Goal: Information Seeking & Learning: Learn about a topic

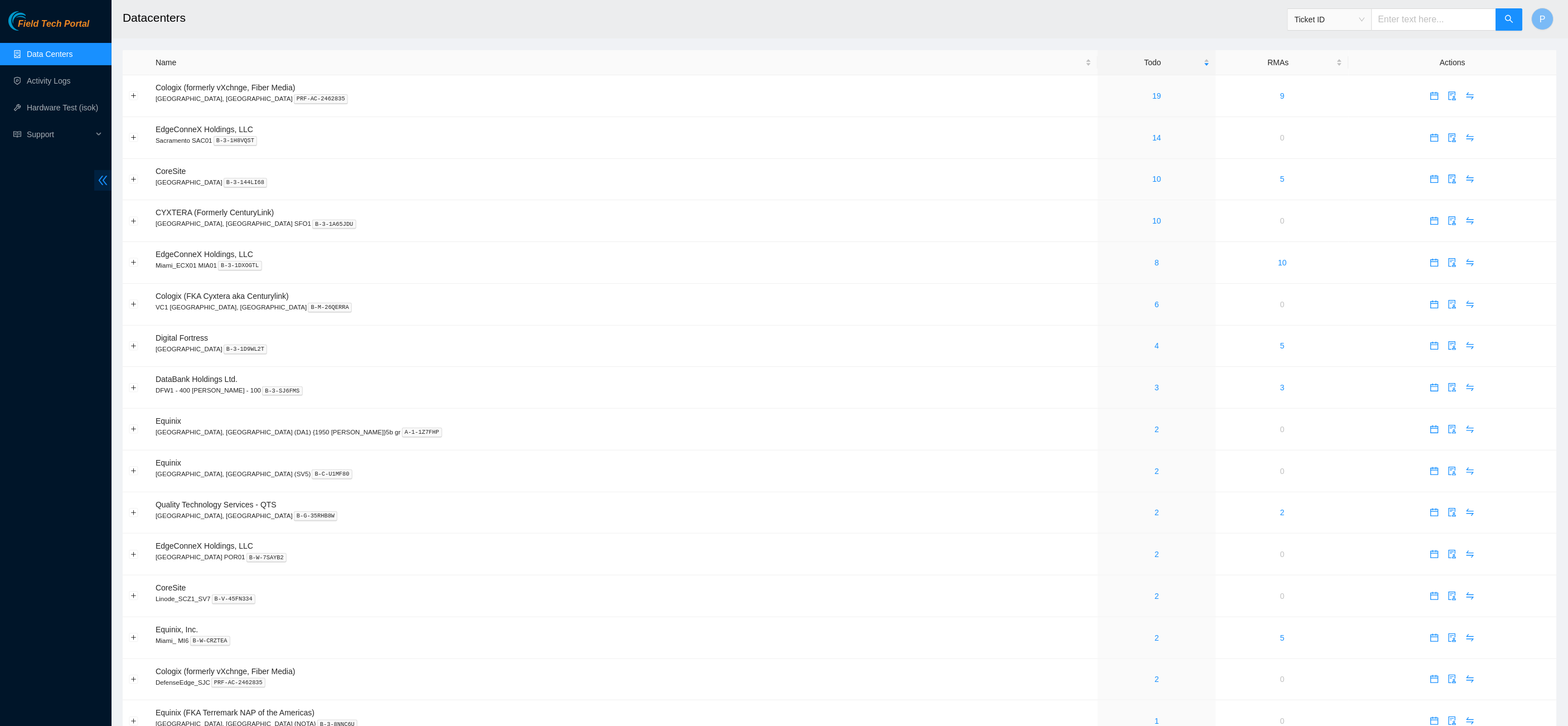
click at [101, 182] on icon "double-left" at bounding box center [103, 181] width 12 height 12
click at [1216, 124] on td "0" at bounding box center [1281, 138] width 133 height 42
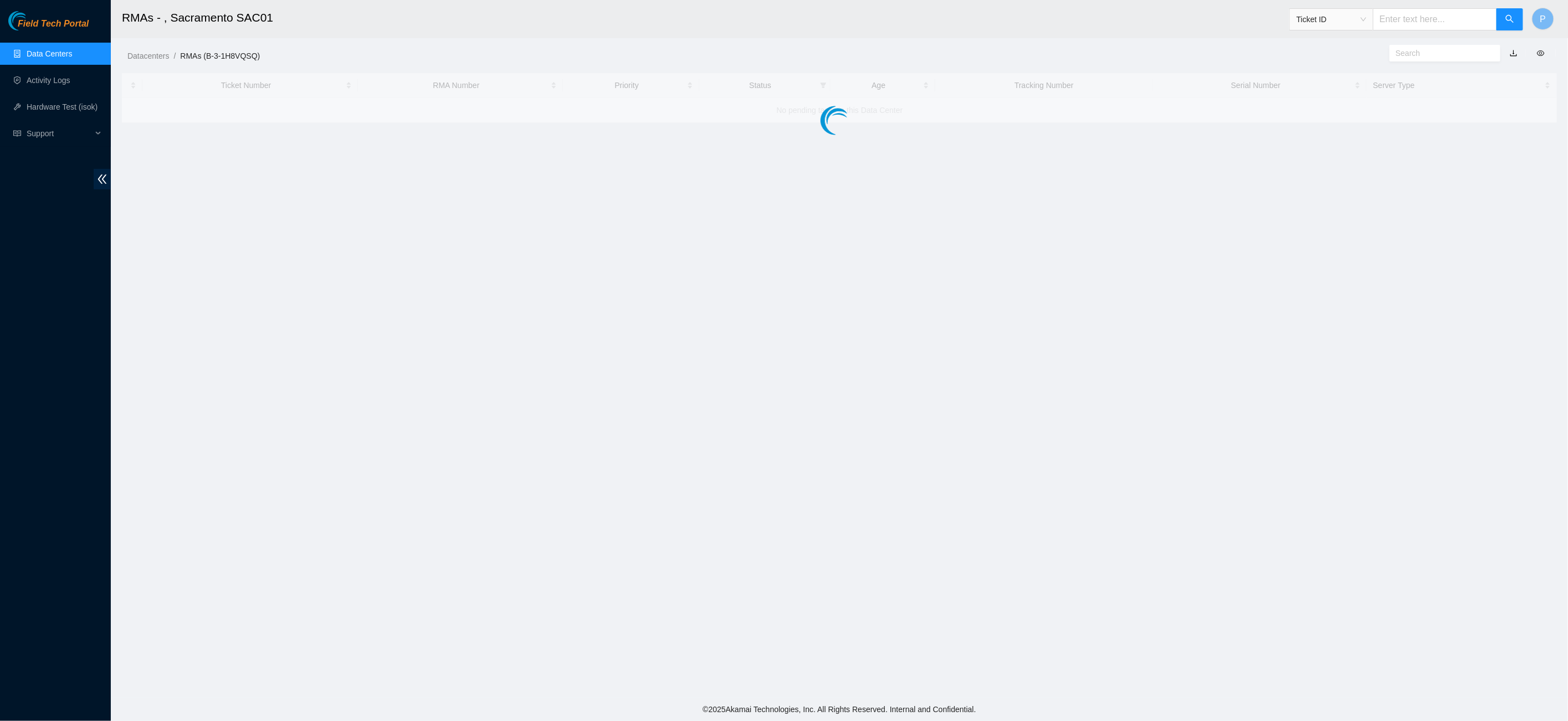
drag, startPoint x: 95, startPoint y: 49, endPoint x: 101, endPoint y: 51, distance: 6.3
click at [72, 50] on link "Data Centers" at bounding box center [49, 54] width 46 height 9
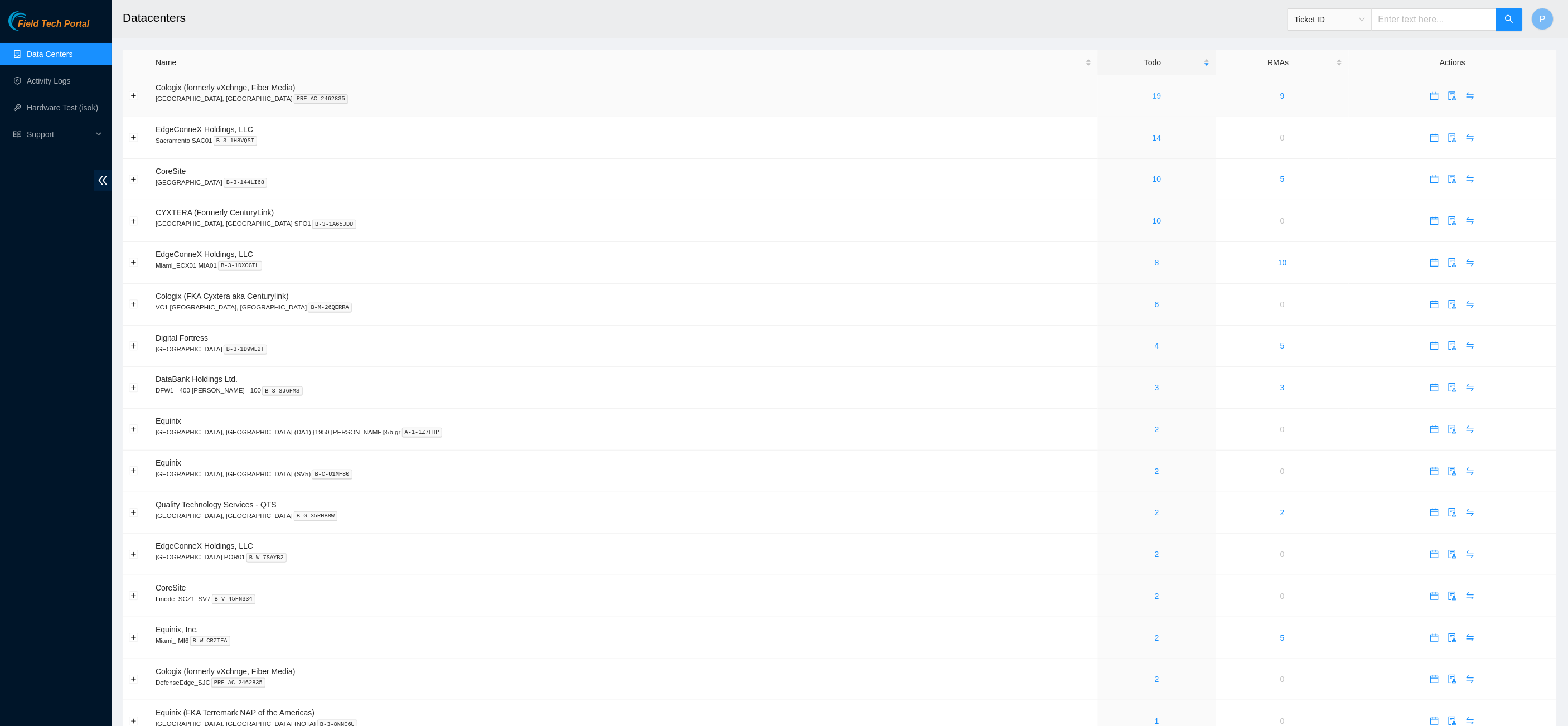
click at [1153, 91] on link "19" at bounding box center [1157, 95] width 9 height 9
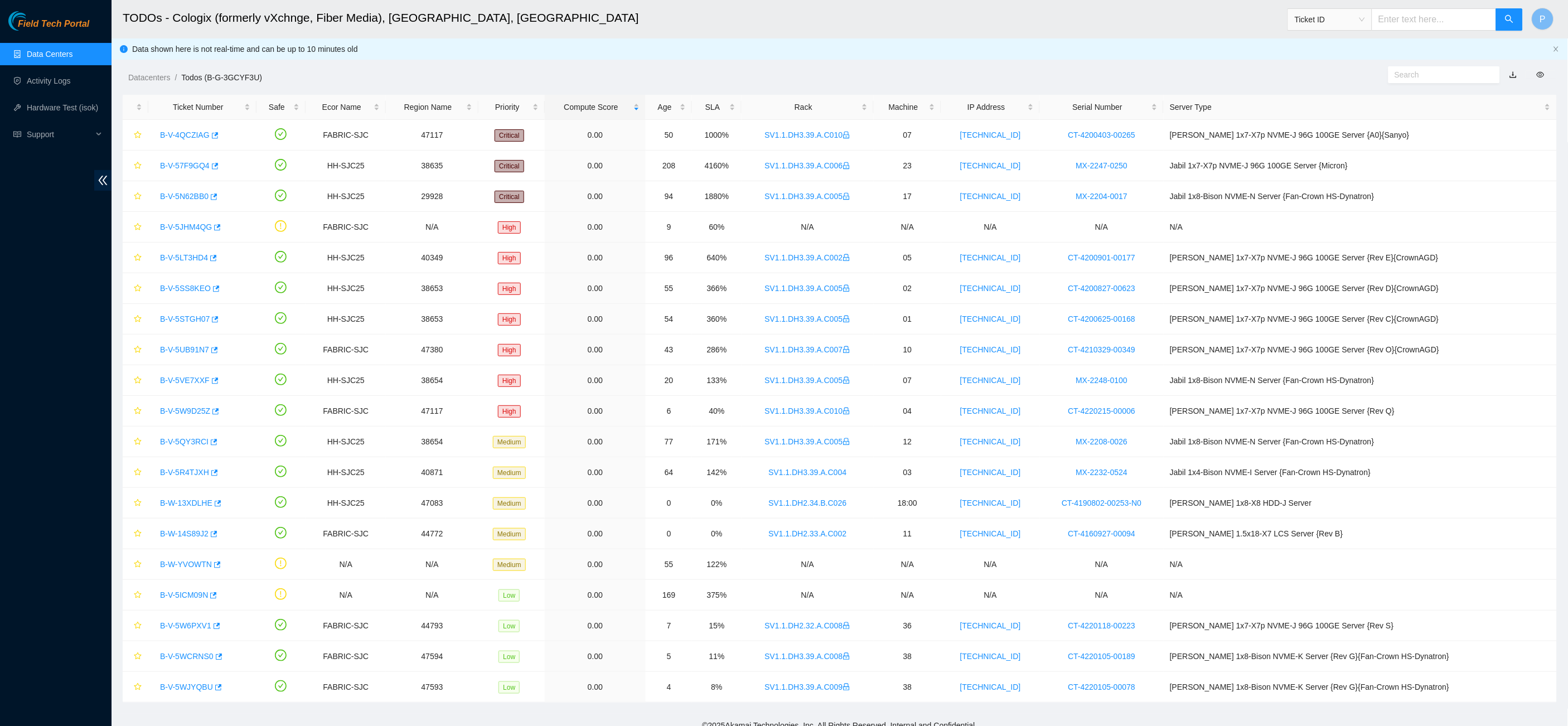
click at [1517, 71] on link "button" at bounding box center [1513, 75] width 8 height 9
click at [68, 57] on link "Data Centers" at bounding box center [49, 54] width 46 height 9
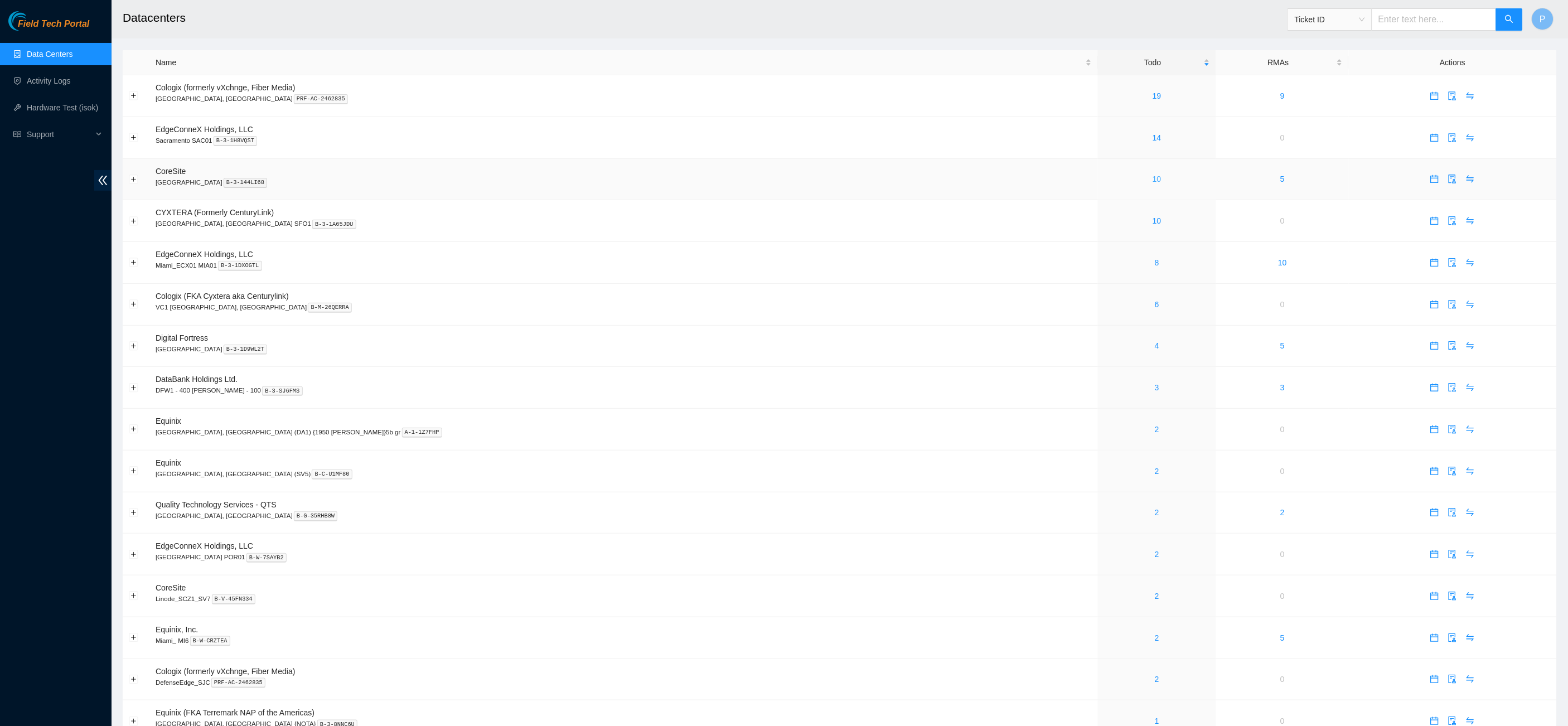
click at [1153, 179] on link "10" at bounding box center [1157, 179] width 9 height 9
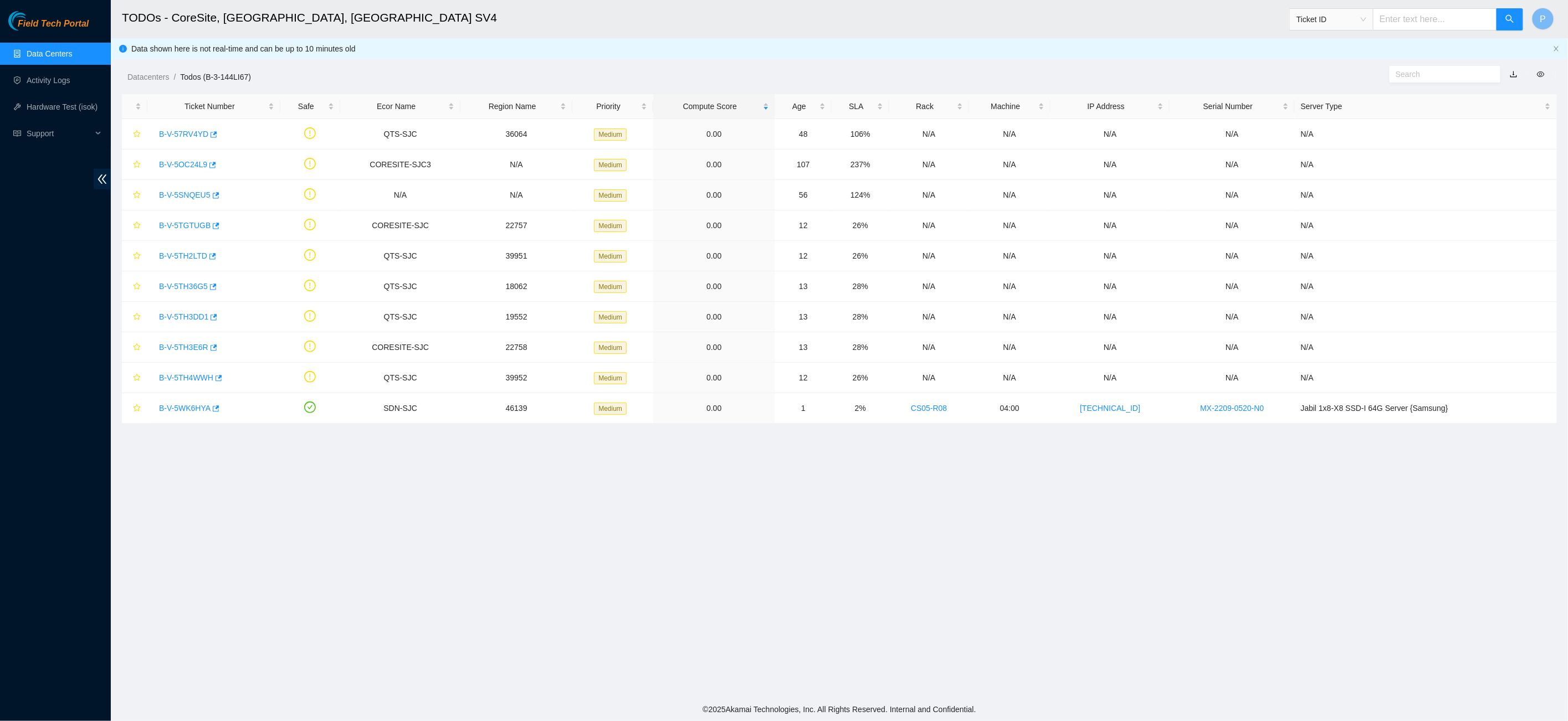
click at [1512, 72] on link "button" at bounding box center [1513, 74] width 8 height 9
click at [43, 53] on link "Data Centers" at bounding box center [49, 54] width 46 height 9
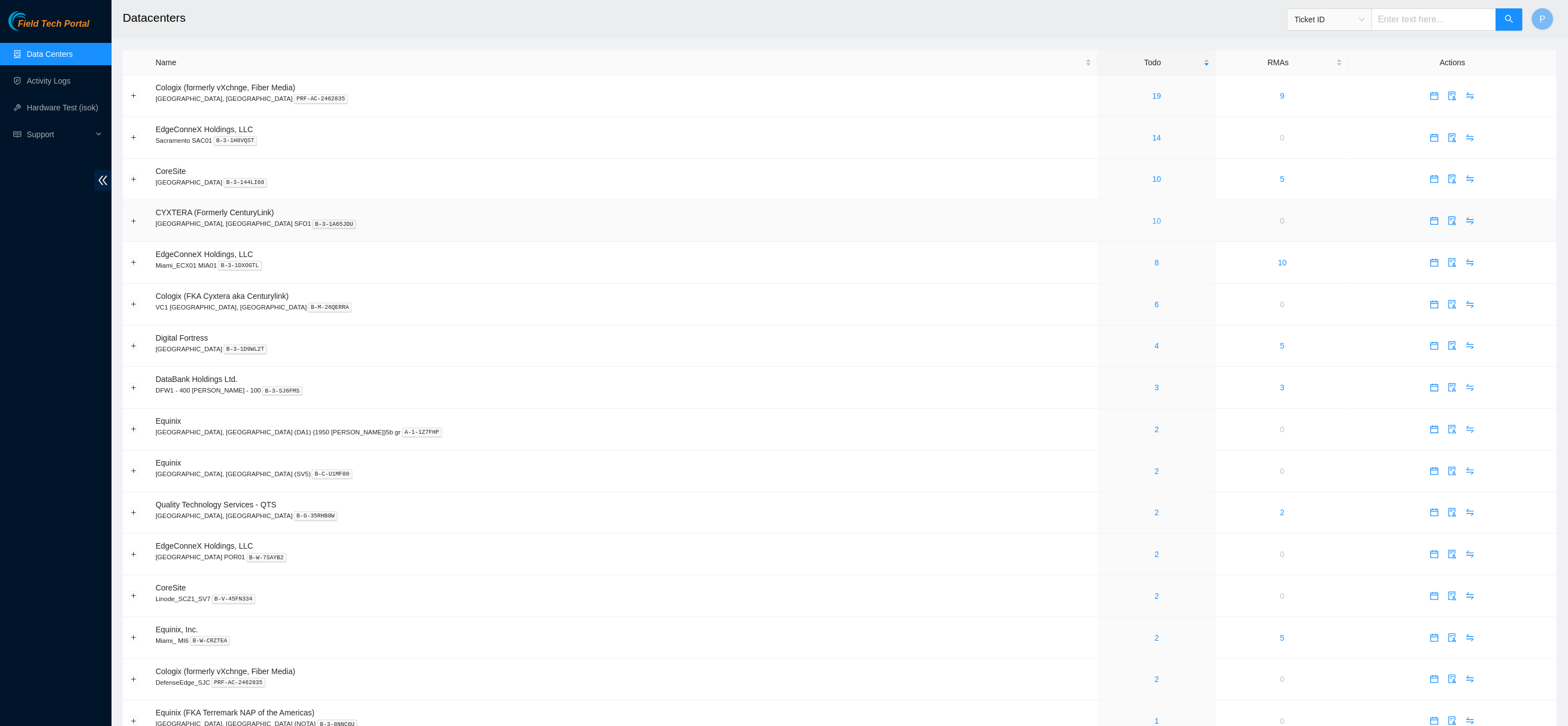
click at [1153, 216] on link "10" at bounding box center [1157, 220] width 9 height 9
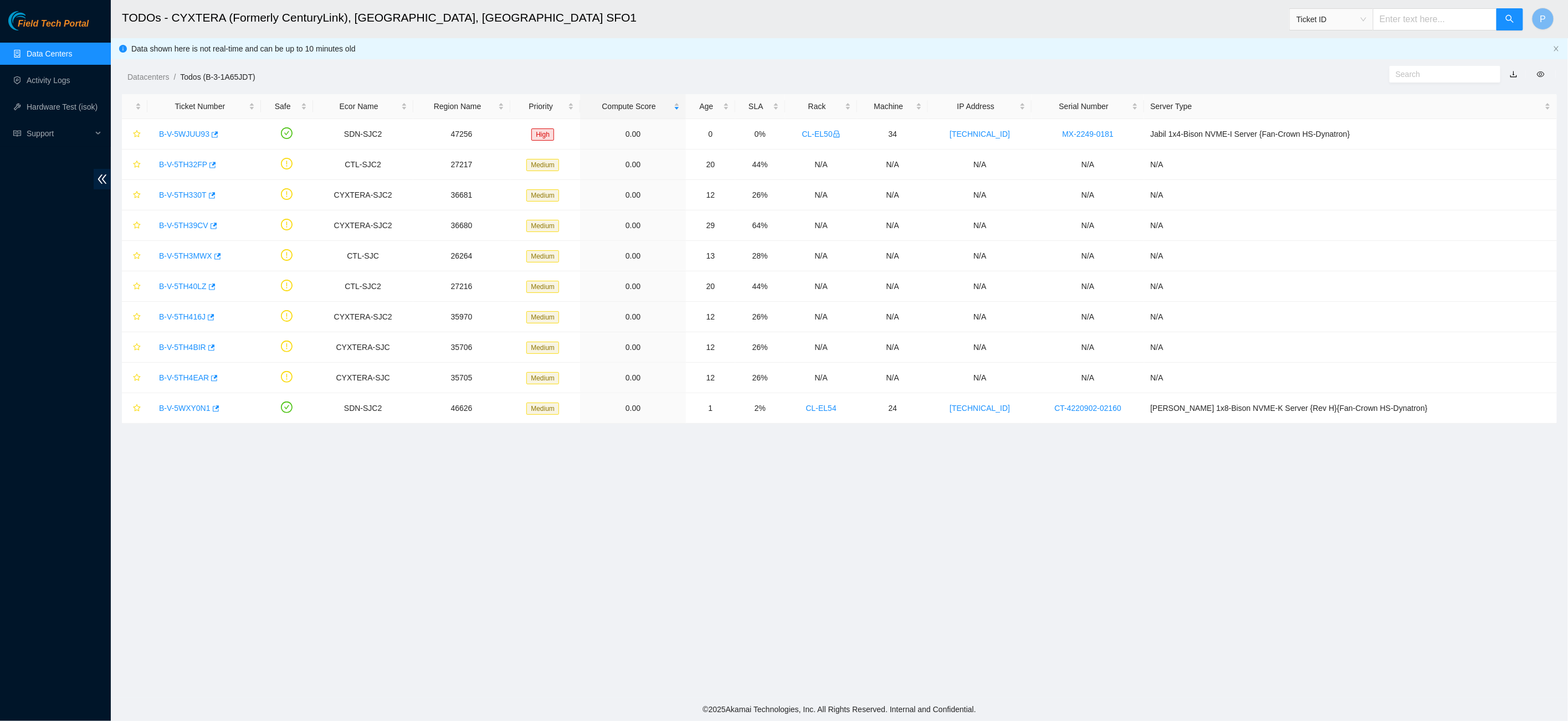
click at [1512, 74] on link "button" at bounding box center [1513, 74] width 8 height 9
click at [64, 56] on link "Data Centers" at bounding box center [49, 54] width 46 height 9
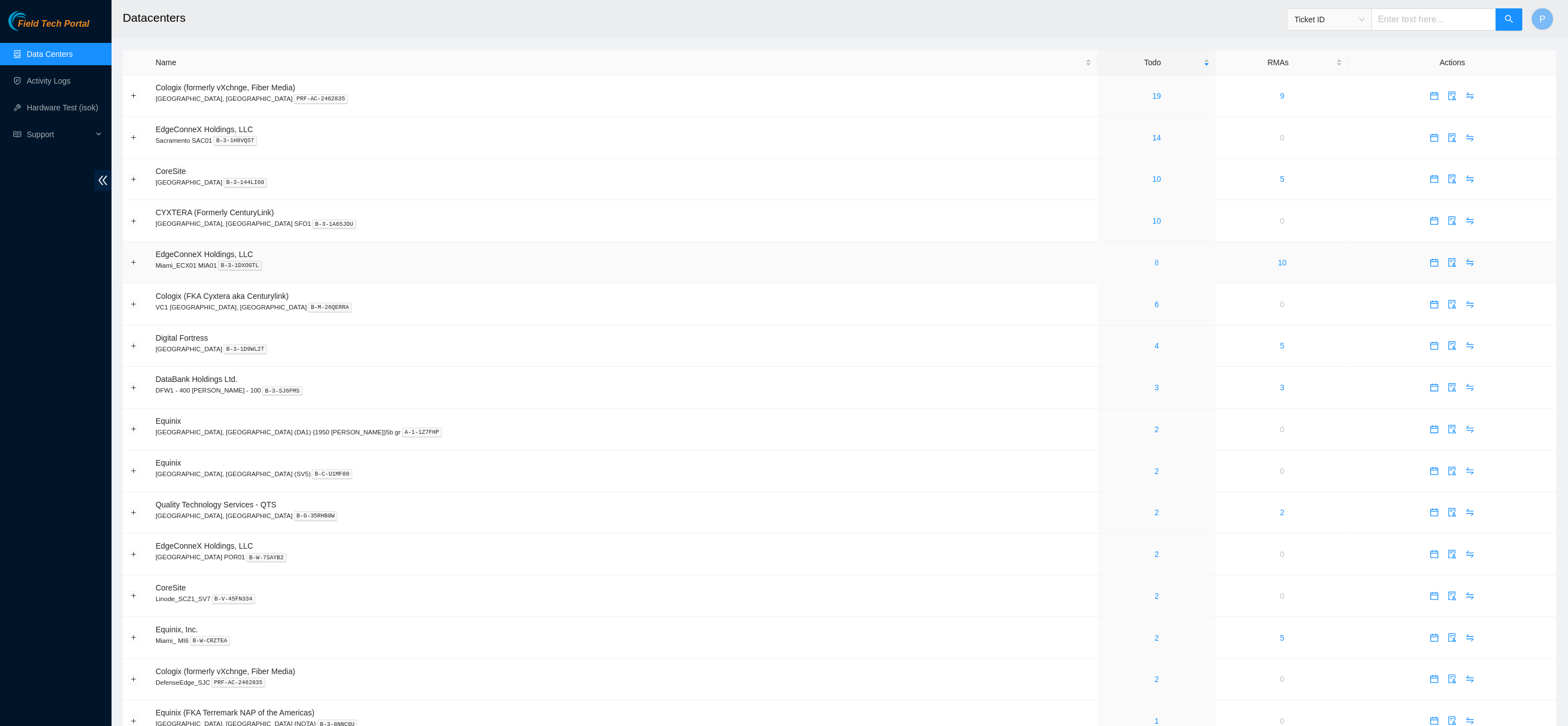
click at [1155, 260] on link "8" at bounding box center [1157, 262] width 5 height 9
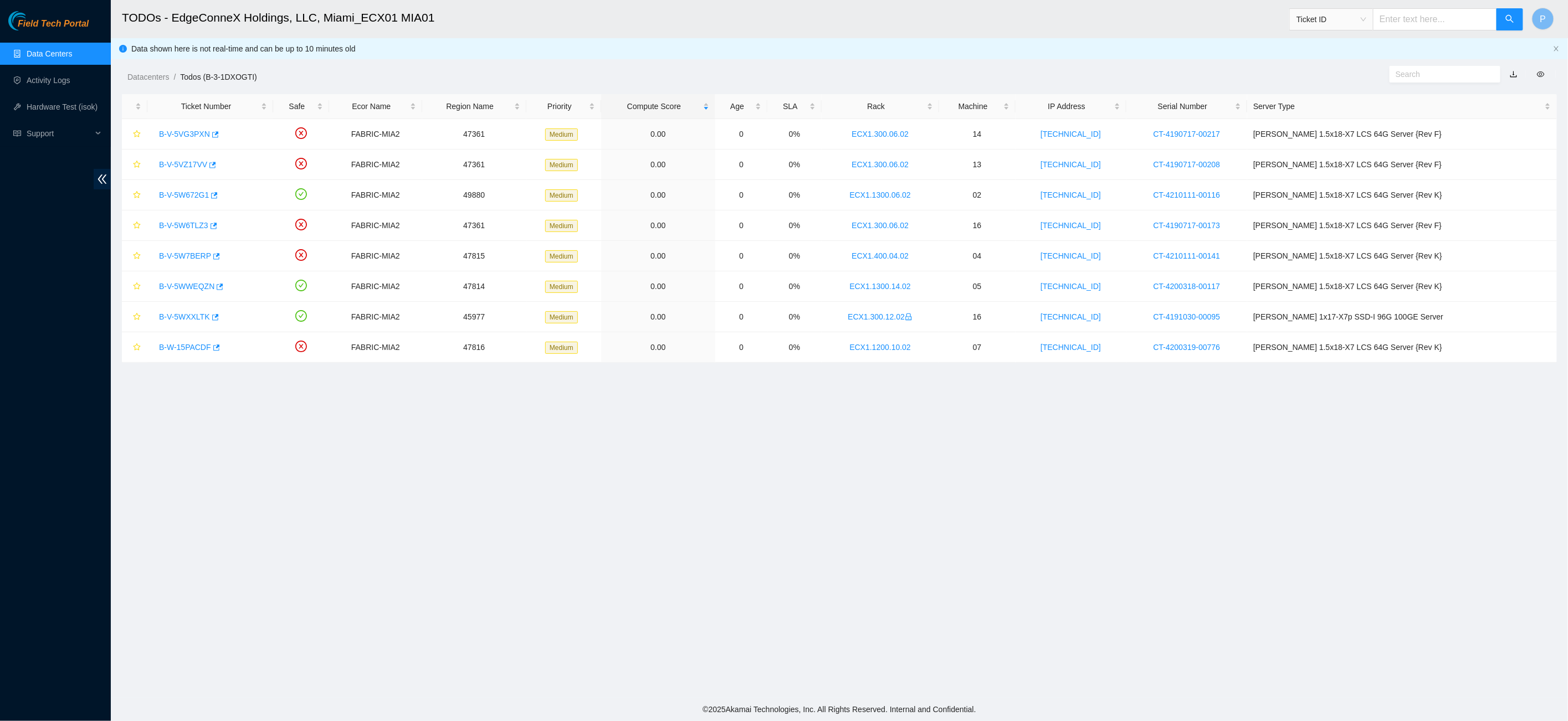
drag, startPoint x: 1512, startPoint y: 74, endPoint x: 1503, endPoint y: 75, distance: 9.1
click at [1512, 74] on link "button" at bounding box center [1513, 74] width 8 height 9
click at [50, 50] on link "Data Centers" at bounding box center [49, 54] width 46 height 9
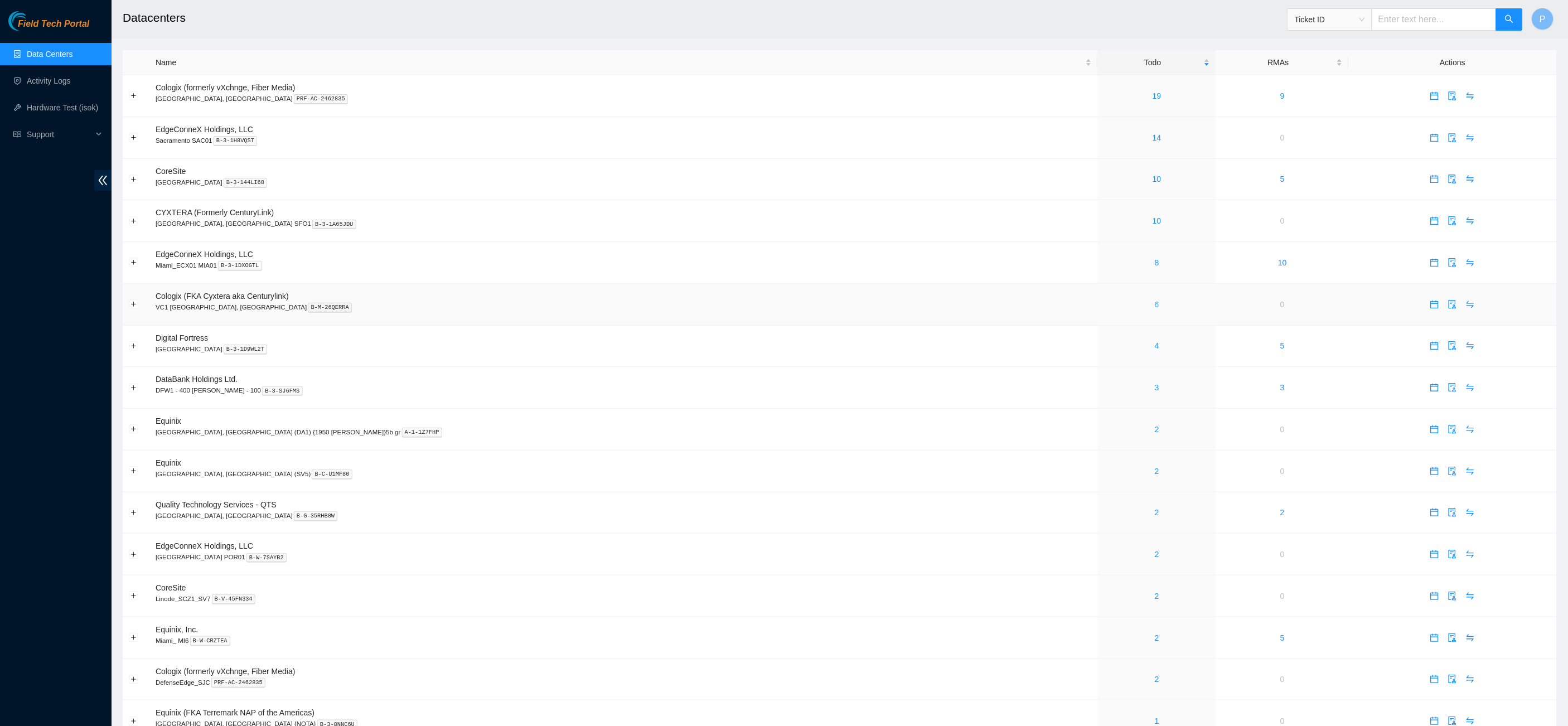
click at [1155, 300] on link "6" at bounding box center [1157, 304] width 5 height 9
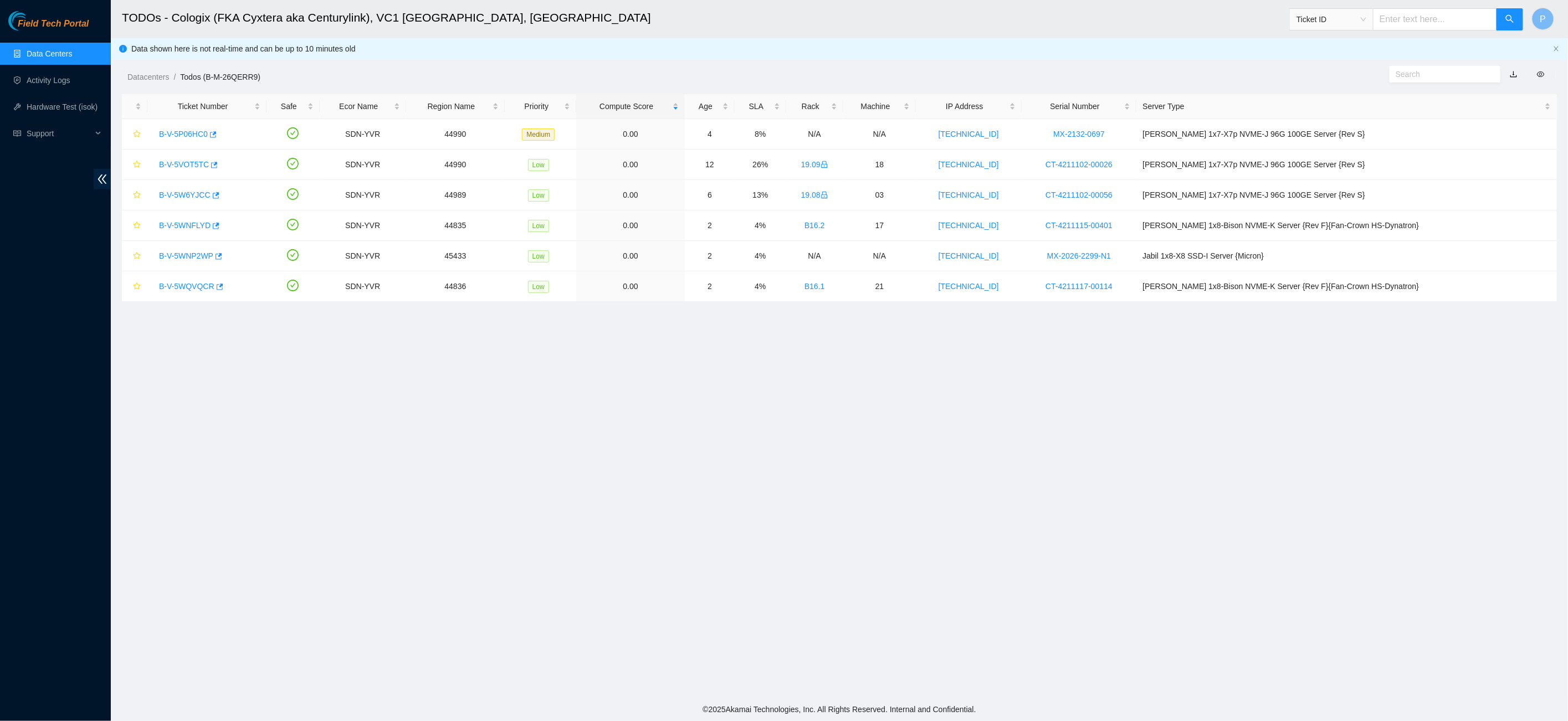
click at [1513, 72] on link "button" at bounding box center [1513, 74] width 8 height 9
click at [1553, 47] on icon "close" at bounding box center [1556, 49] width 7 height 7
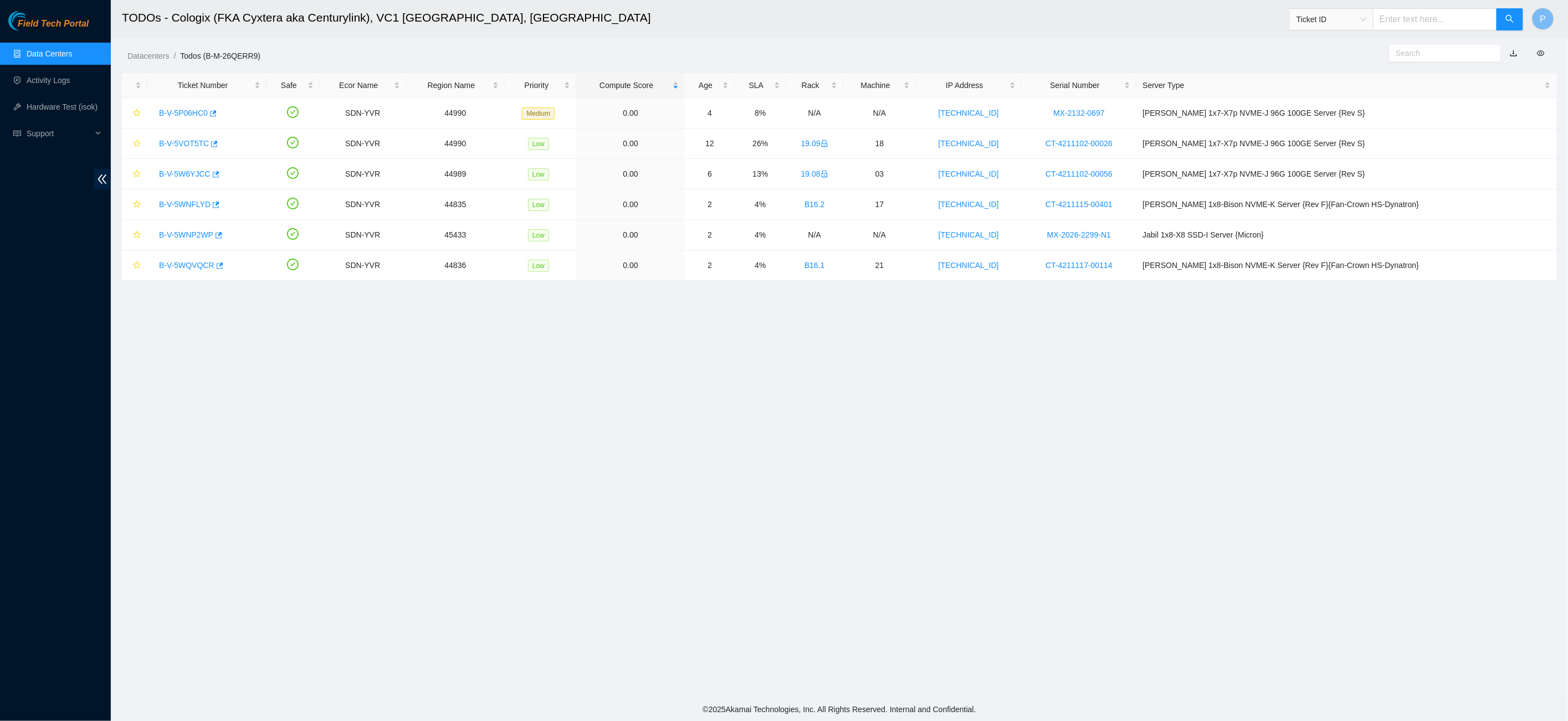
click at [727, 26] on h2 "TODOs - Cologix (FKA Cyxtera aka Centurylink), VC1 [GEOGRAPHIC_DATA], [GEOGRAPH…" at bounding box center [663, 18] width 1082 height 35
click at [40, 54] on link "Data Centers" at bounding box center [49, 54] width 46 height 9
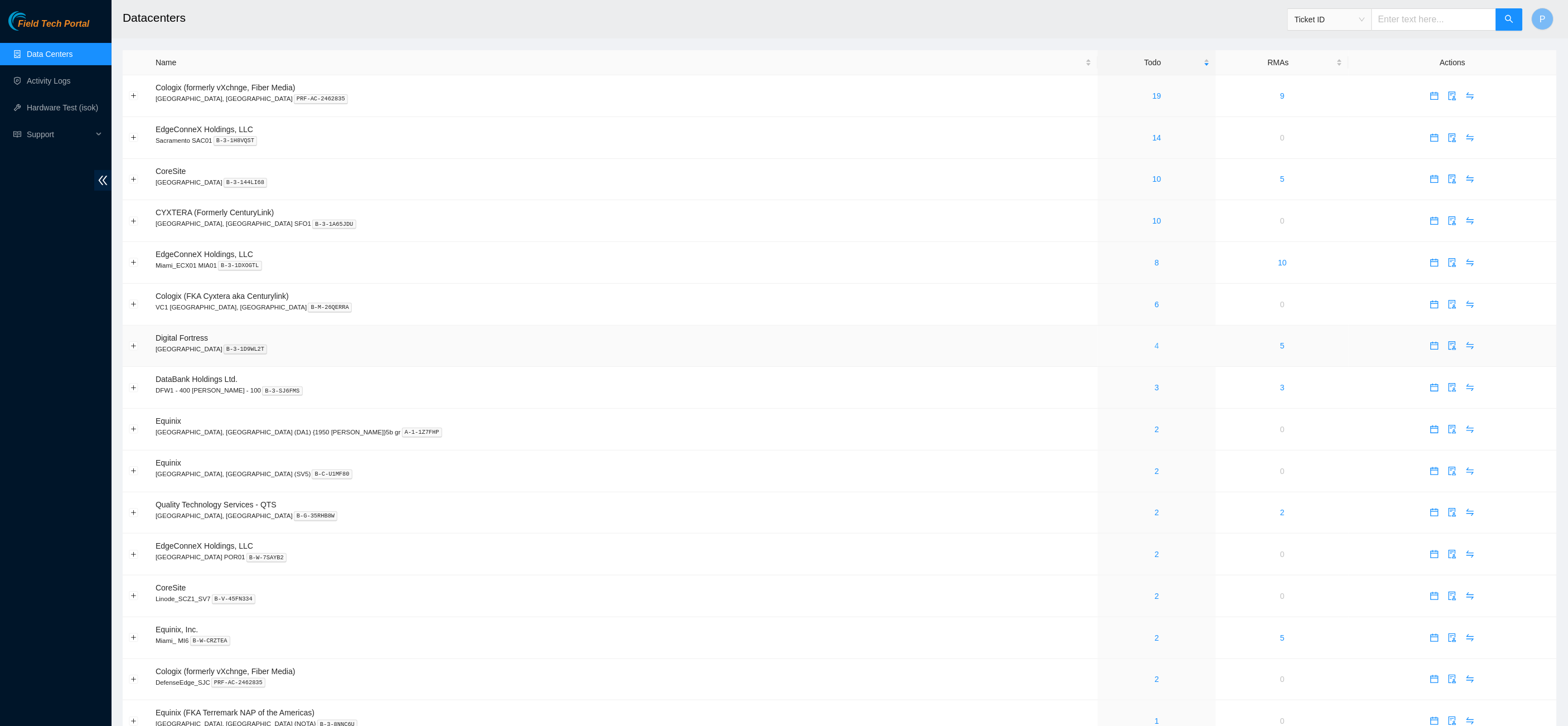
click at [1155, 343] on link "4" at bounding box center [1157, 346] width 5 height 9
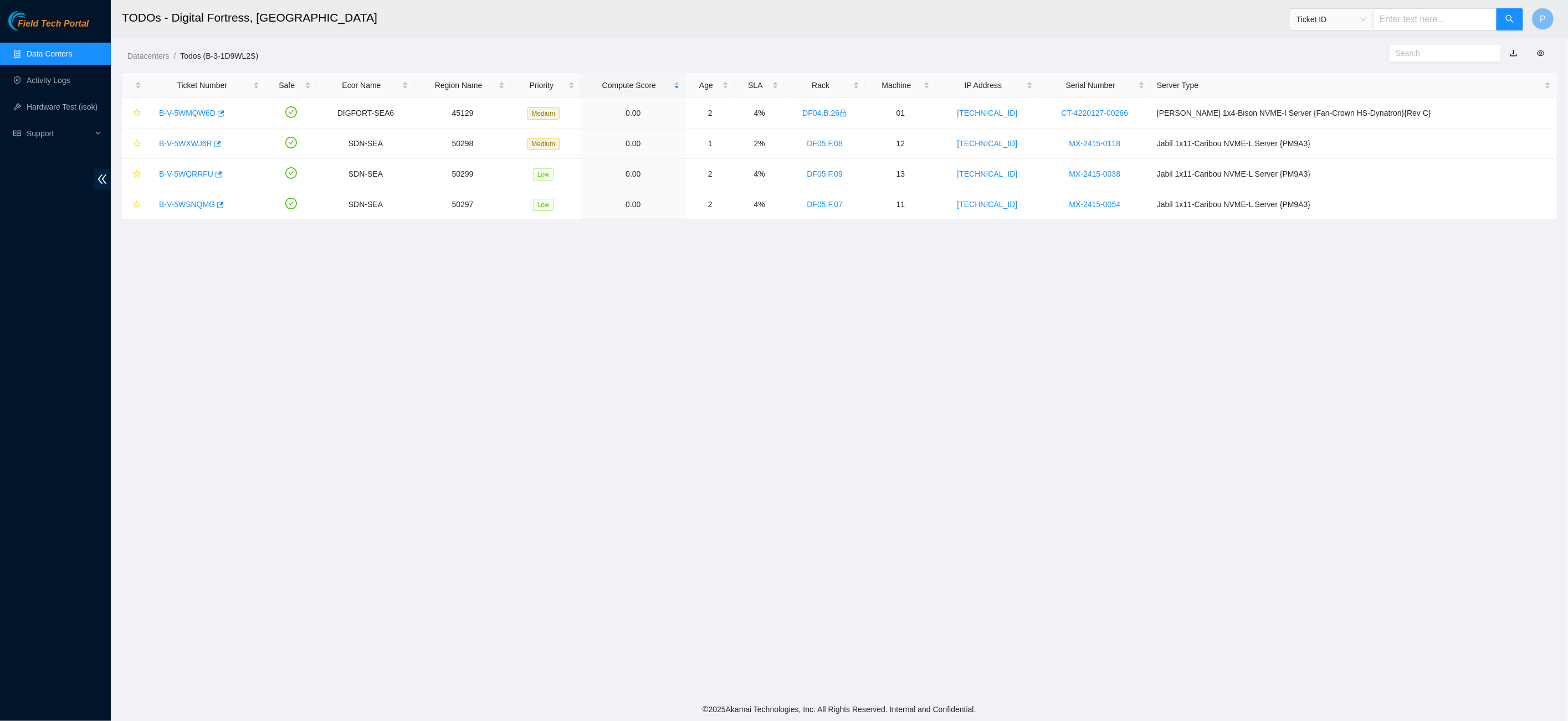
click at [1511, 51] on link "button" at bounding box center [1513, 53] width 8 height 9
click at [48, 52] on link "Data Centers" at bounding box center [49, 54] width 46 height 9
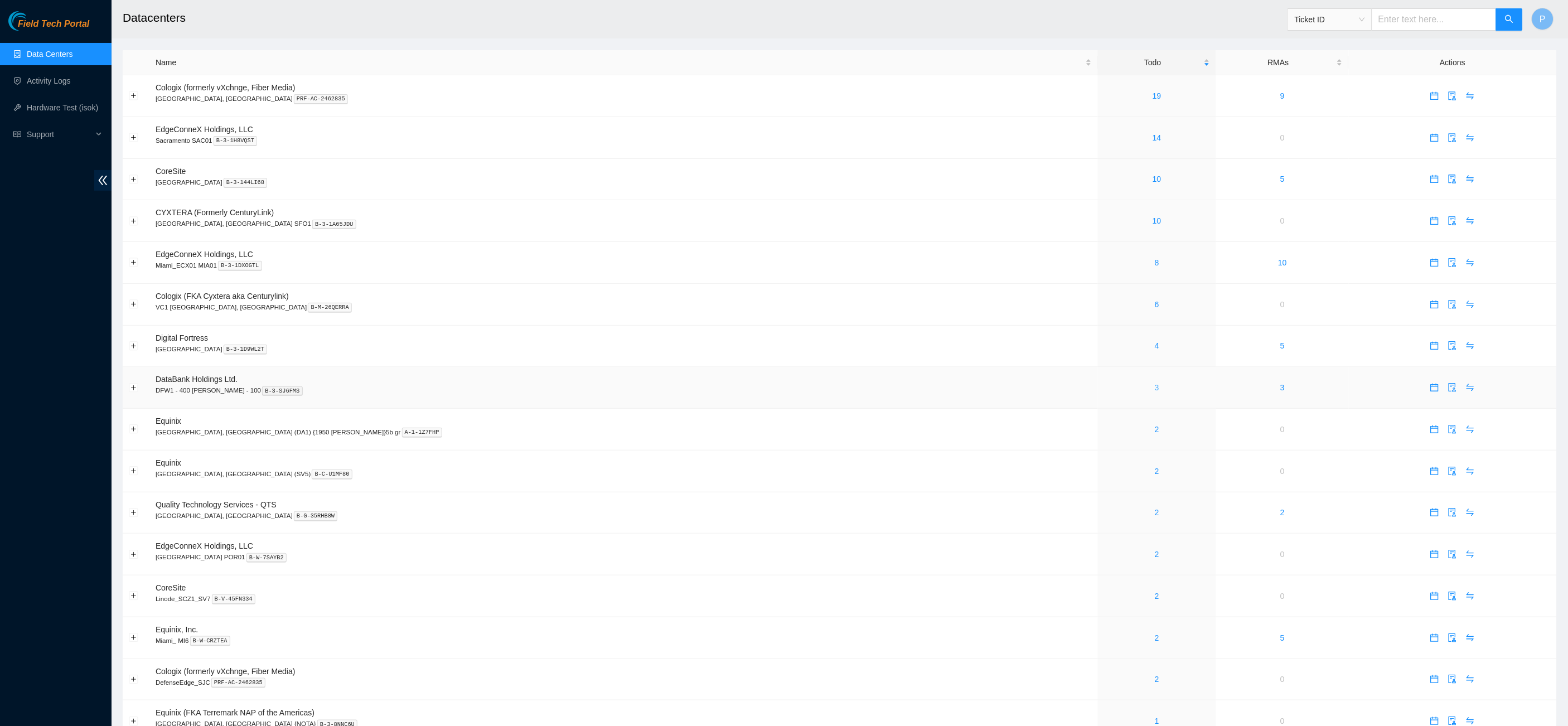
click at [1155, 383] on link "3" at bounding box center [1157, 387] width 5 height 9
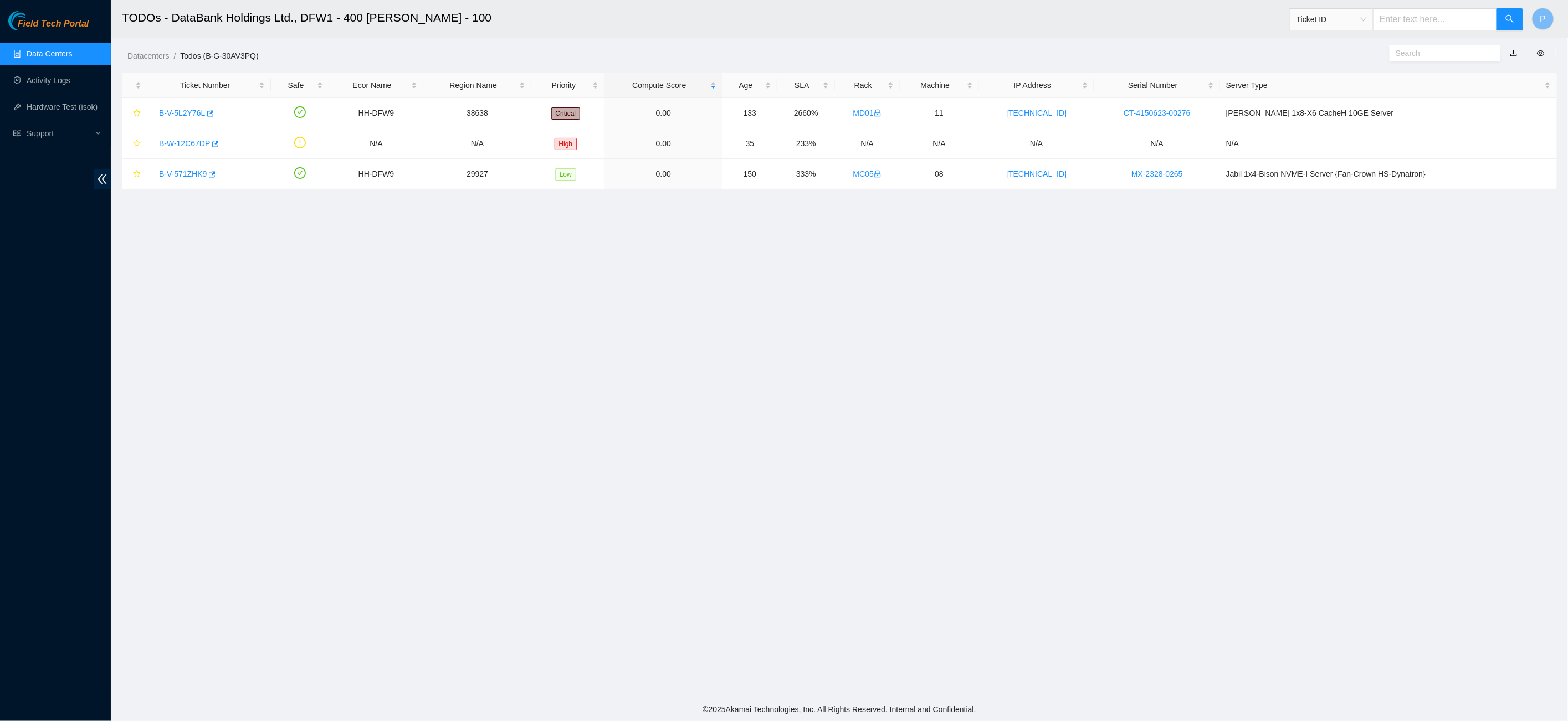
click at [1509, 55] on link "button" at bounding box center [1513, 53] width 8 height 9
click at [39, 57] on link "Data Centers" at bounding box center [49, 54] width 46 height 9
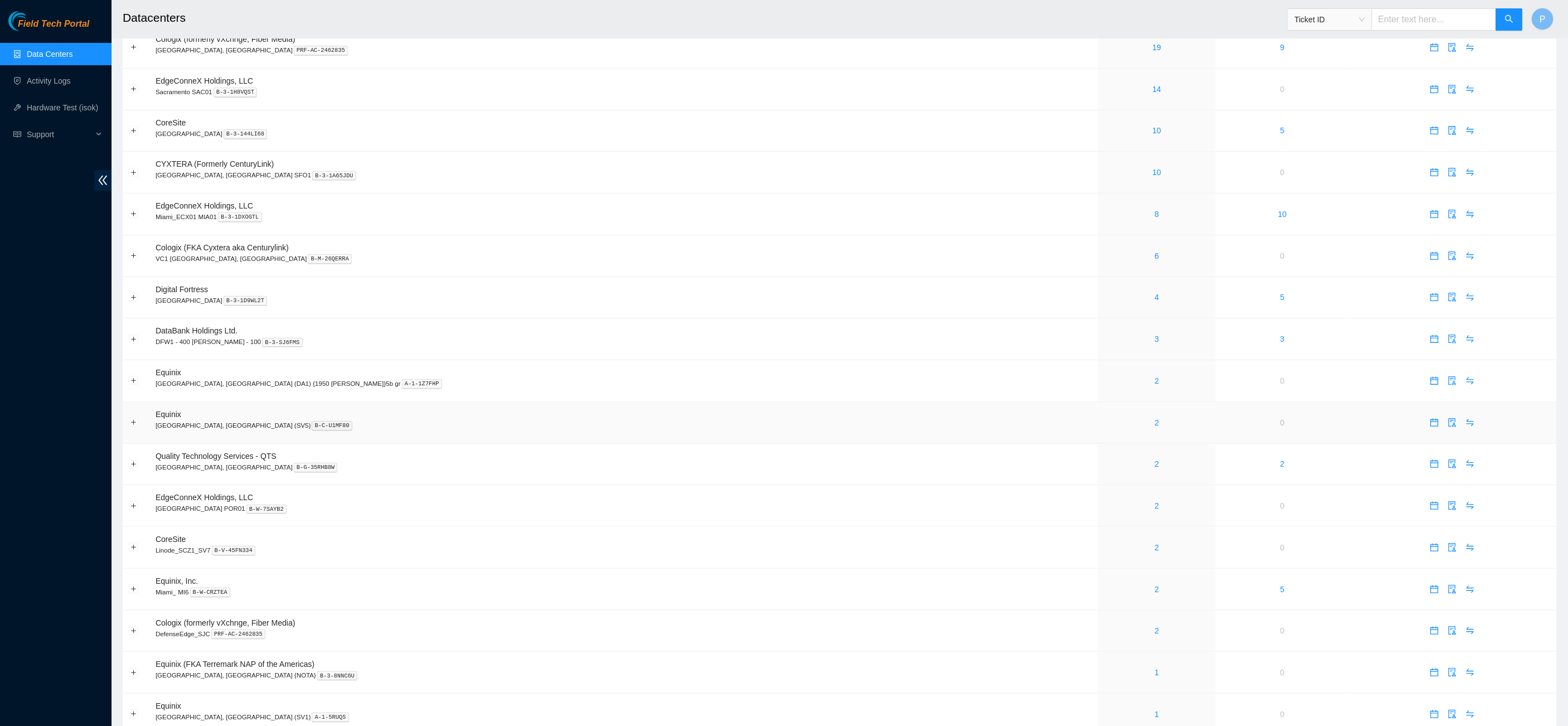
scroll to position [50, 0]
click at [1155, 375] on link "2" at bounding box center [1157, 379] width 5 height 9
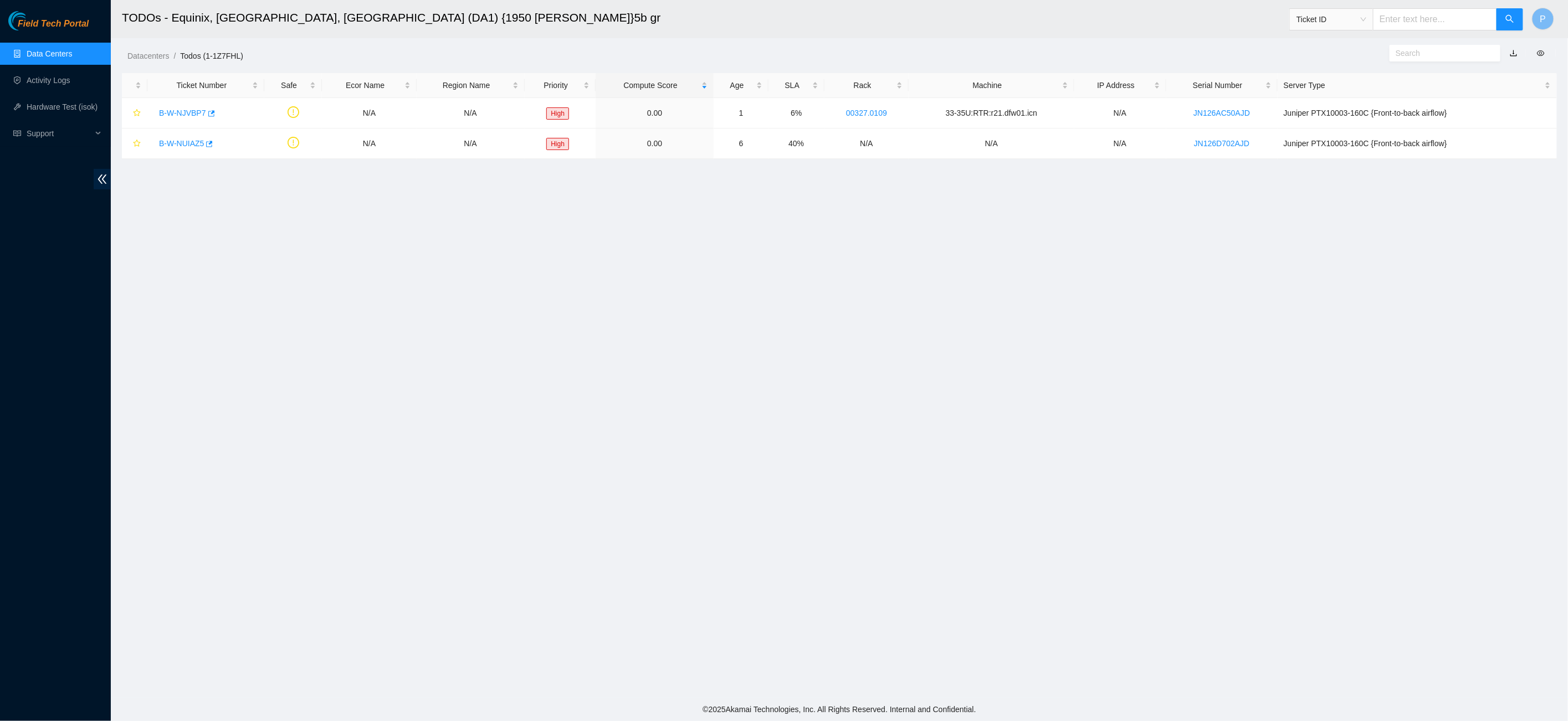
click at [1513, 55] on link "button" at bounding box center [1513, 53] width 8 height 9
click at [39, 51] on link "Data Centers" at bounding box center [49, 54] width 46 height 9
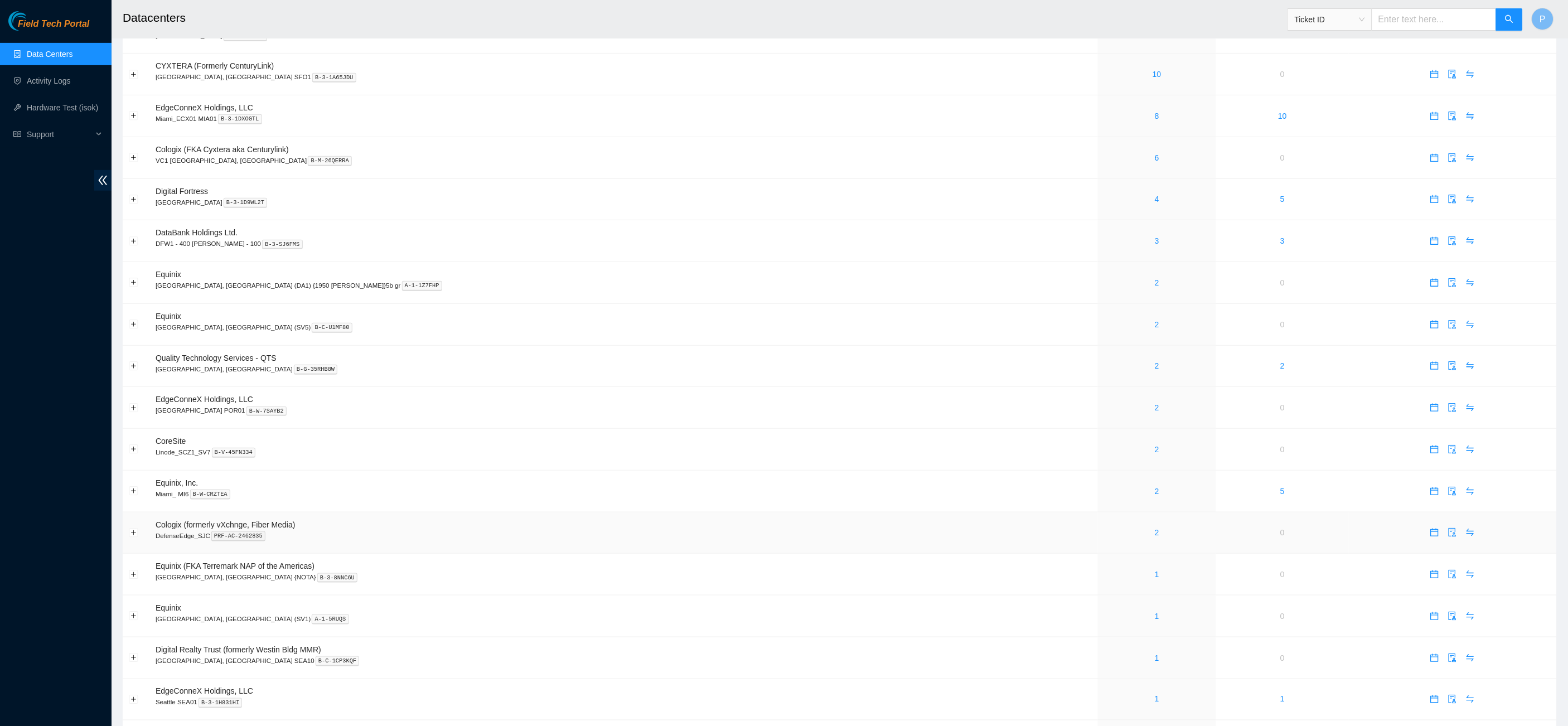
scroll to position [147, 0]
click at [1155, 319] on link "2" at bounding box center [1157, 323] width 5 height 9
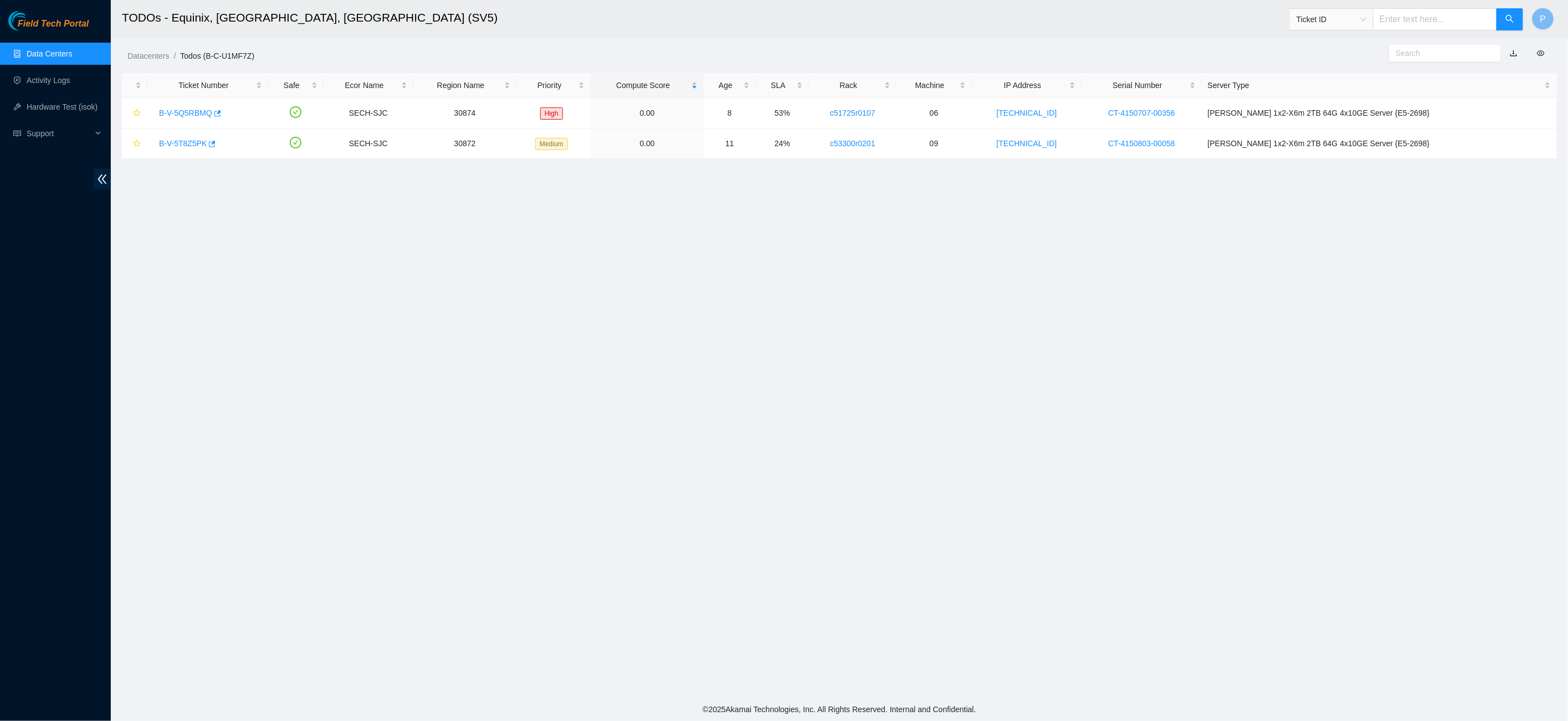
click at [1517, 50] on link "button" at bounding box center [1513, 53] width 8 height 9
click at [35, 50] on link "Data Centers" at bounding box center [49, 54] width 46 height 9
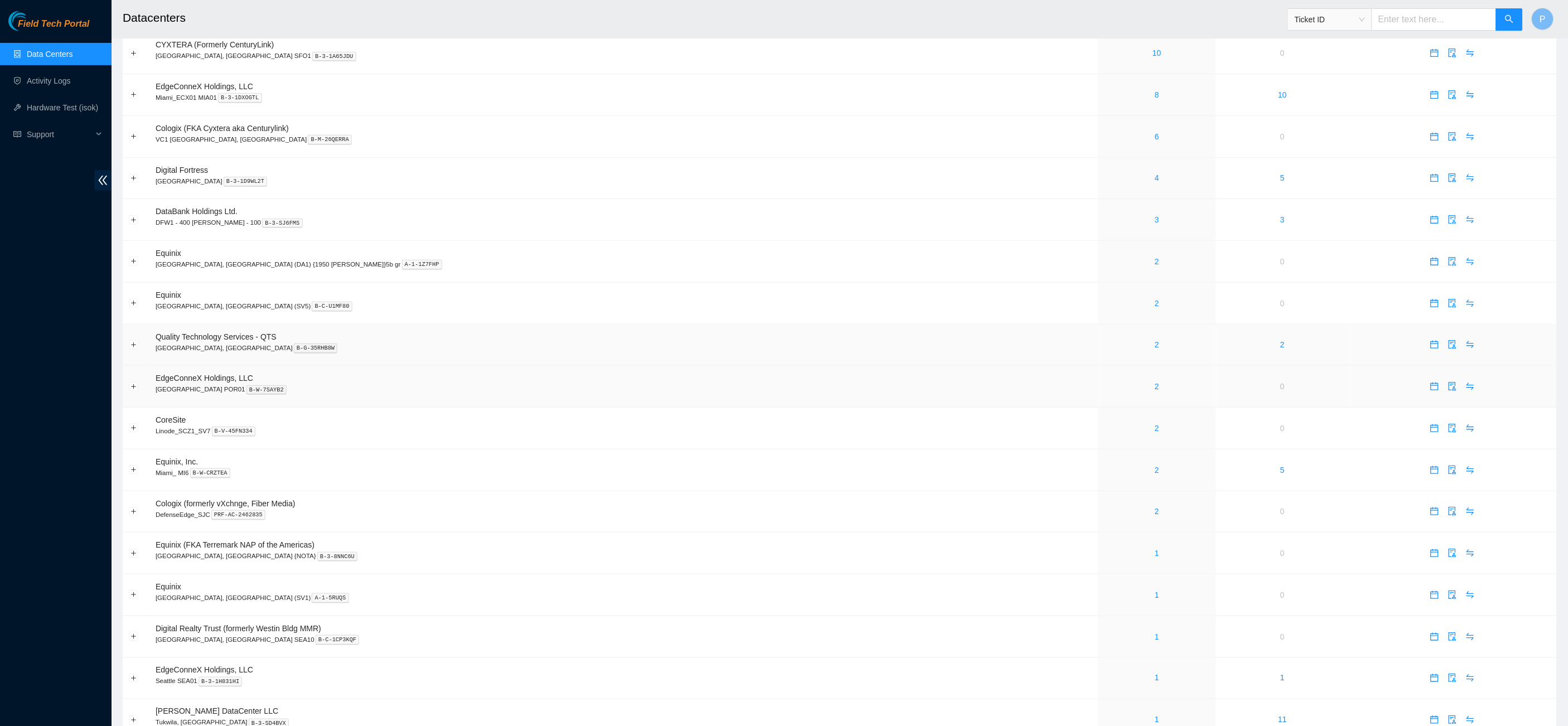
scroll to position [179, 0]
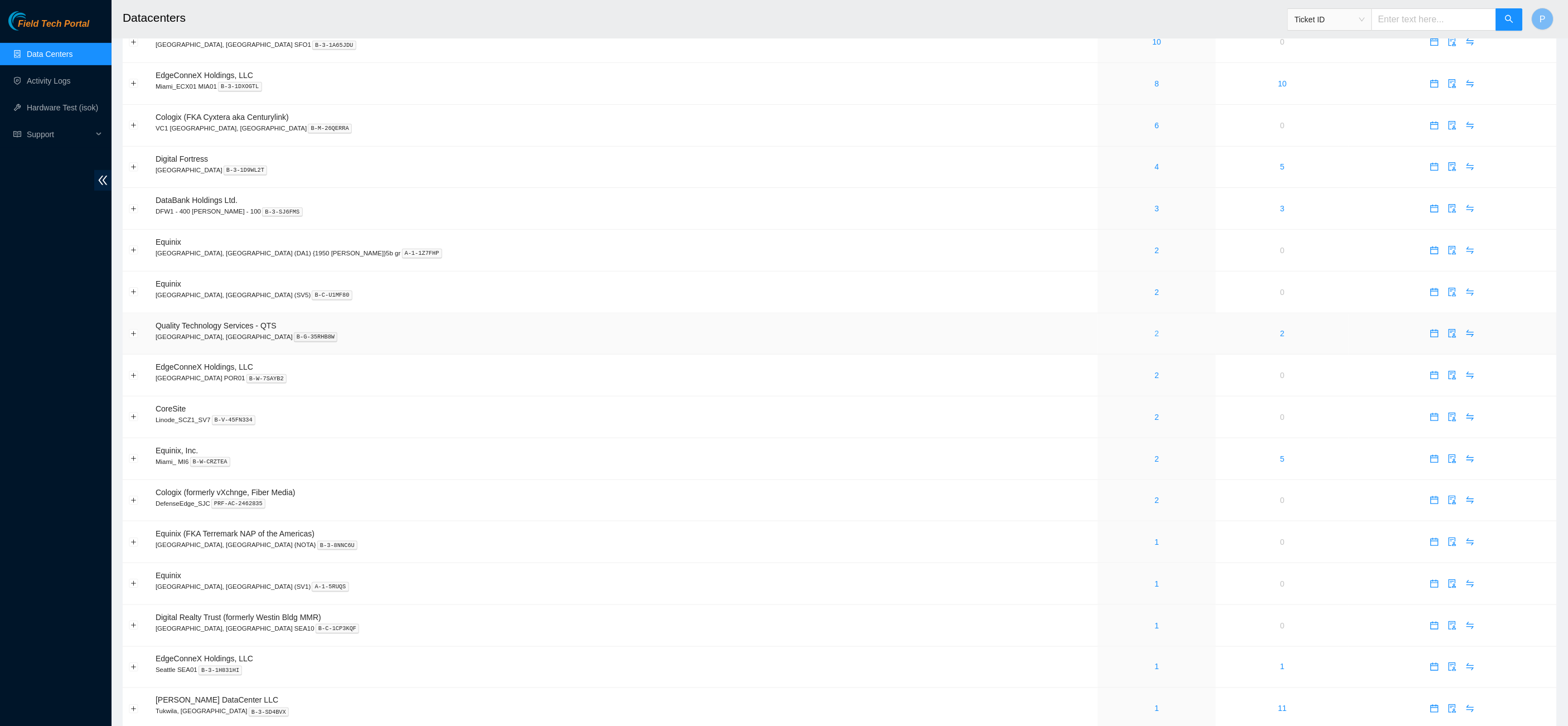
click at [1155, 329] on link "2" at bounding box center [1157, 333] width 5 height 9
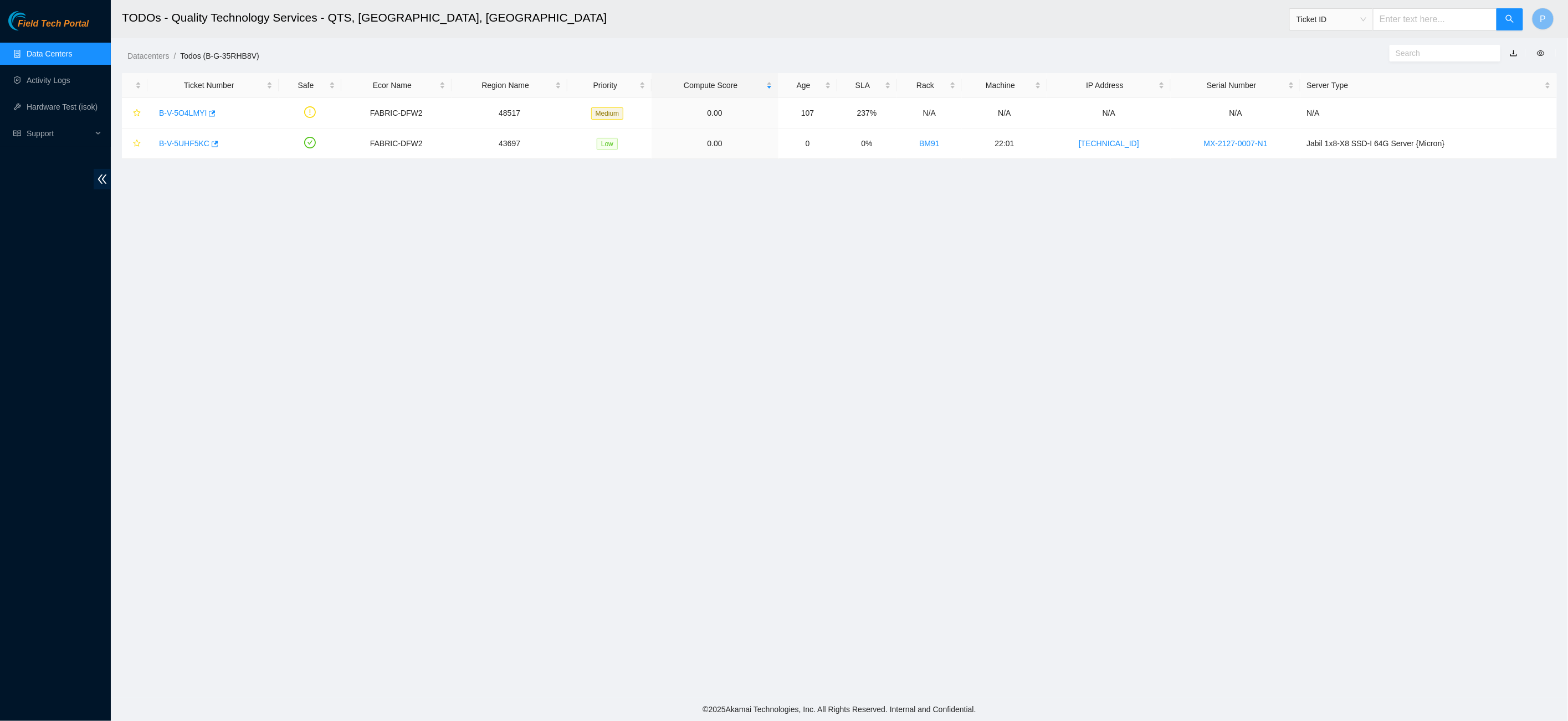
click at [1517, 51] on link "button" at bounding box center [1513, 53] width 8 height 9
click at [72, 50] on link "Data Centers" at bounding box center [49, 54] width 46 height 9
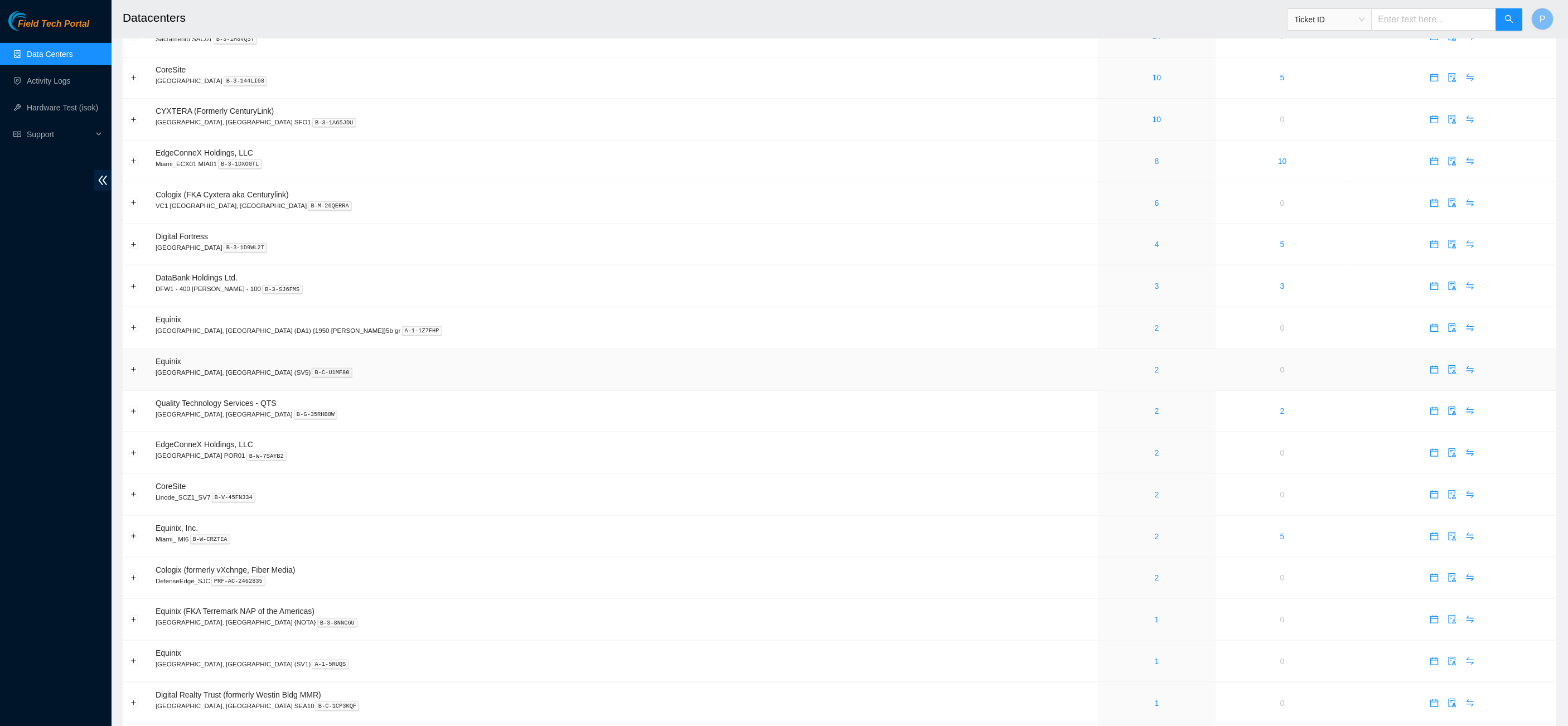
scroll to position [155, 0]
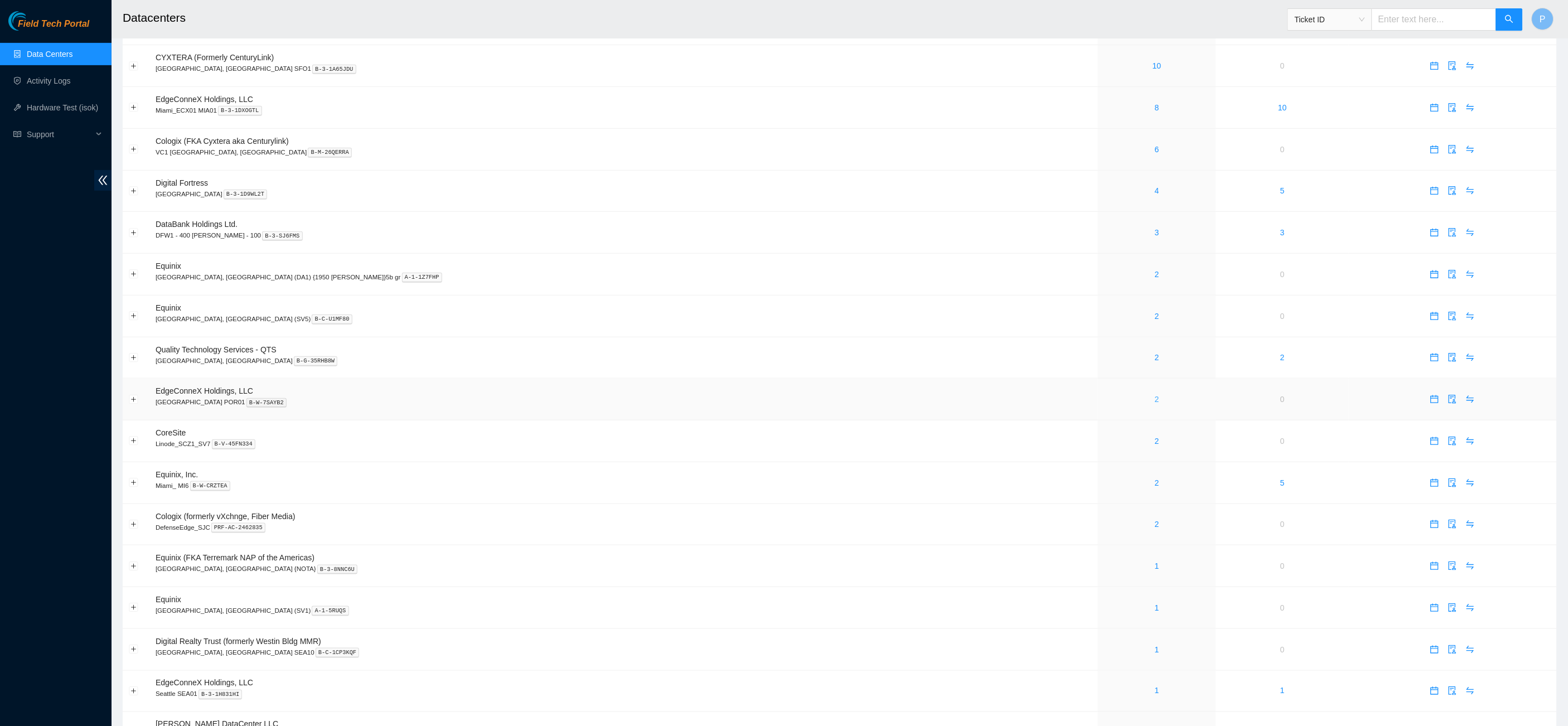
click at [1155, 395] on link "2" at bounding box center [1157, 399] width 5 height 9
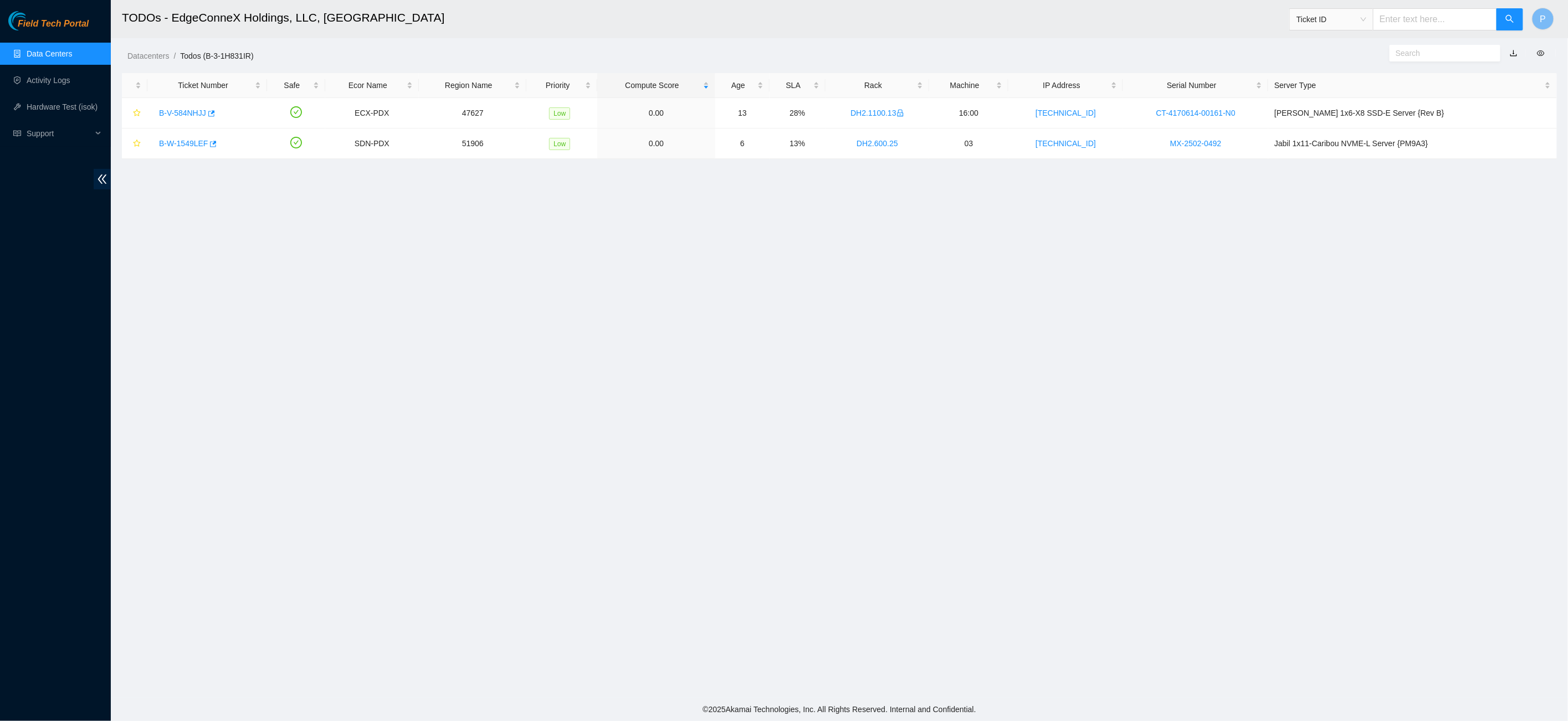
click at [1515, 51] on link "button" at bounding box center [1513, 53] width 8 height 9
click at [41, 53] on link "Data Centers" at bounding box center [49, 54] width 46 height 9
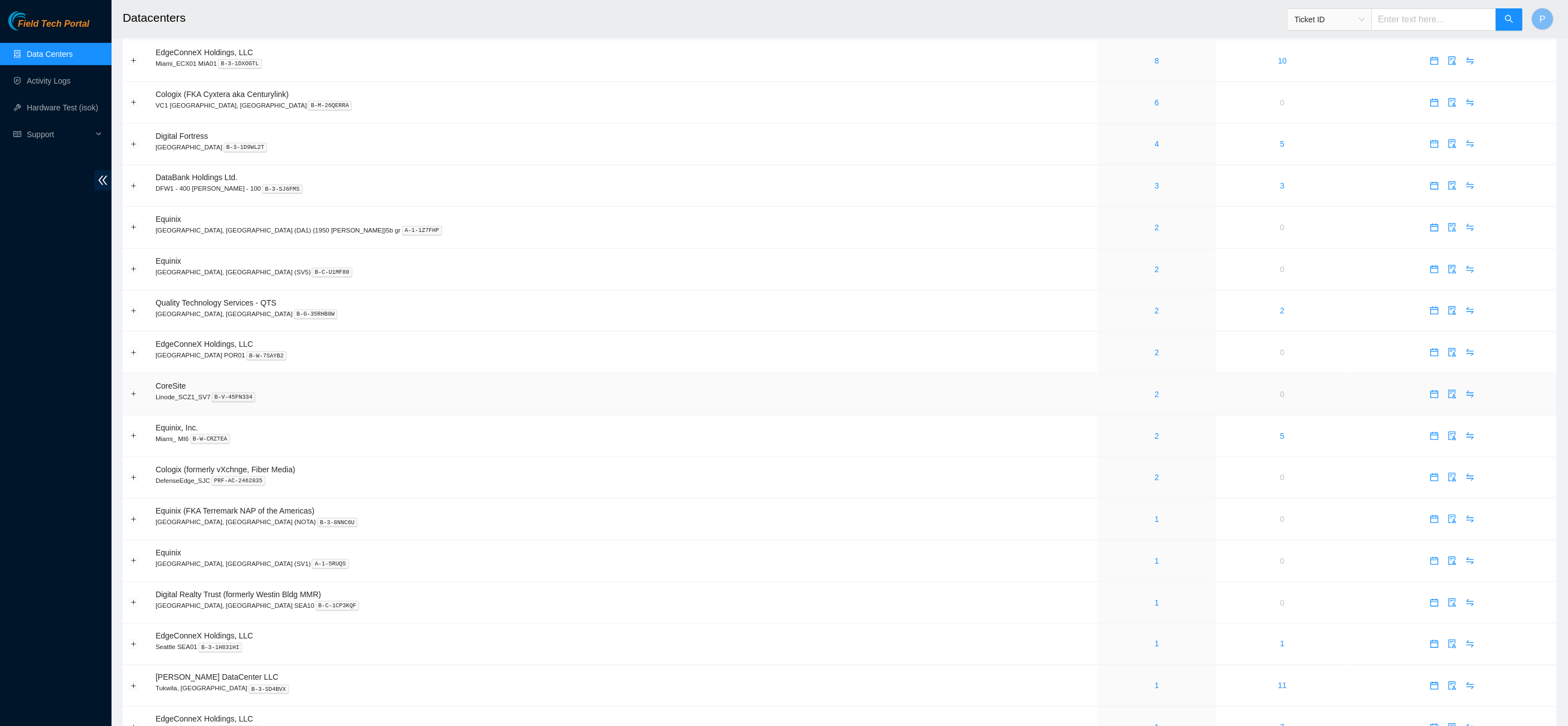
scroll to position [257, 0]
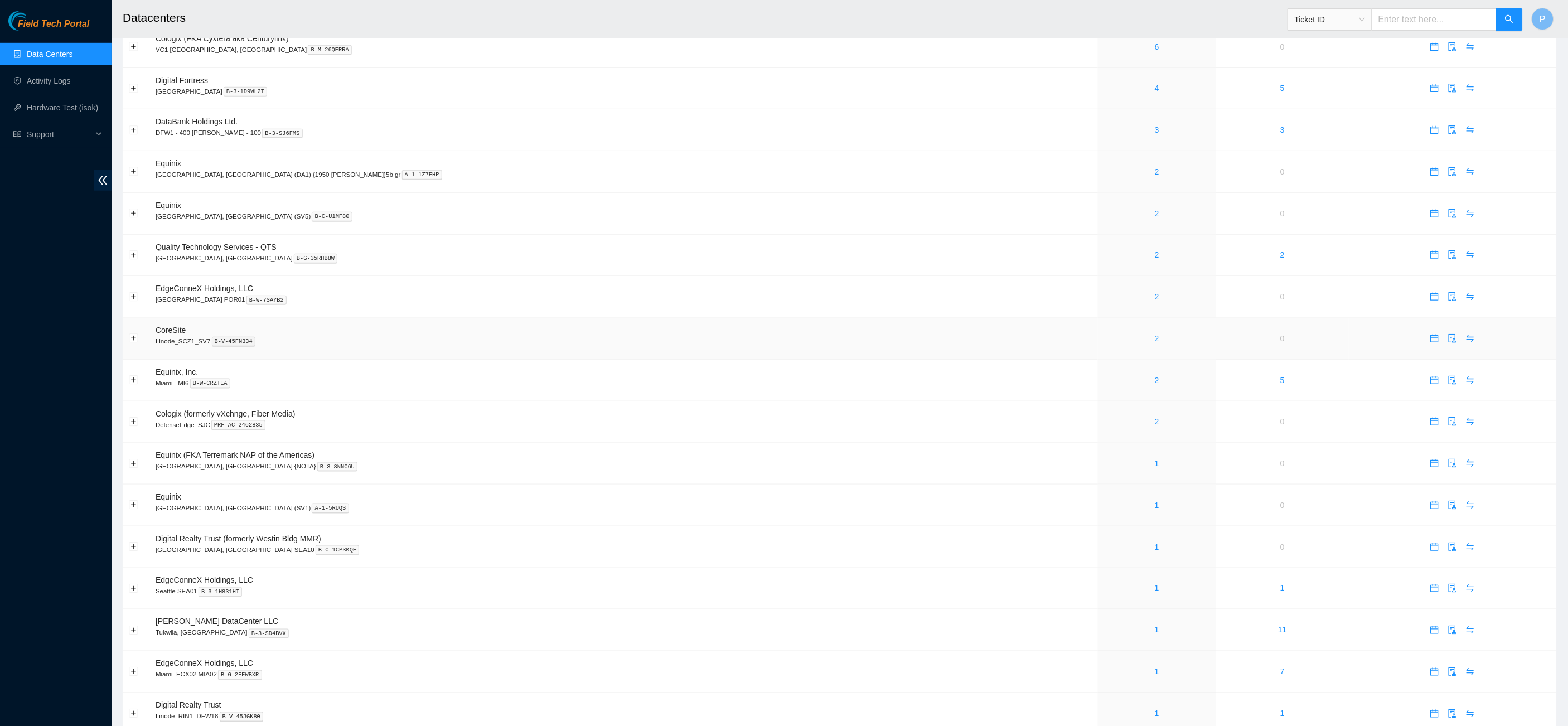
click at [1155, 334] on link "2" at bounding box center [1157, 338] width 5 height 9
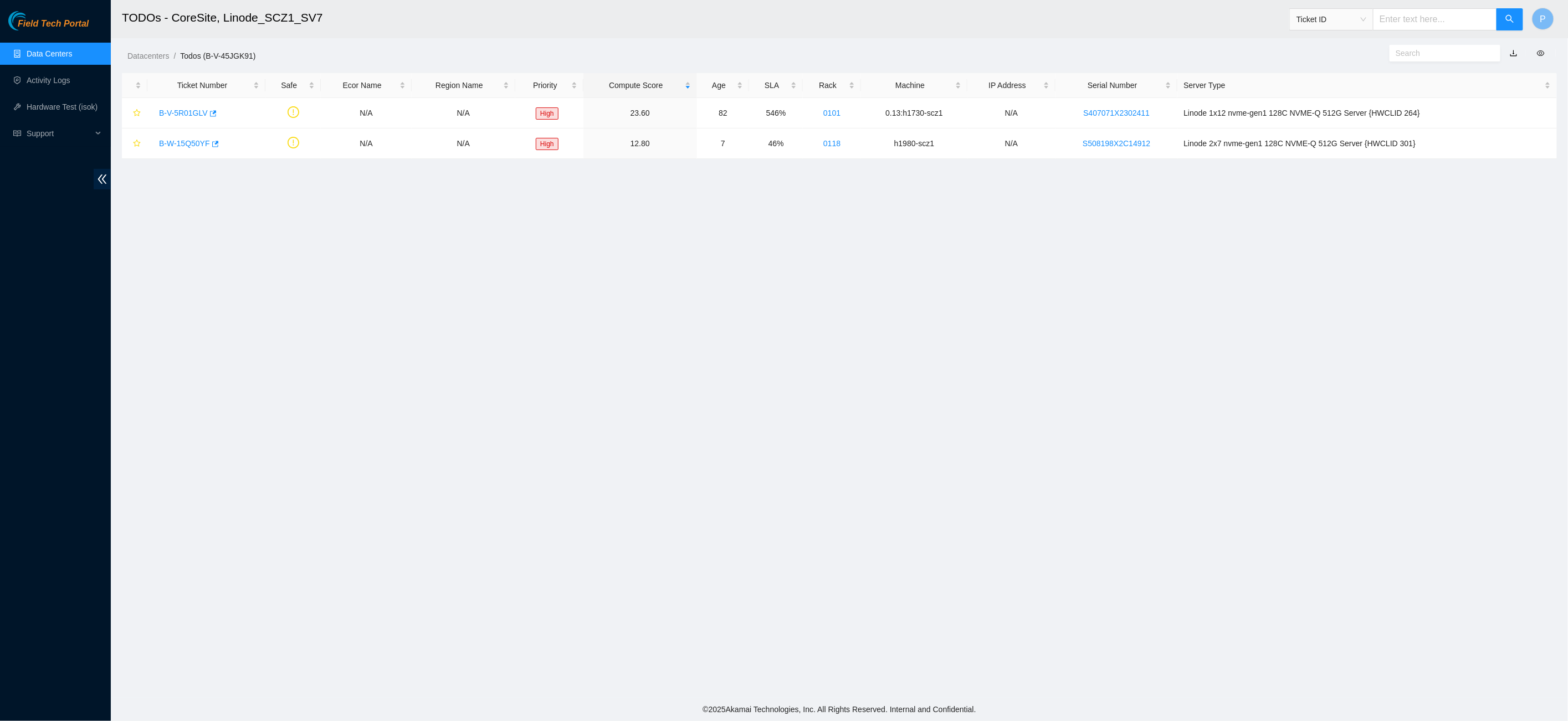
click at [1514, 51] on link "button" at bounding box center [1513, 53] width 8 height 9
click at [64, 55] on link "Data Centers" at bounding box center [49, 54] width 46 height 9
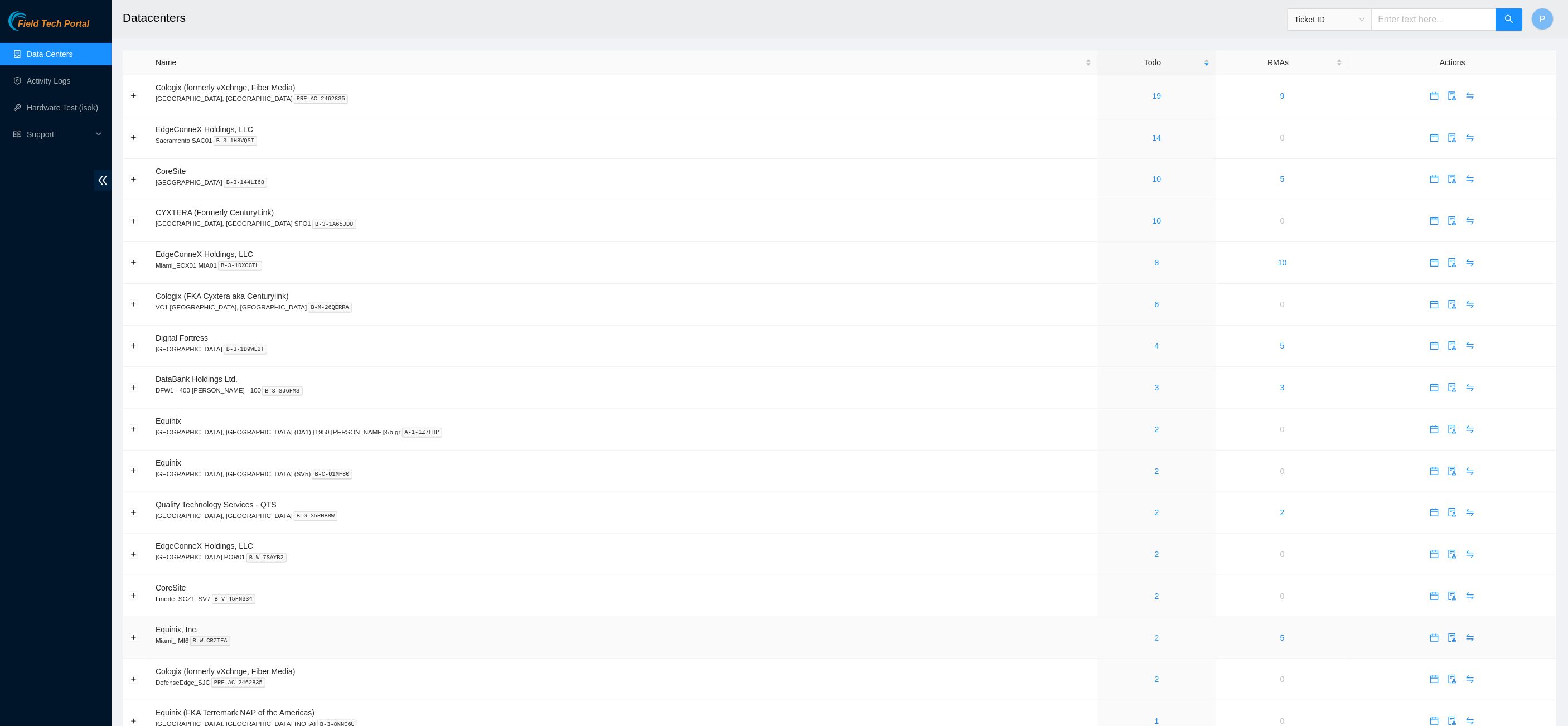
click at [1155, 634] on link "2" at bounding box center [1157, 638] width 5 height 9
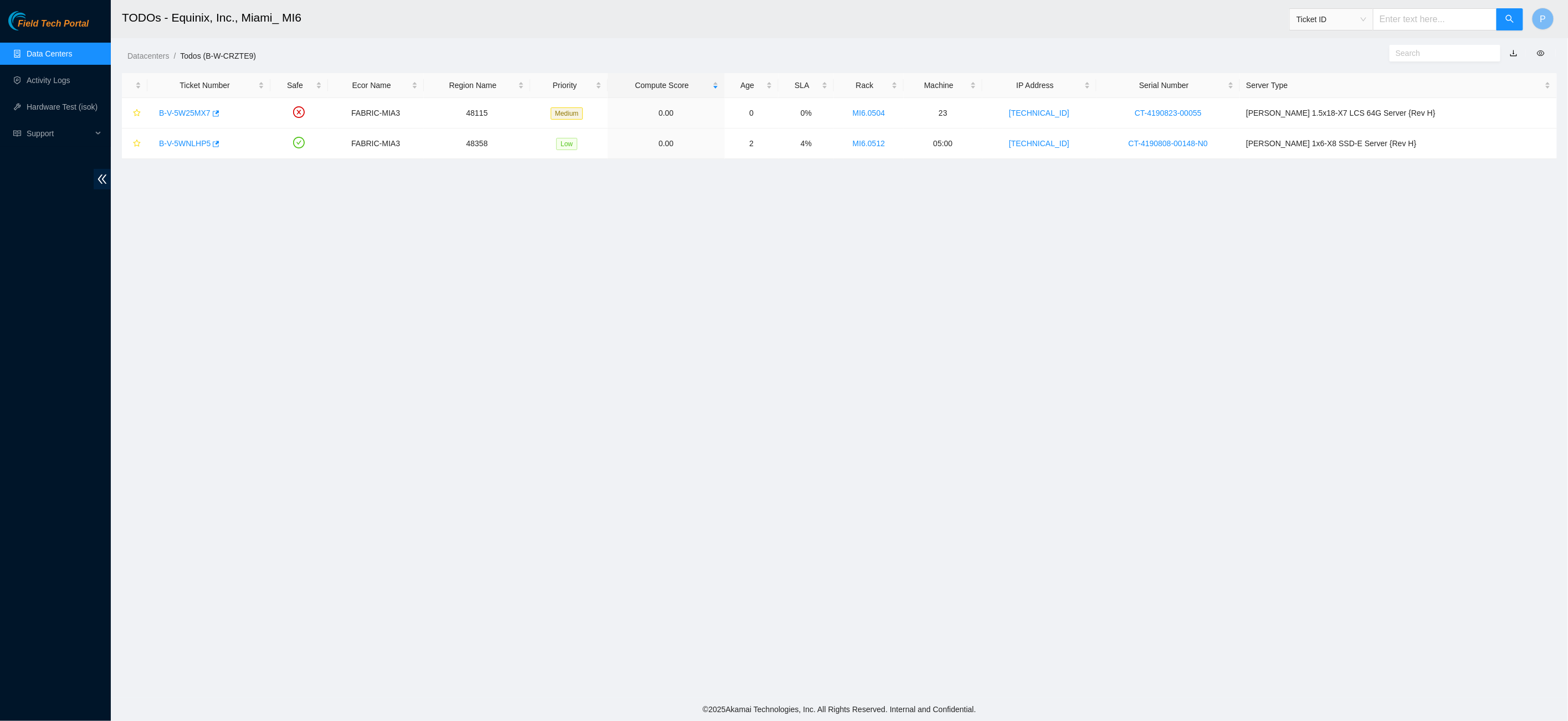
click at [1513, 51] on button "button" at bounding box center [1513, 53] width 24 height 18
click at [1514, 51] on link "button" at bounding box center [1513, 53] width 8 height 9
click at [57, 50] on link "Data Centers" at bounding box center [49, 54] width 46 height 9
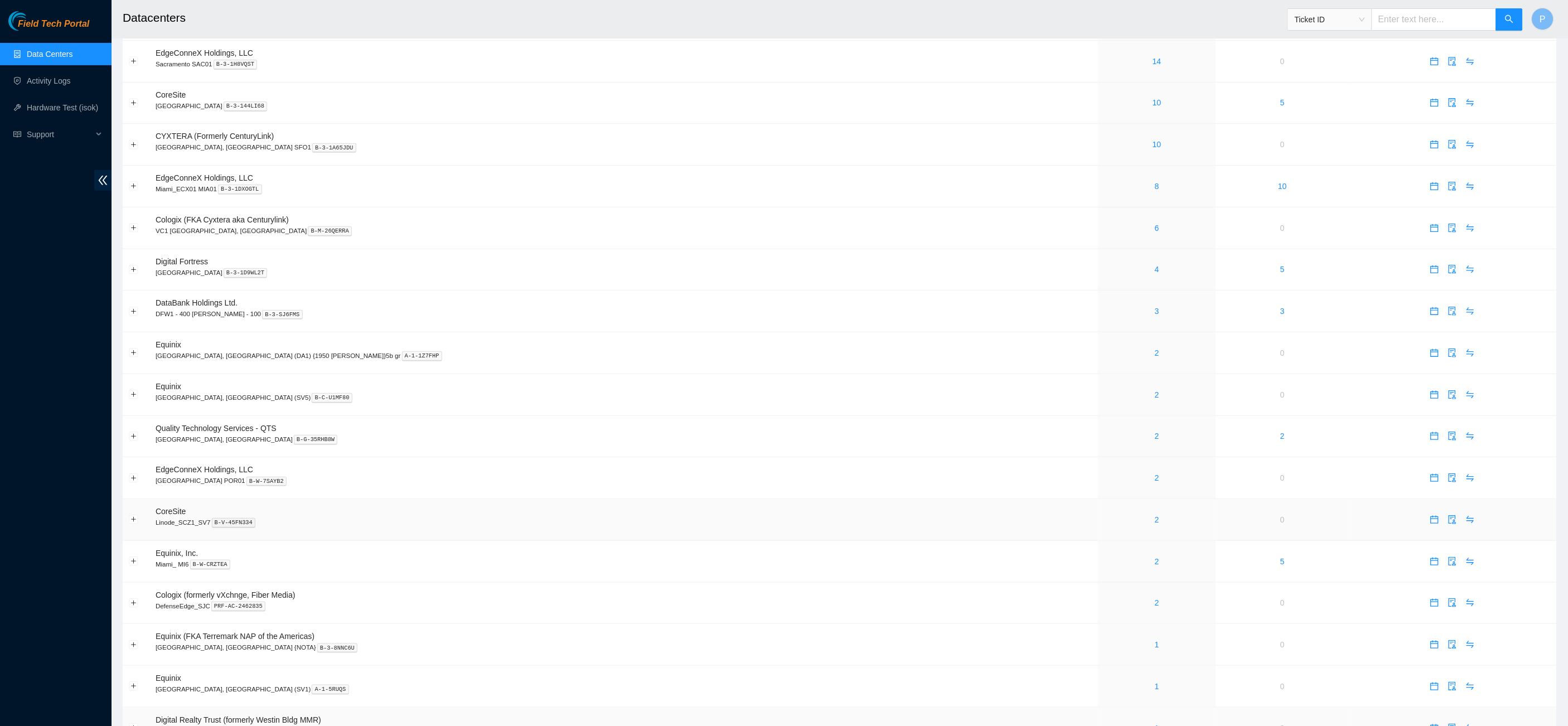
scroll to position [421, 0]
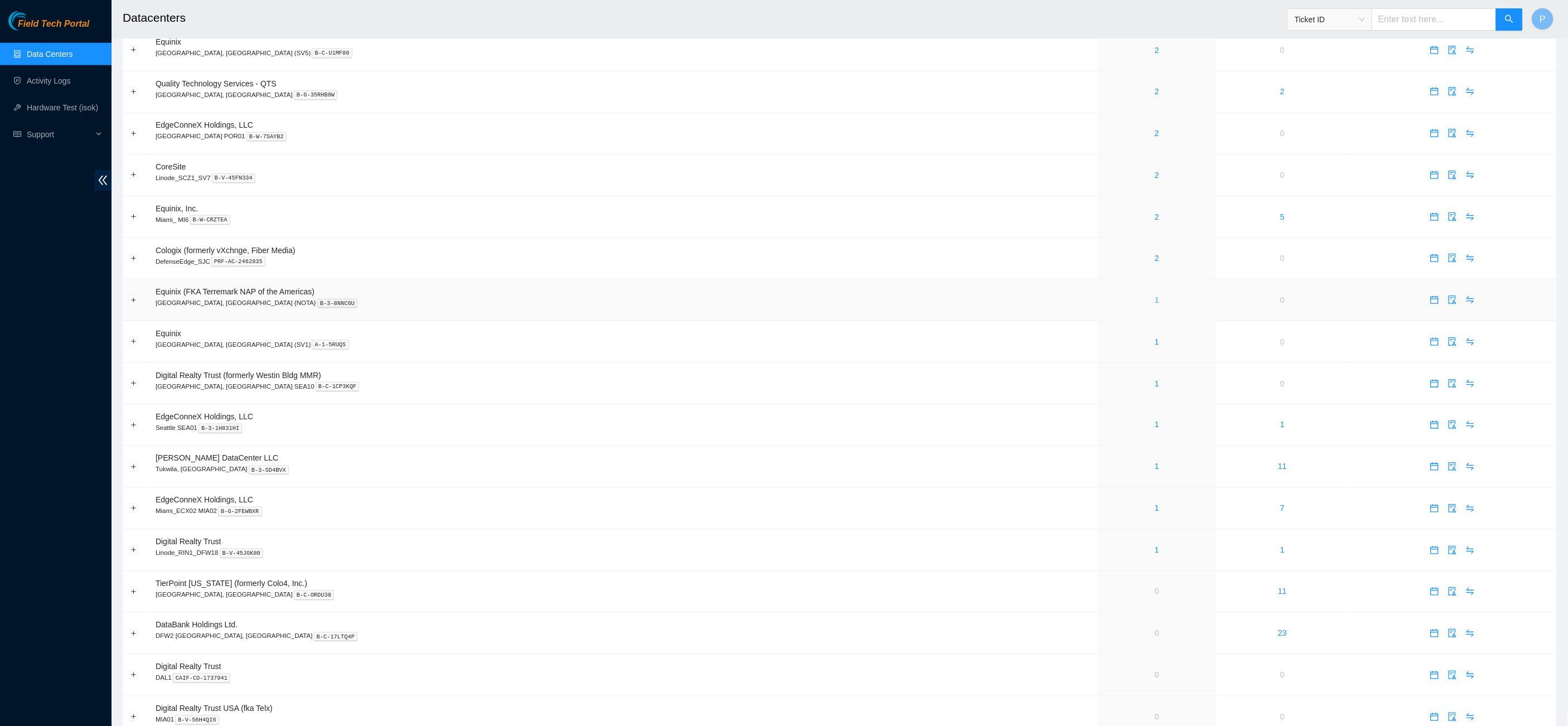
click at [1155, 296] on link "1" at bounding box center [1157, 300] width 5 height 9
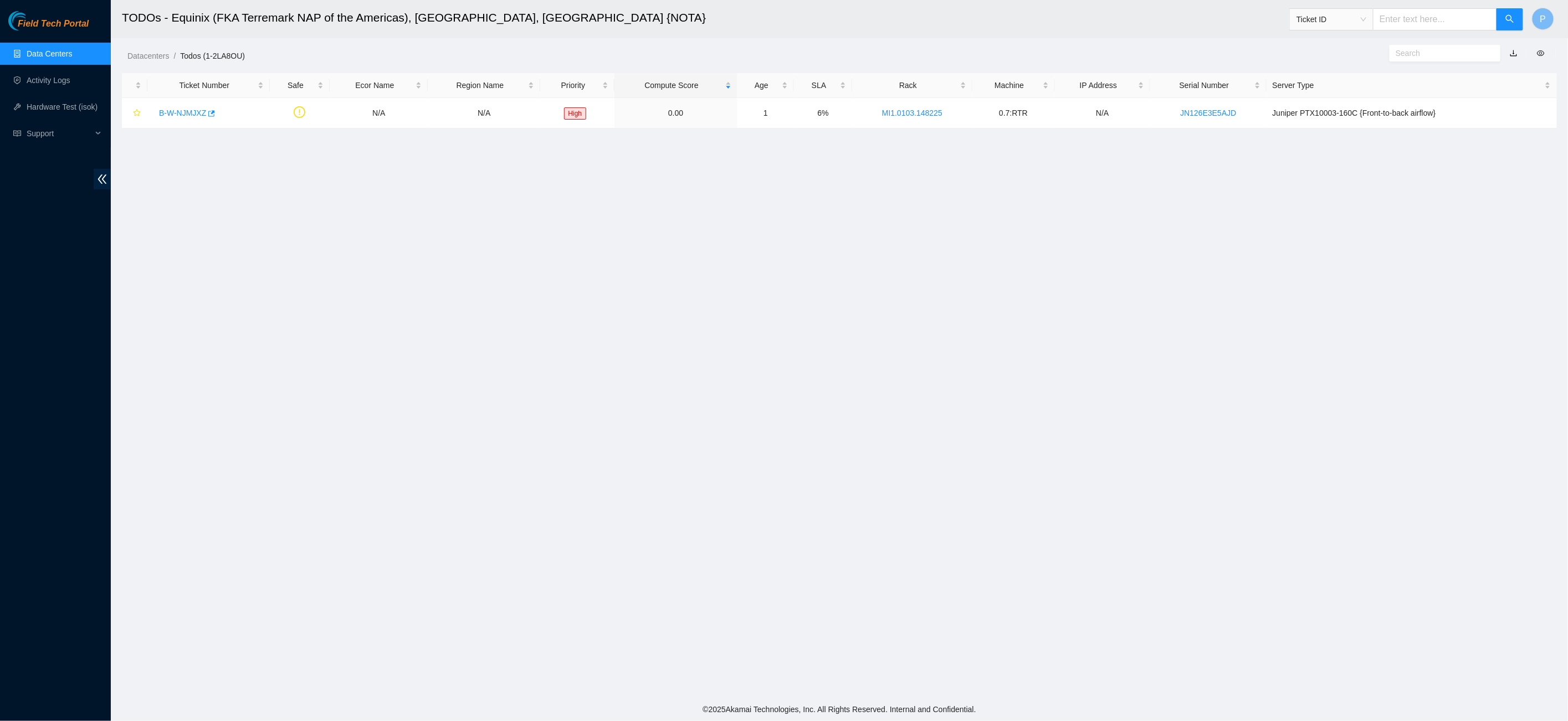
click at [1511, 54] on link "button" at bounding box center [1513, 53] width 8 height 9
click at [26, 50] on link "Data Centers" at bounding box center [49, 54] width 46 height 9
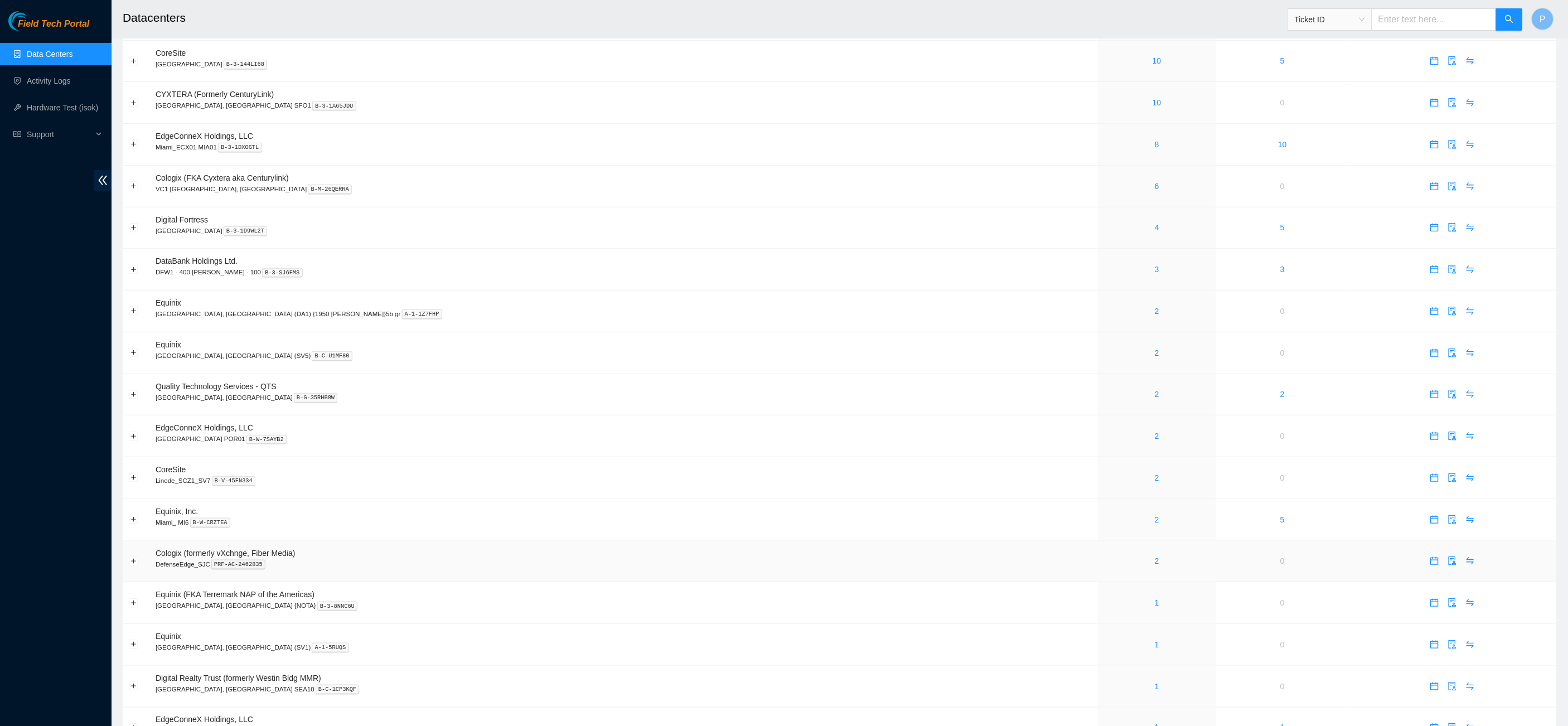
scroll to position [319, 0]
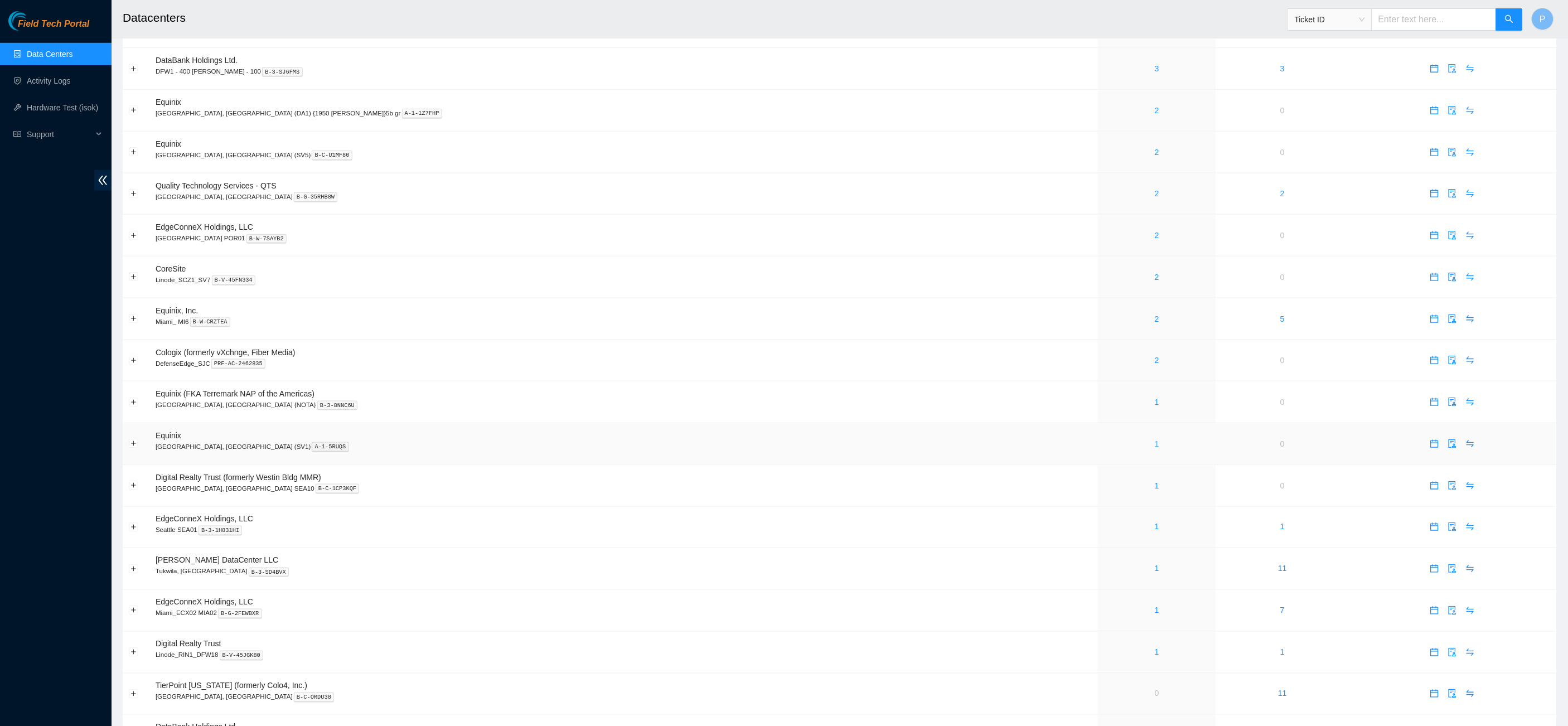
click at [1155, 439] on link "1" at bounding box center [1157, 443] width 5 height 9
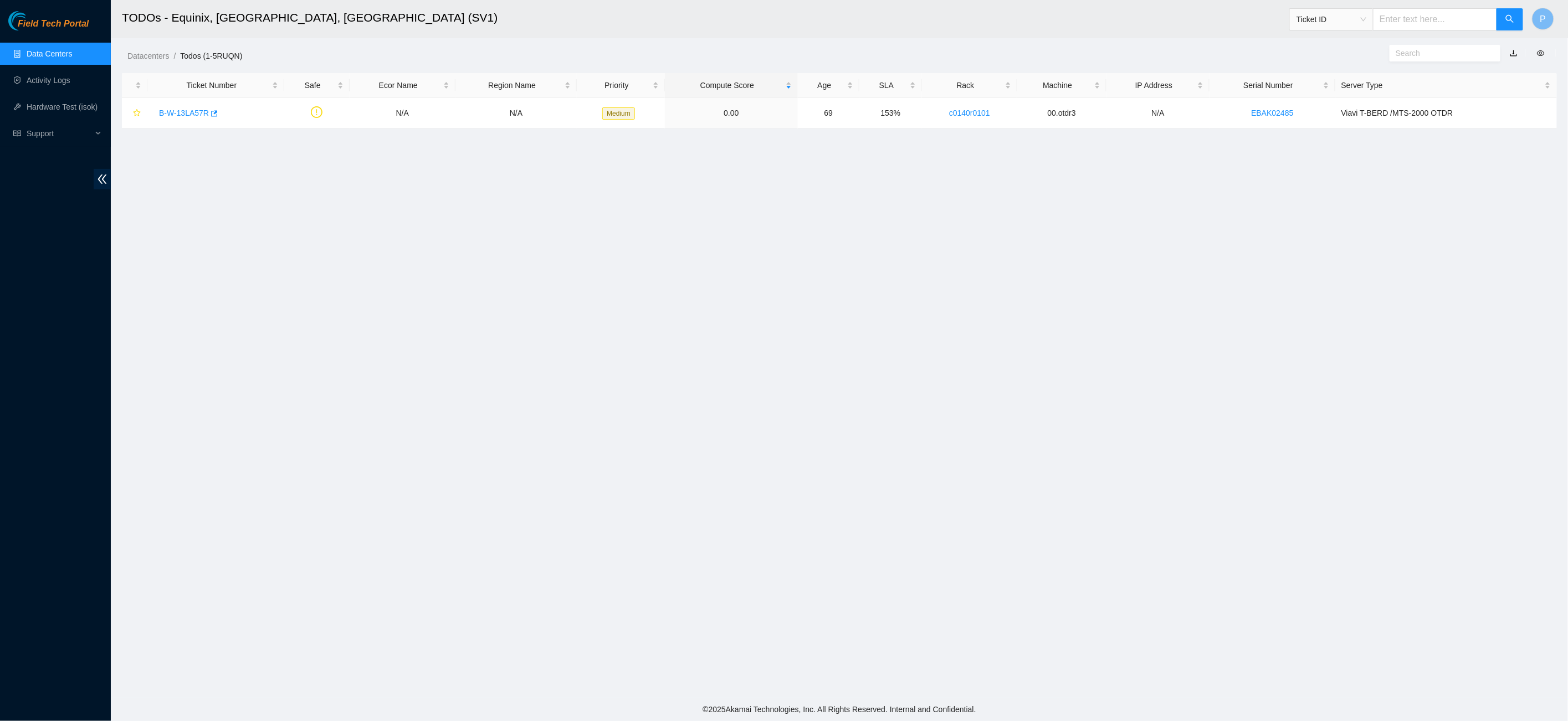
click at [1515, 51] on link "button" at bounding box center [1513, 53] width 8 height 9
click at [36, 56] on link "Data Centers" at bounding box center [49, 54] width 46 height 9
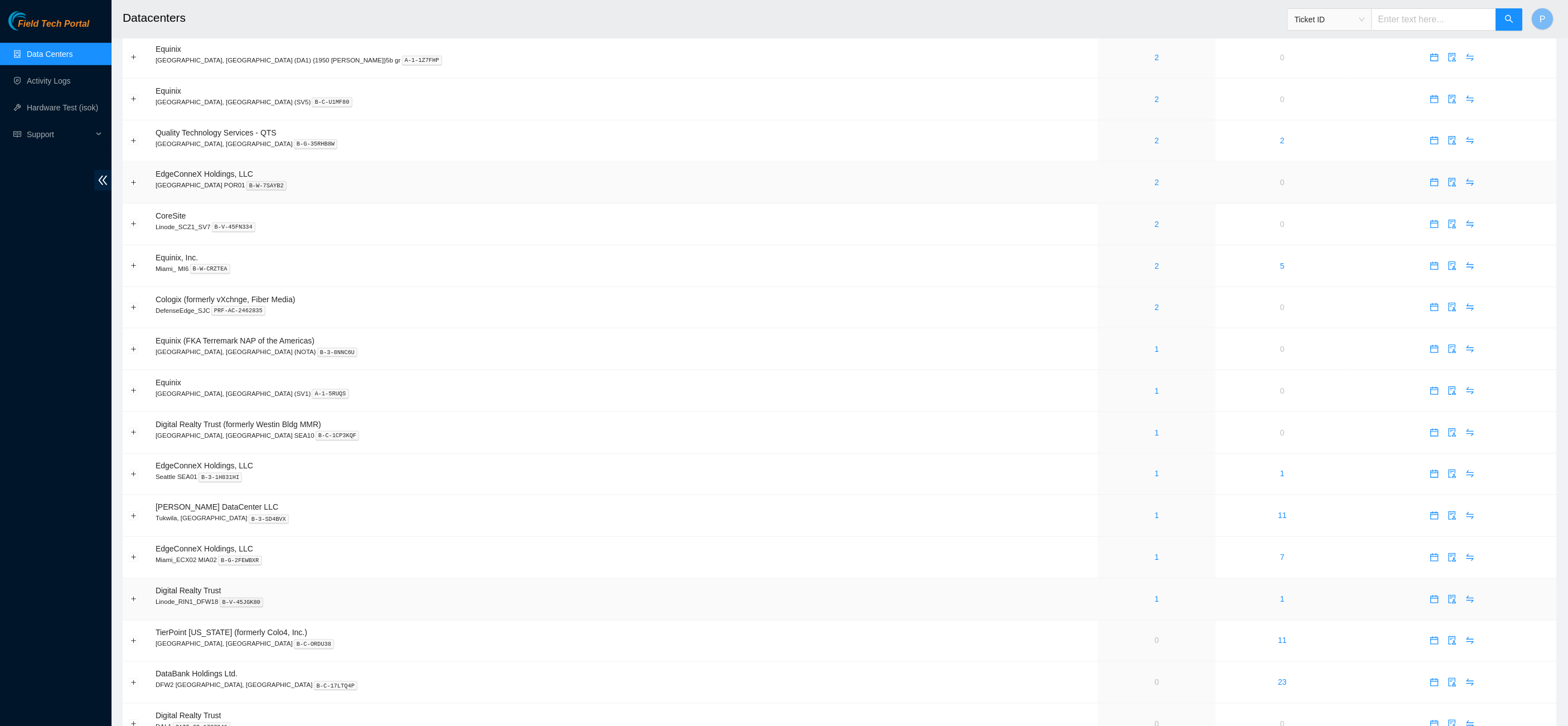
scroll to position [448, 0]
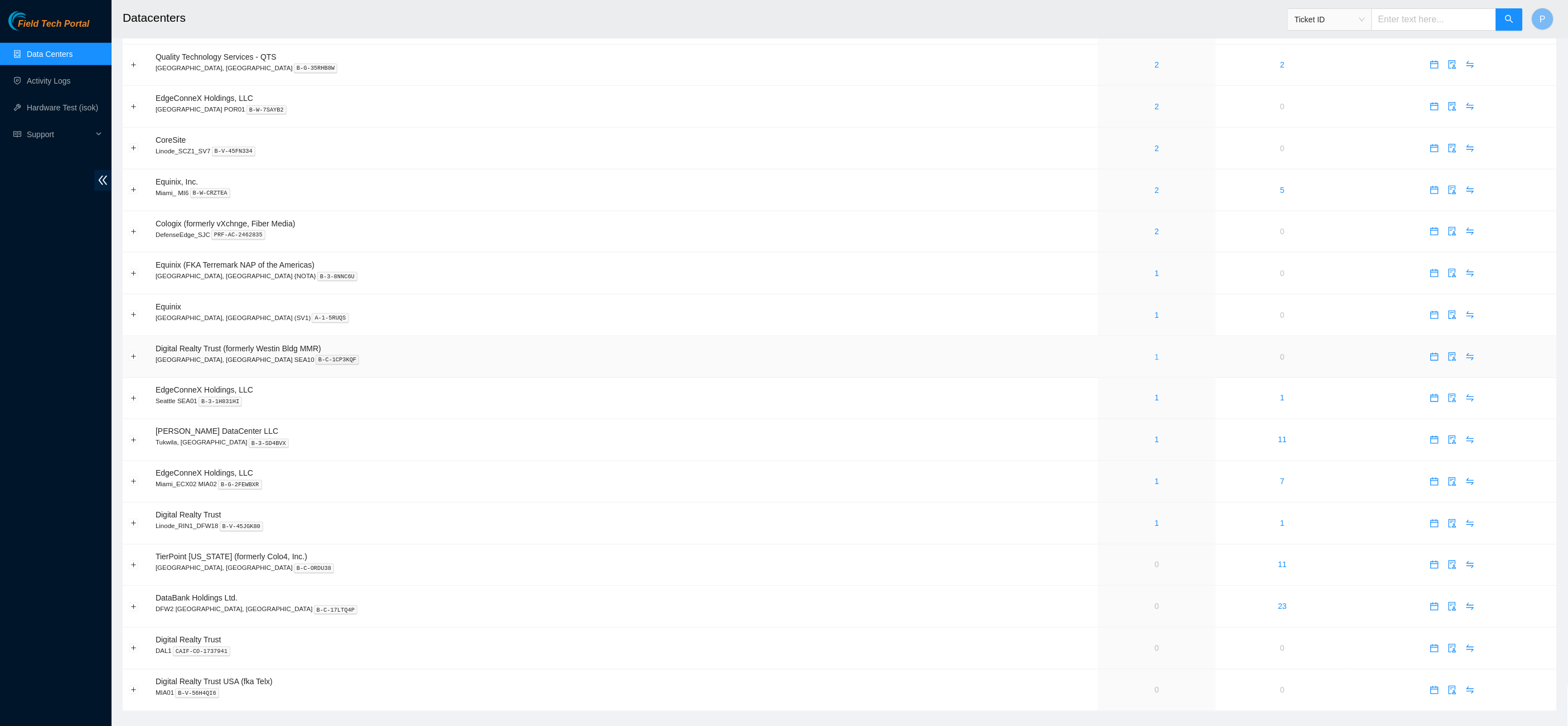
click at [1155, 353] on link "1" at bounding box center [1157, 357] width 5 height 9
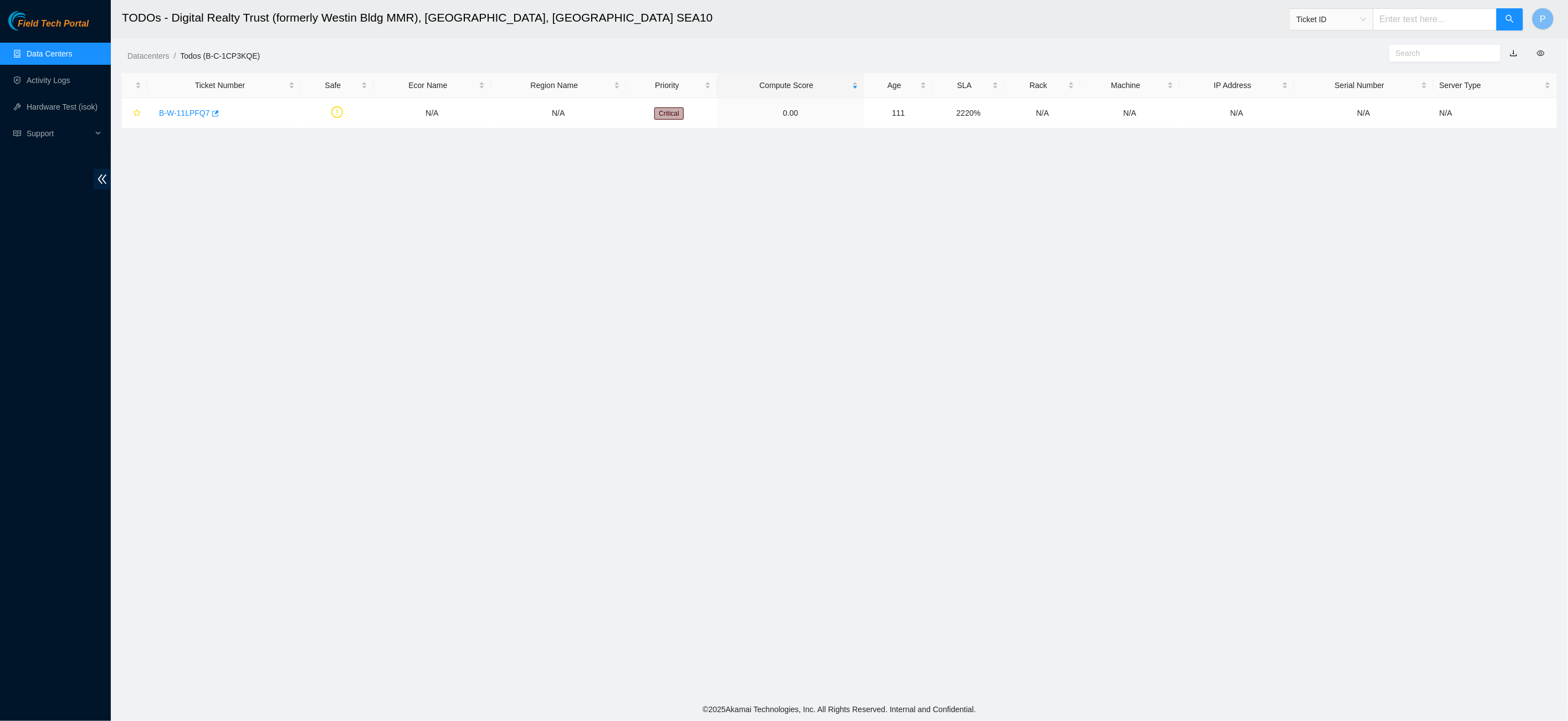
click at [1515, 52] on link "button" at bounding box center [1513, 53] width 8 height 9
click at [193, 113] on link "B-W-11LPFQ7" at bounding box center [184, 112] width 51 height 9
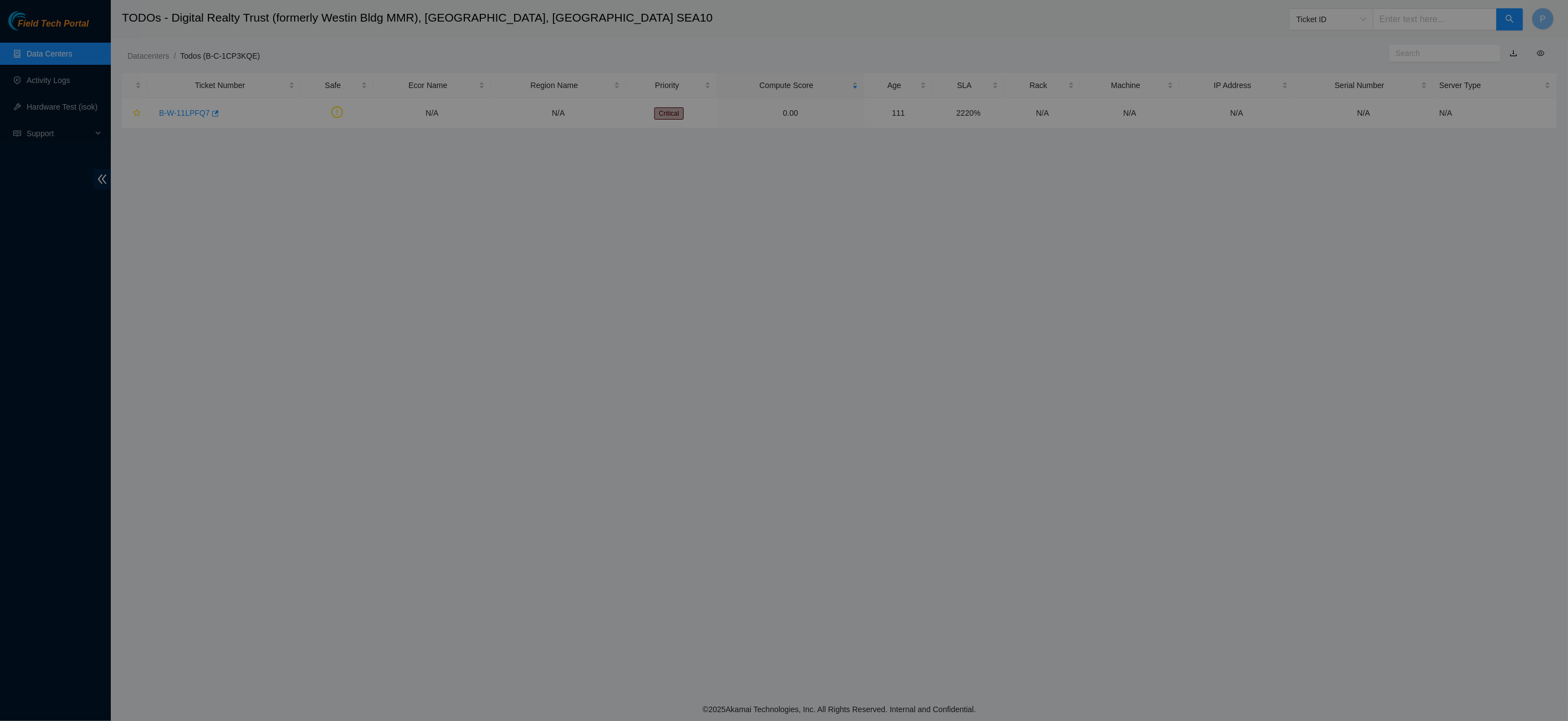
click at [978, 220] on div "Problem Type Network Sub Type Router Rack Number N/A Machine Number N/A Serial …" at bounding box center [1254, 378] width 627 height 686
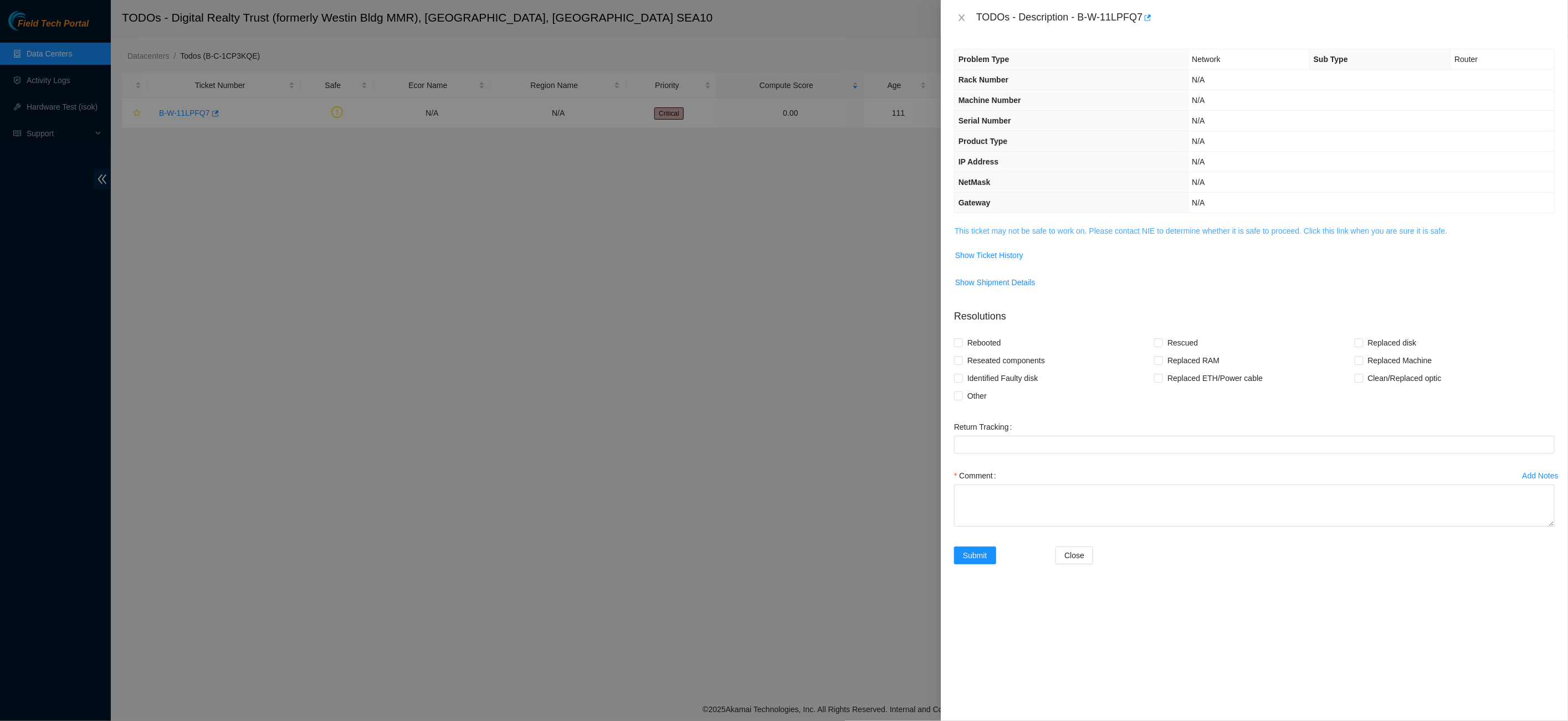
click at [981, 226] on link "This ticket may not be safe to work on. Please contact NIE to determine whether…" at bounding box center [1200, 230] width 493 height 9
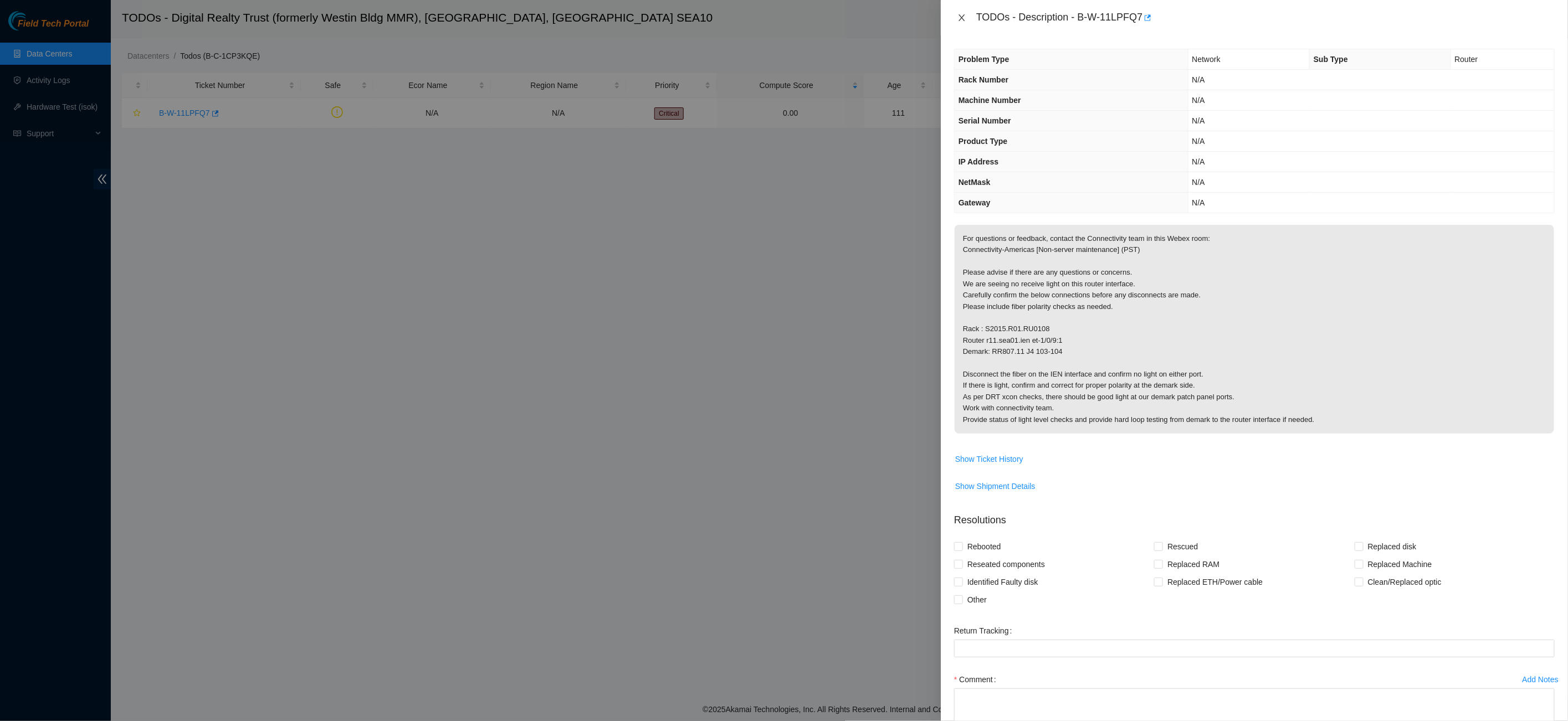
click at [959, 19] on icon "close" at bounding box center [961, 18] width 9 height 9
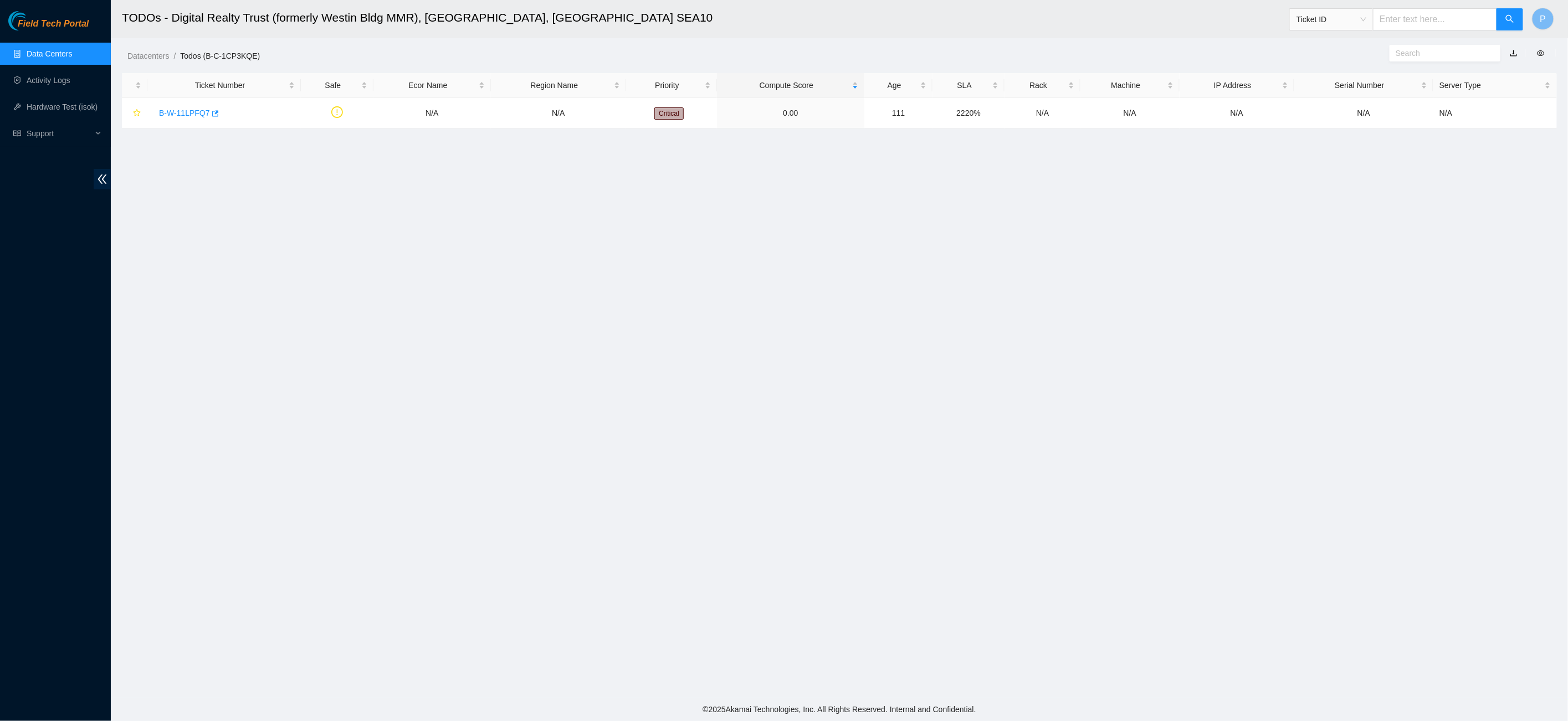
click at [32, 50] on link "Data Centers" at bounding box center [49, 54] width 46 height 9
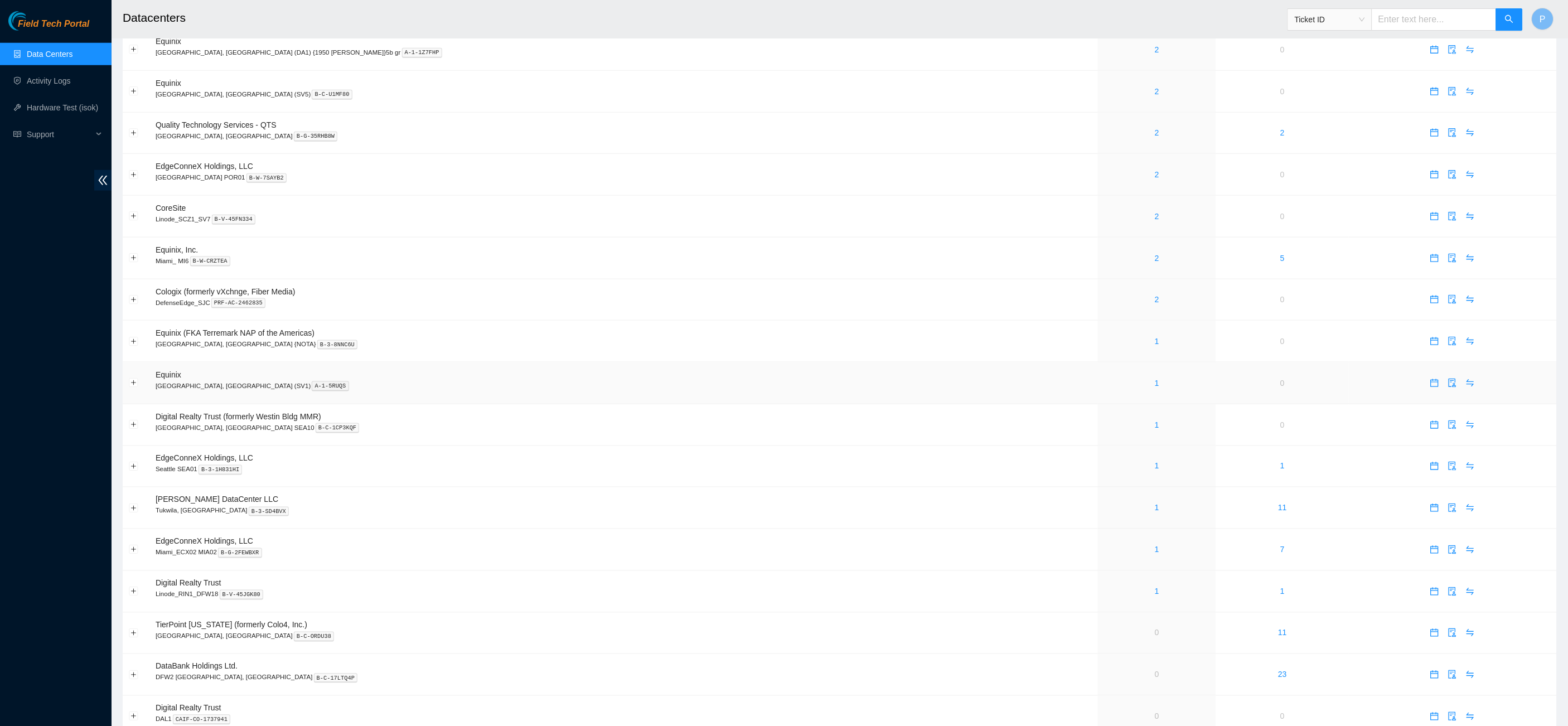
scroll to position [391, 0]
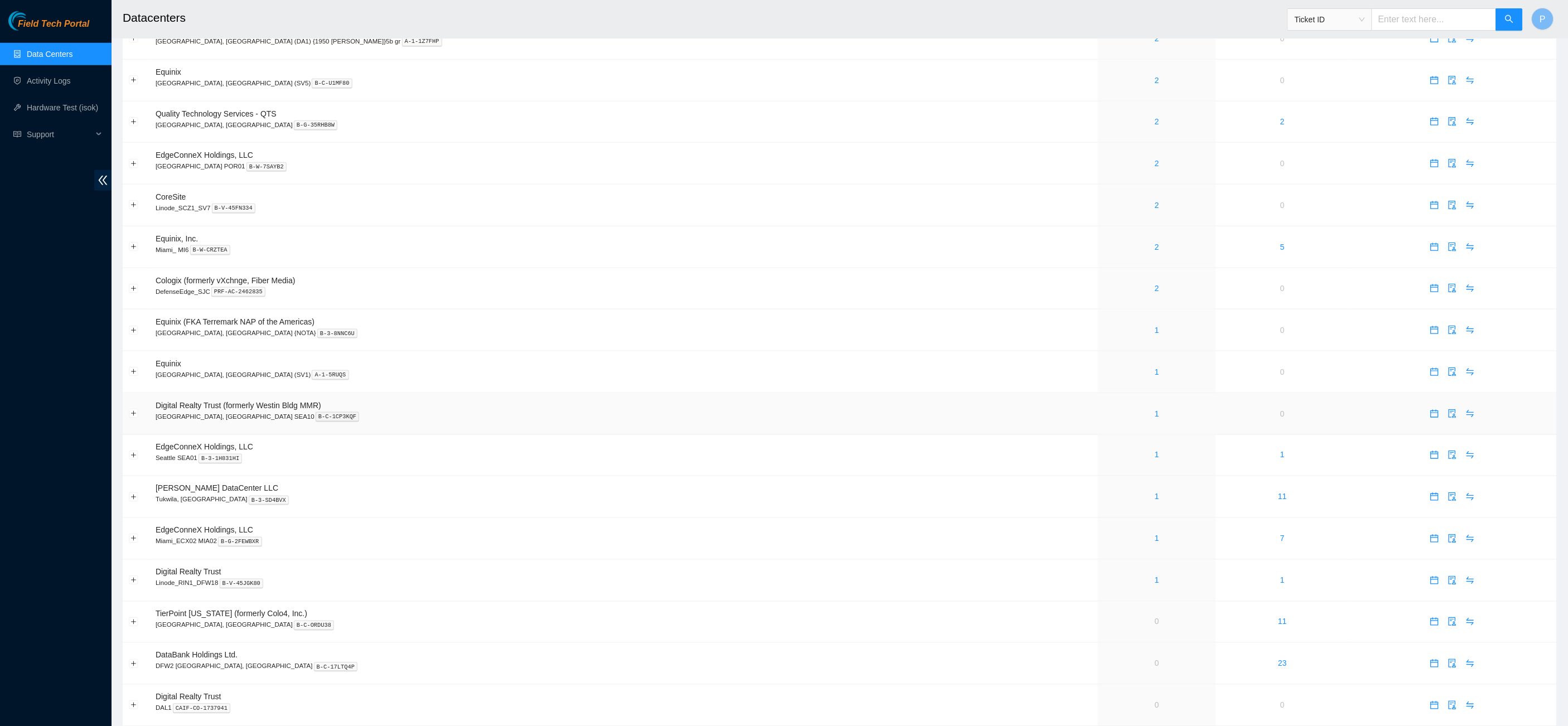
click at [1104, 408] on div "1" at bounding box center [1157, 414] width 106 height 12
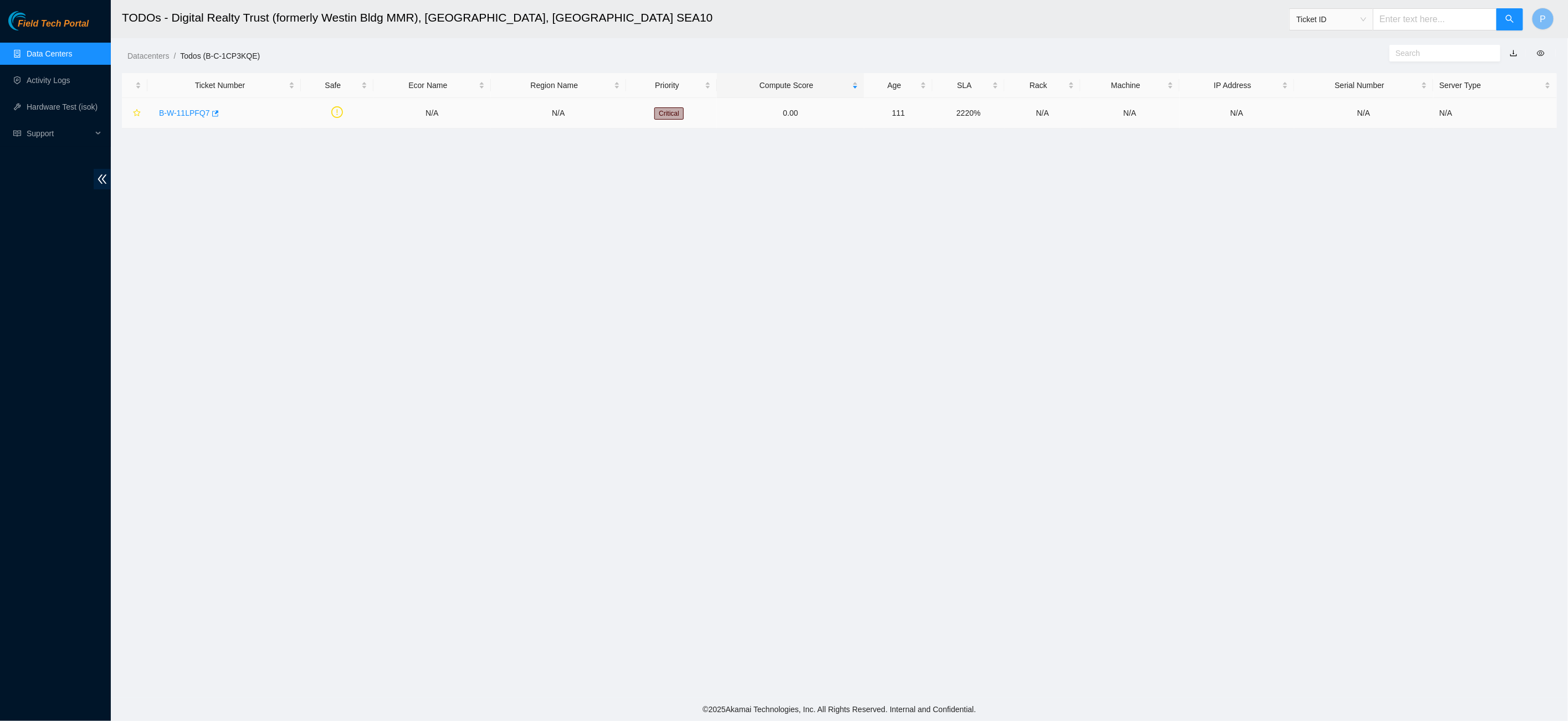
click at [165, 117] on div "B-W-11LPFQ7" at bounding box center [223, 113] width 141 height 18
click at [166, 115] on link "B-W-11LPFQ7" at bounding box center [184, 112] width 51 height 9
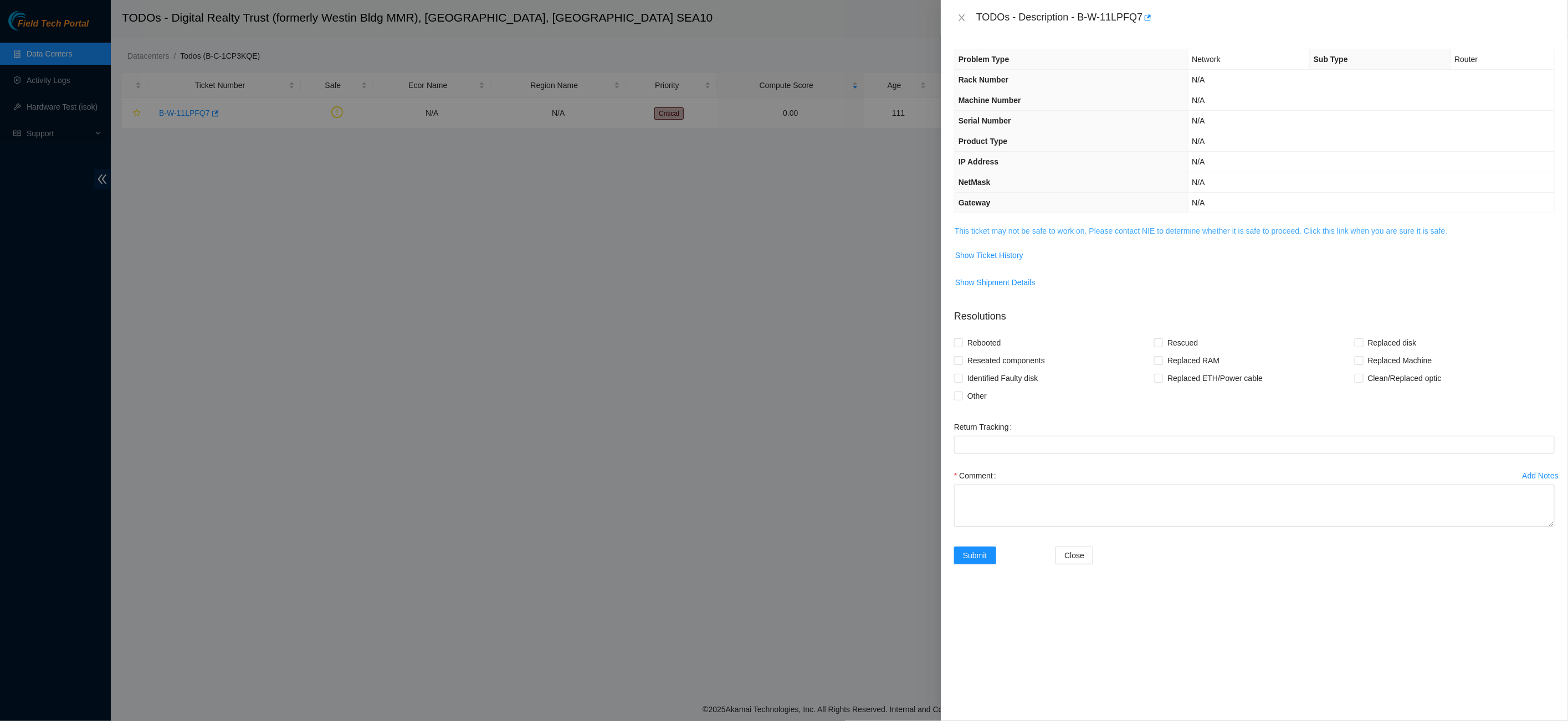
click at [1158, 226] on link "This ticket may not be safe to work on. Please contact NIE to determine whether…" at bounding box center [1200, 230] width 493 height 9
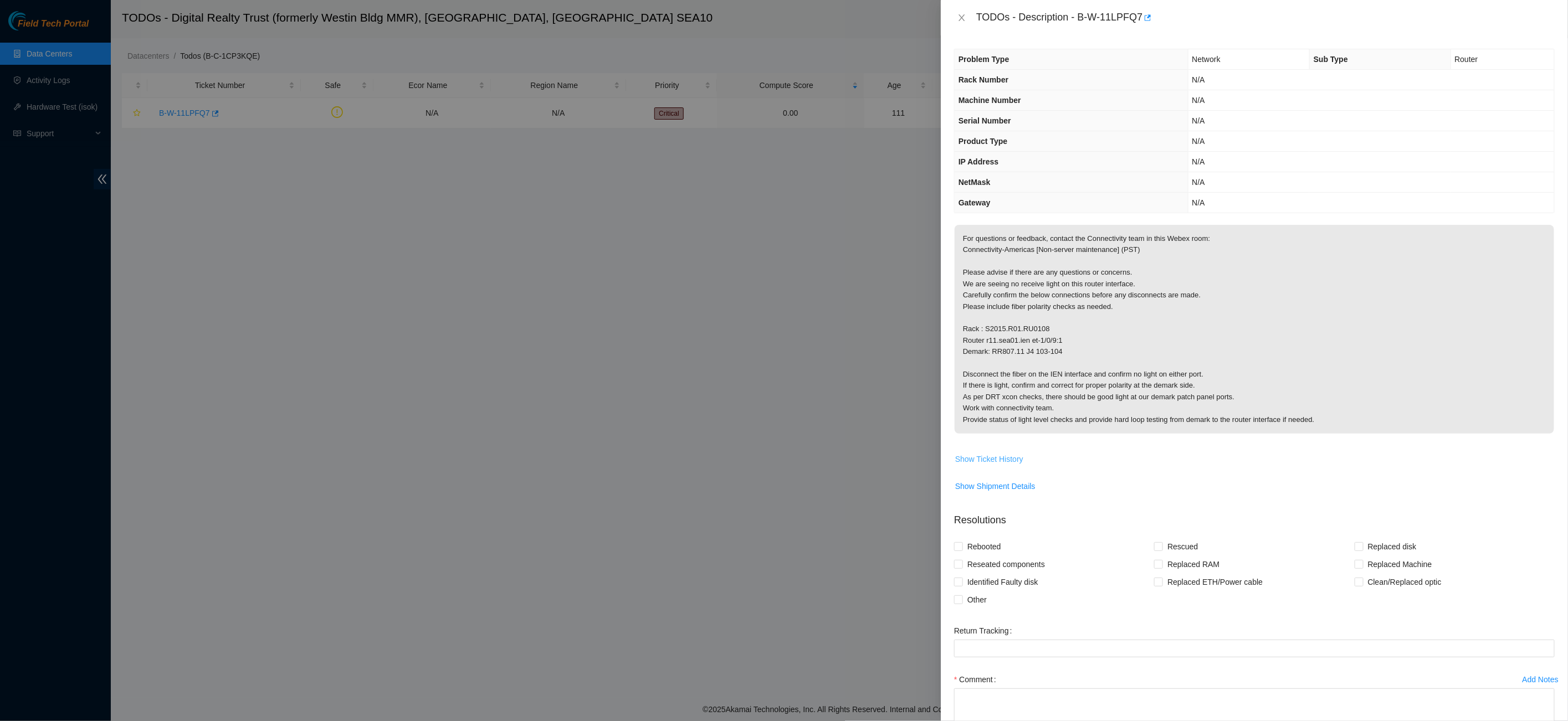
click at [998, 454] on span "Show Ticket History" at bounding box center [989, 459] width 68 height 12
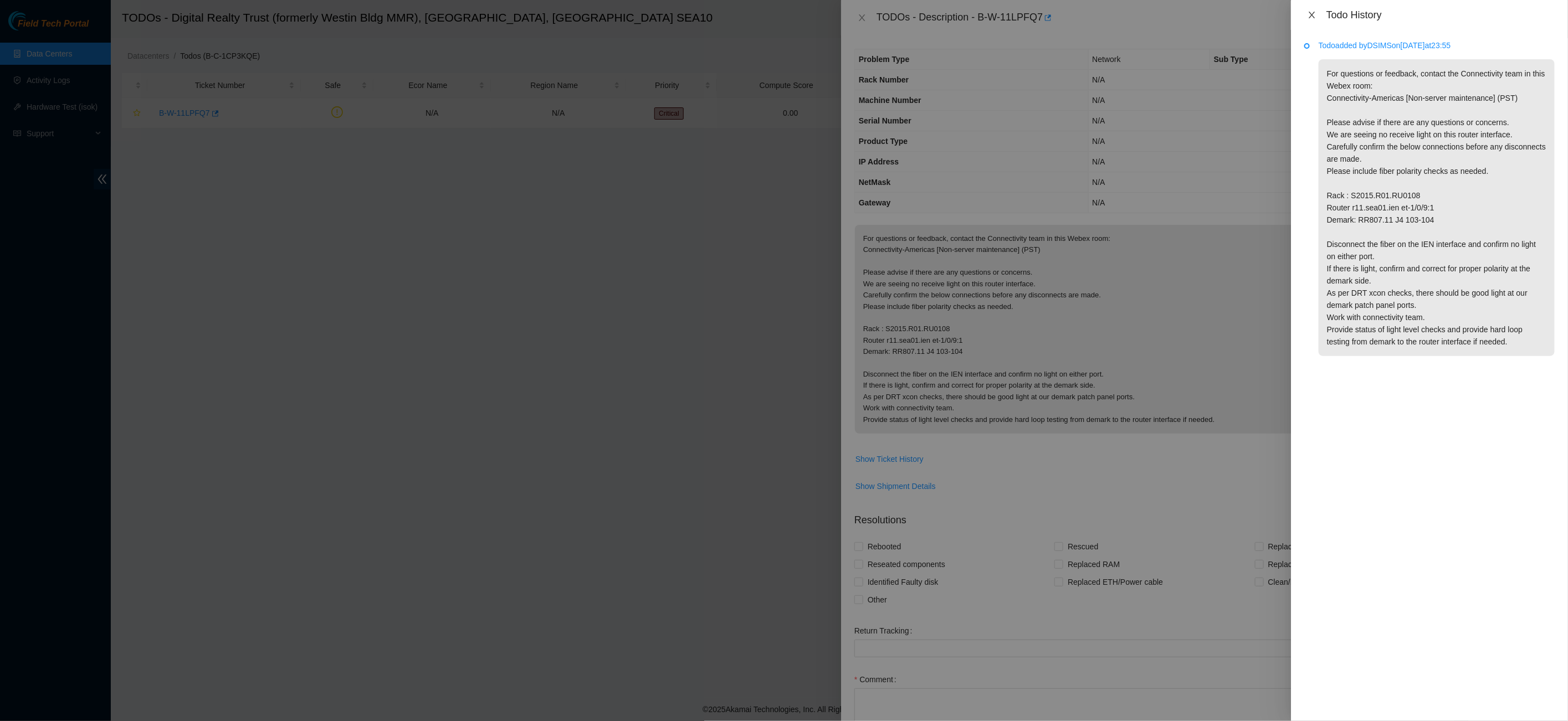
click at [1313, 11] on icon "close" at bounding box center [1311, 15] width 9 height 9
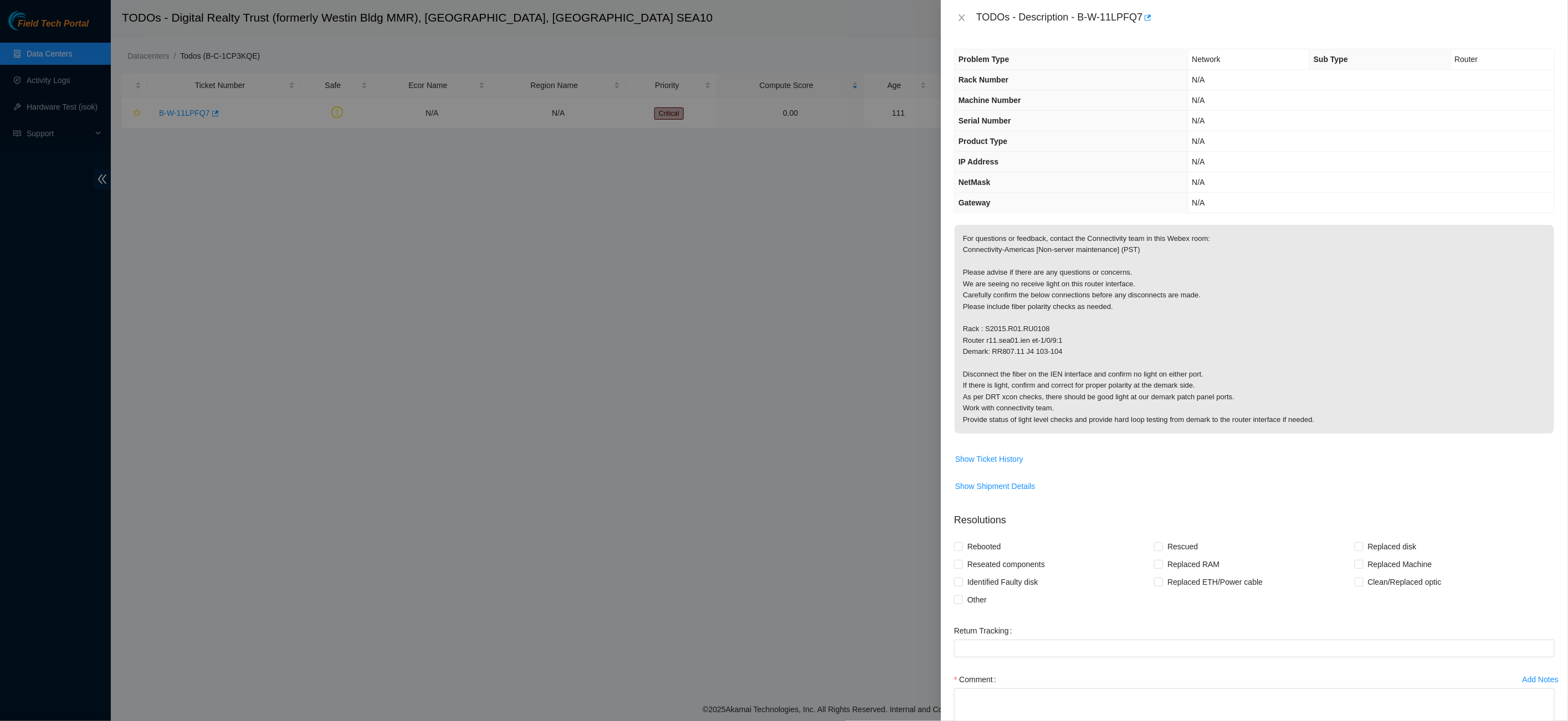
click at [962, 21] on button "Close" at bounding box center [962, 18] width 16 height 11
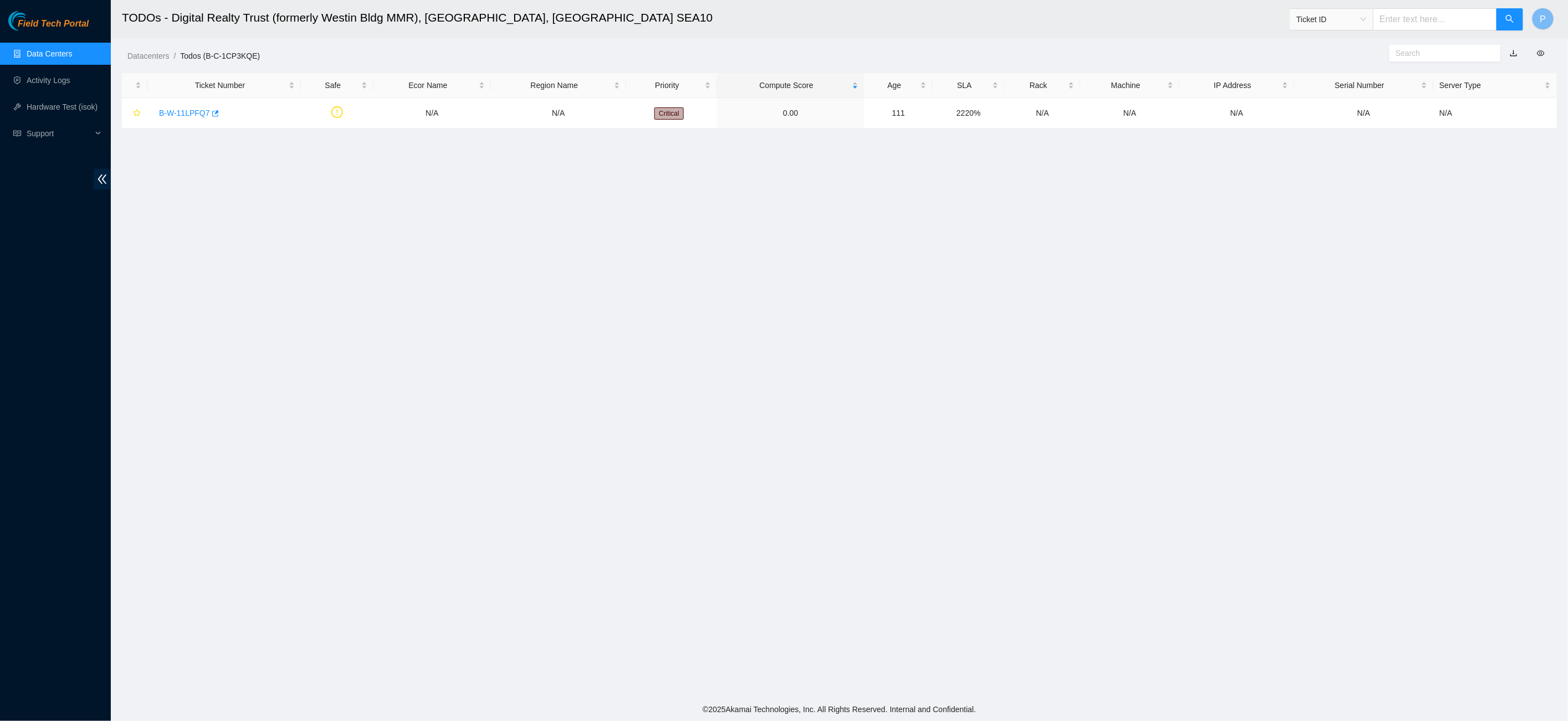
click at [31, 42] on ul "Data Centers Activity Logs Hardware Test (isok) Support" at bounding box center [56, 93] width 111 height 106
click at [40, 50] on link "Data Centers" at bounding box center [49, 54] width 46 height 9
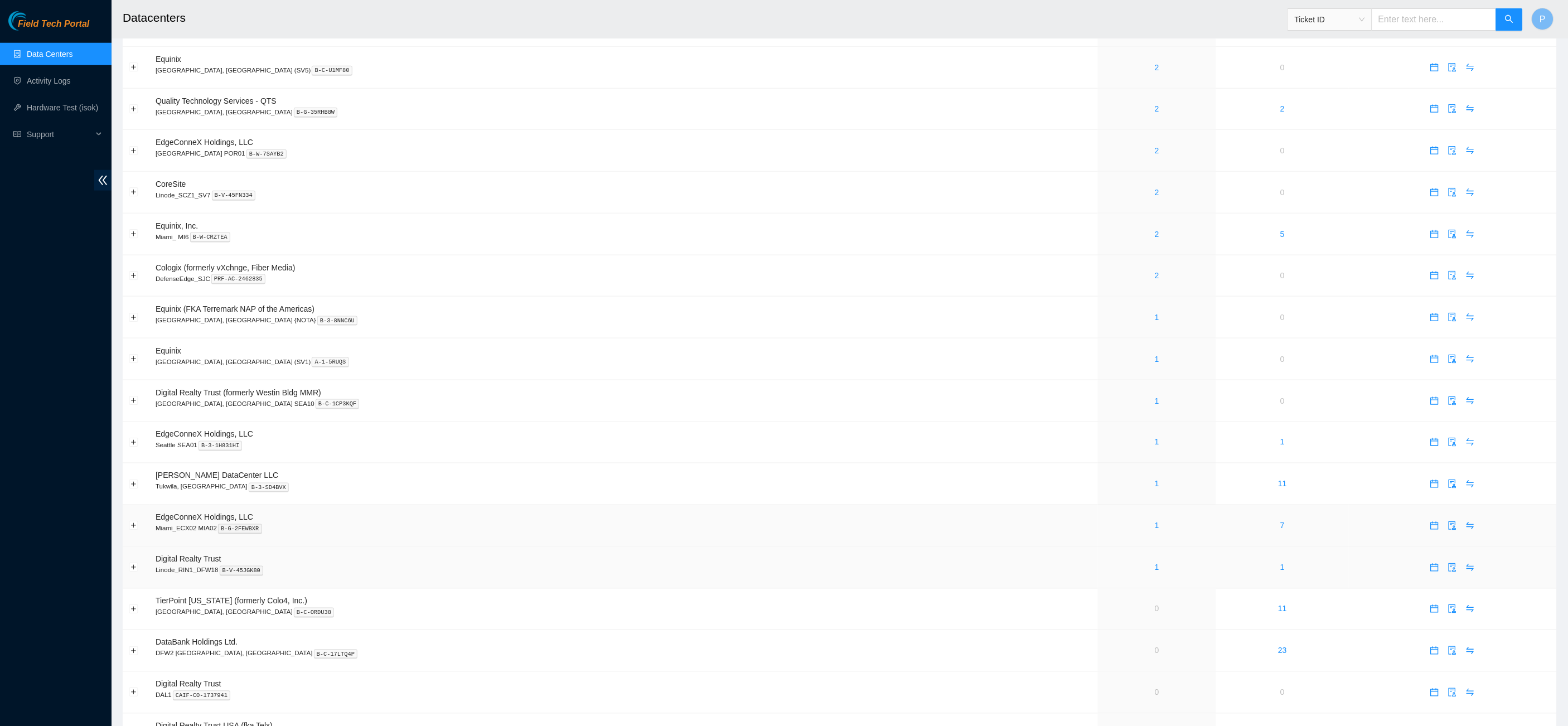
scroll to position [448, 0]
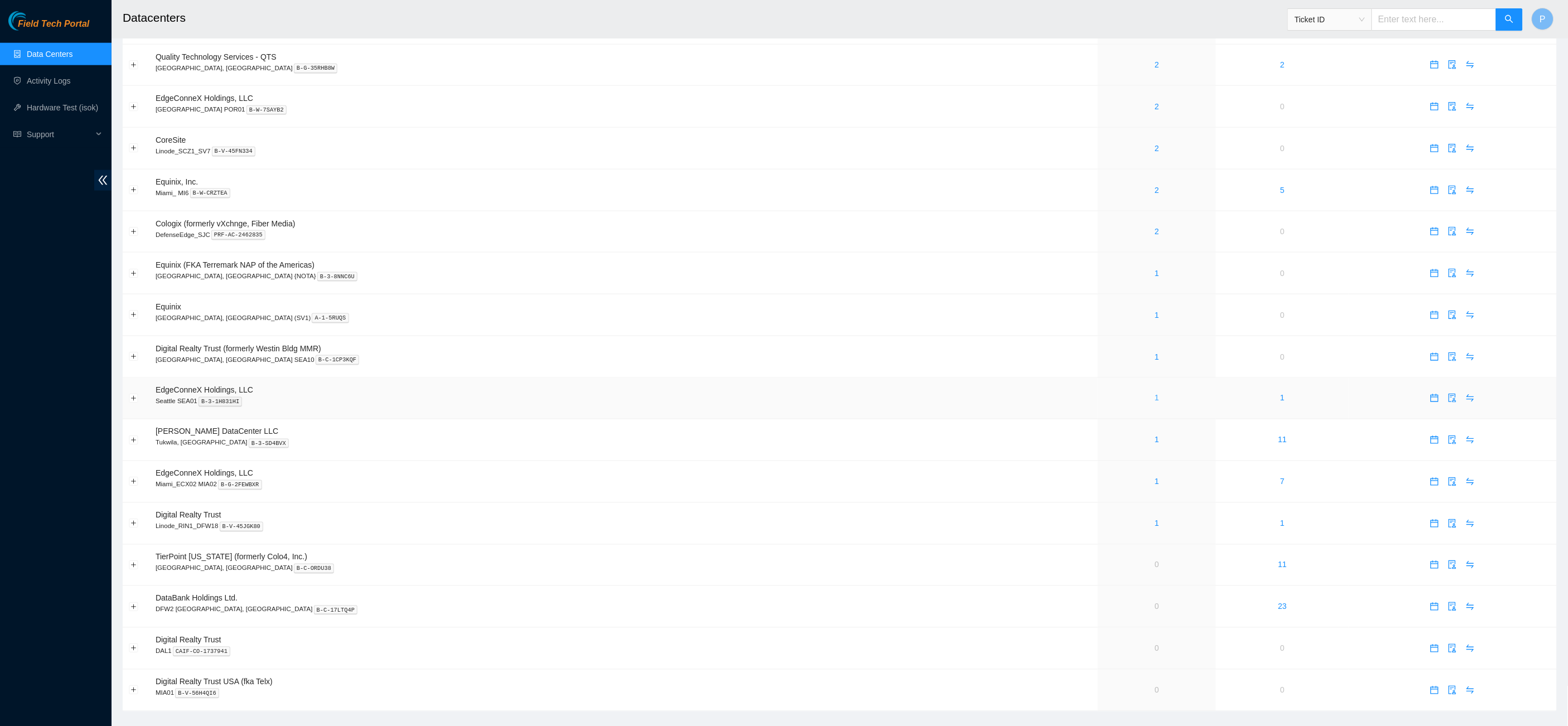
click at [1155, 394] on link "1" at bounding box center [1157, 398] width 5 height 9
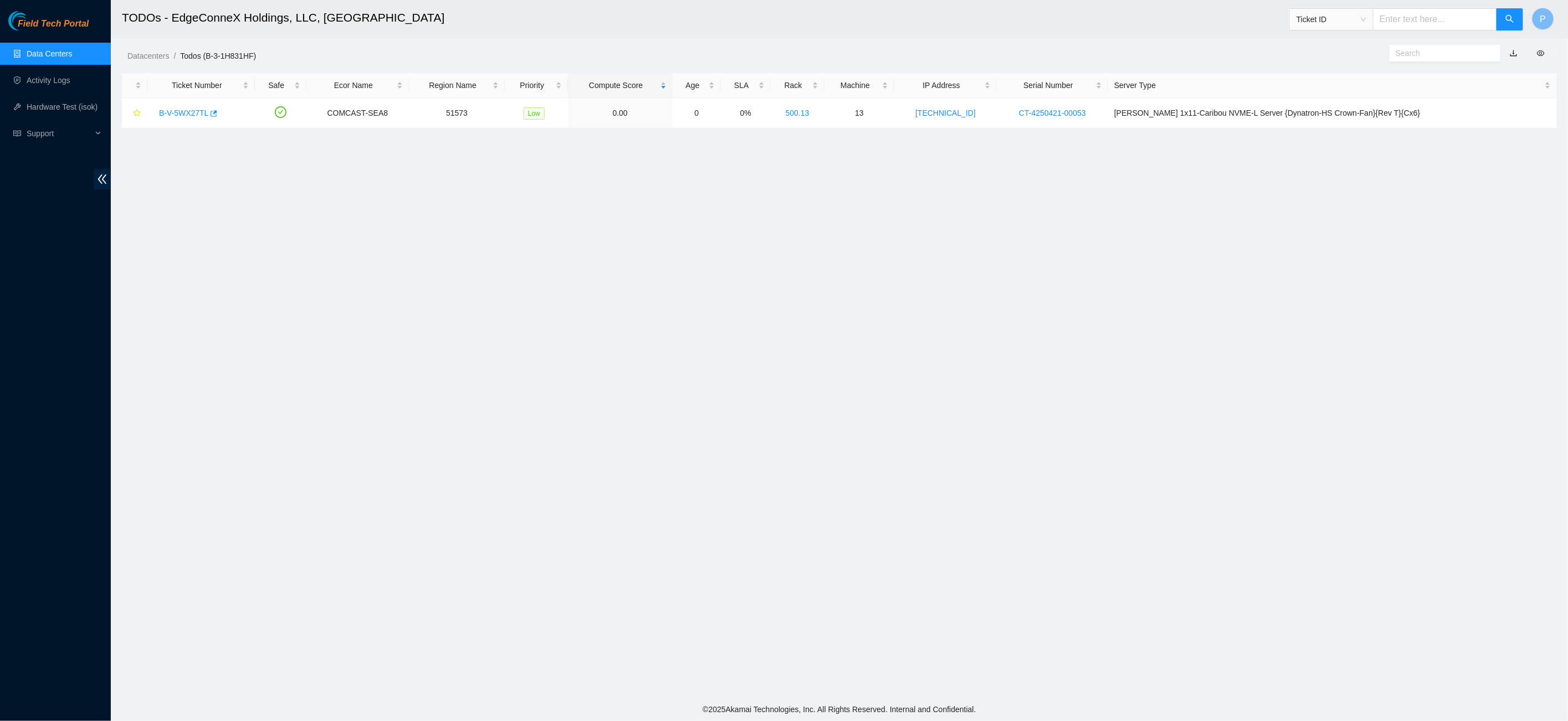
click at [1517, 51] on link "button" at bounding box center [1513, 53] width 8 height 9
click at [68, 50] on link "Data Centers" at bounding box center [49, 54] width 46 height 9
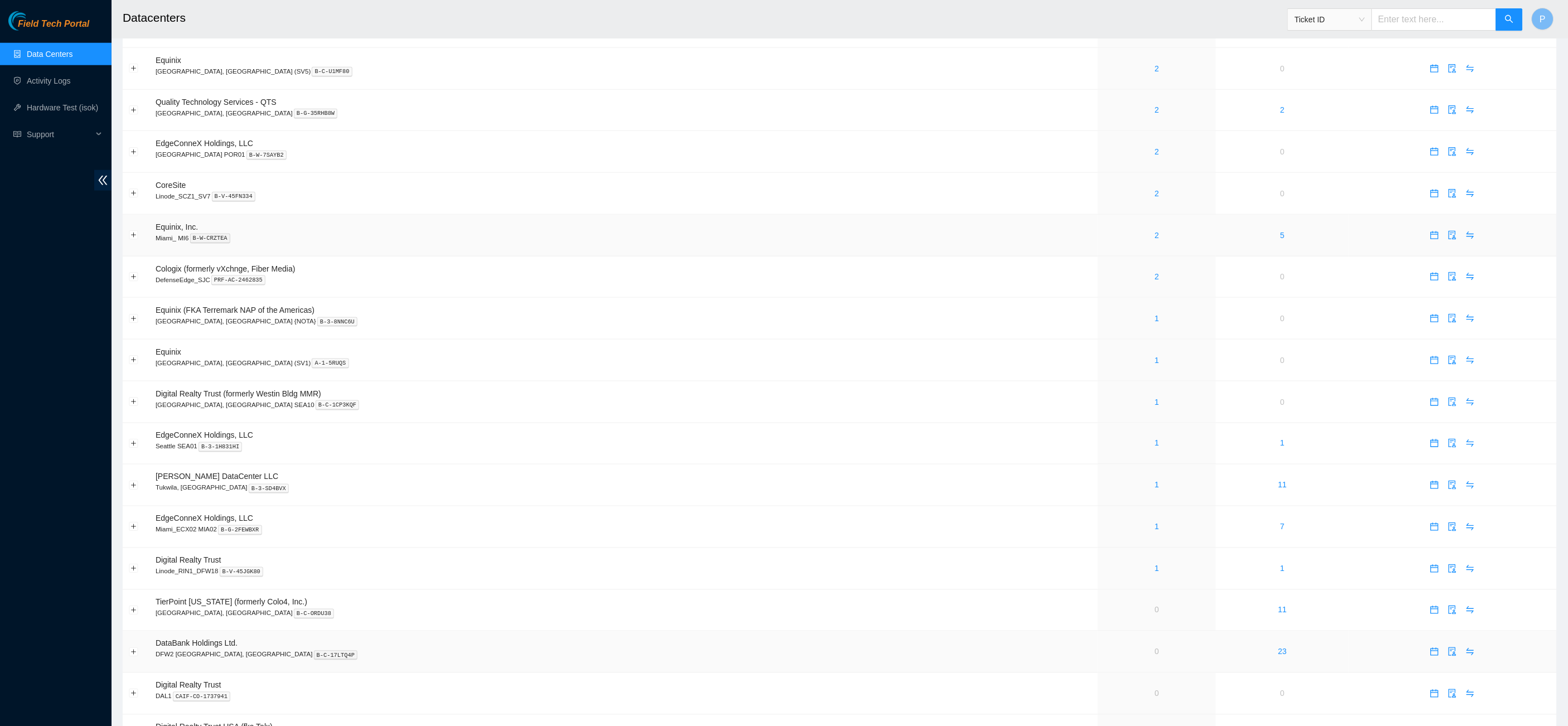
scroll to position [448, 0]
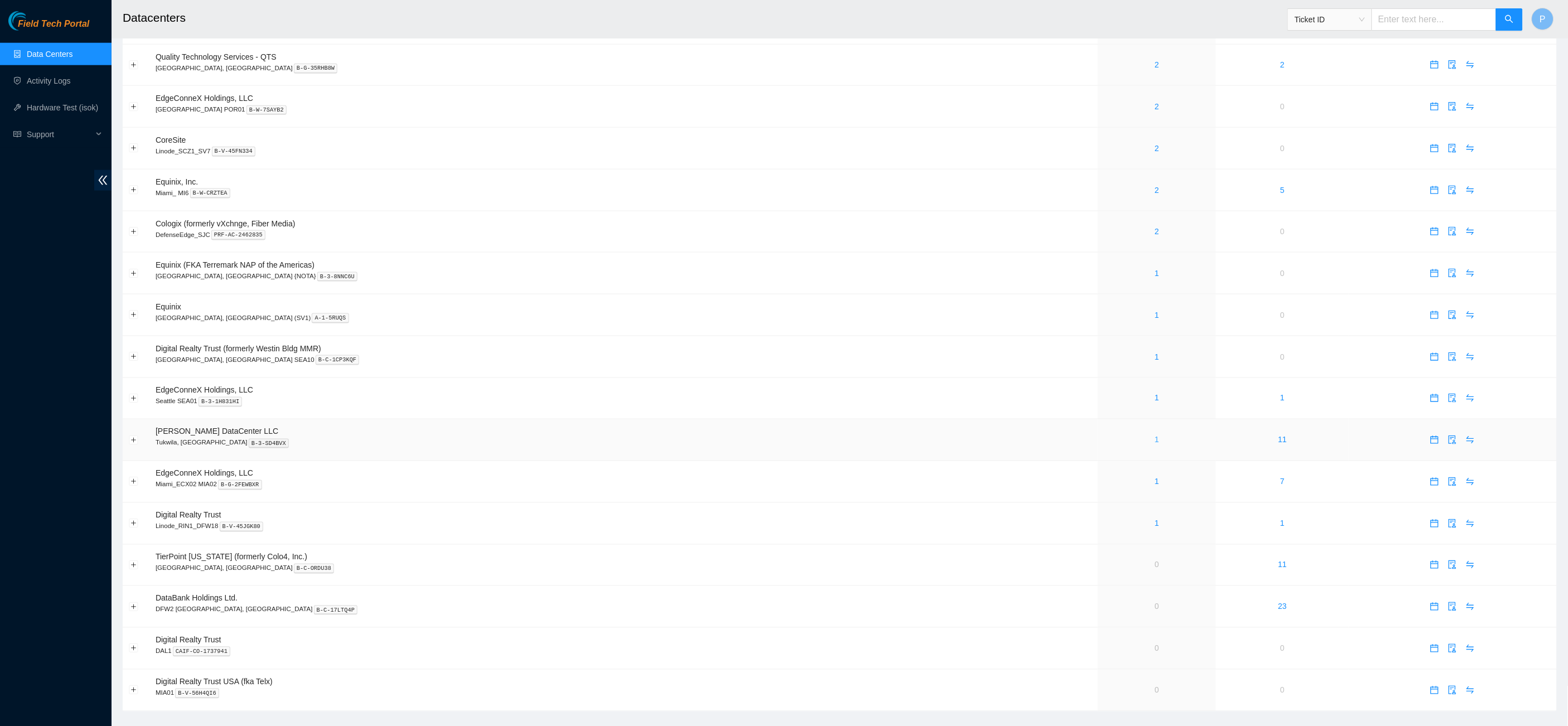
click at [1155, 435] on link "1" at bounding box center [1157, 439] width 5 height 9
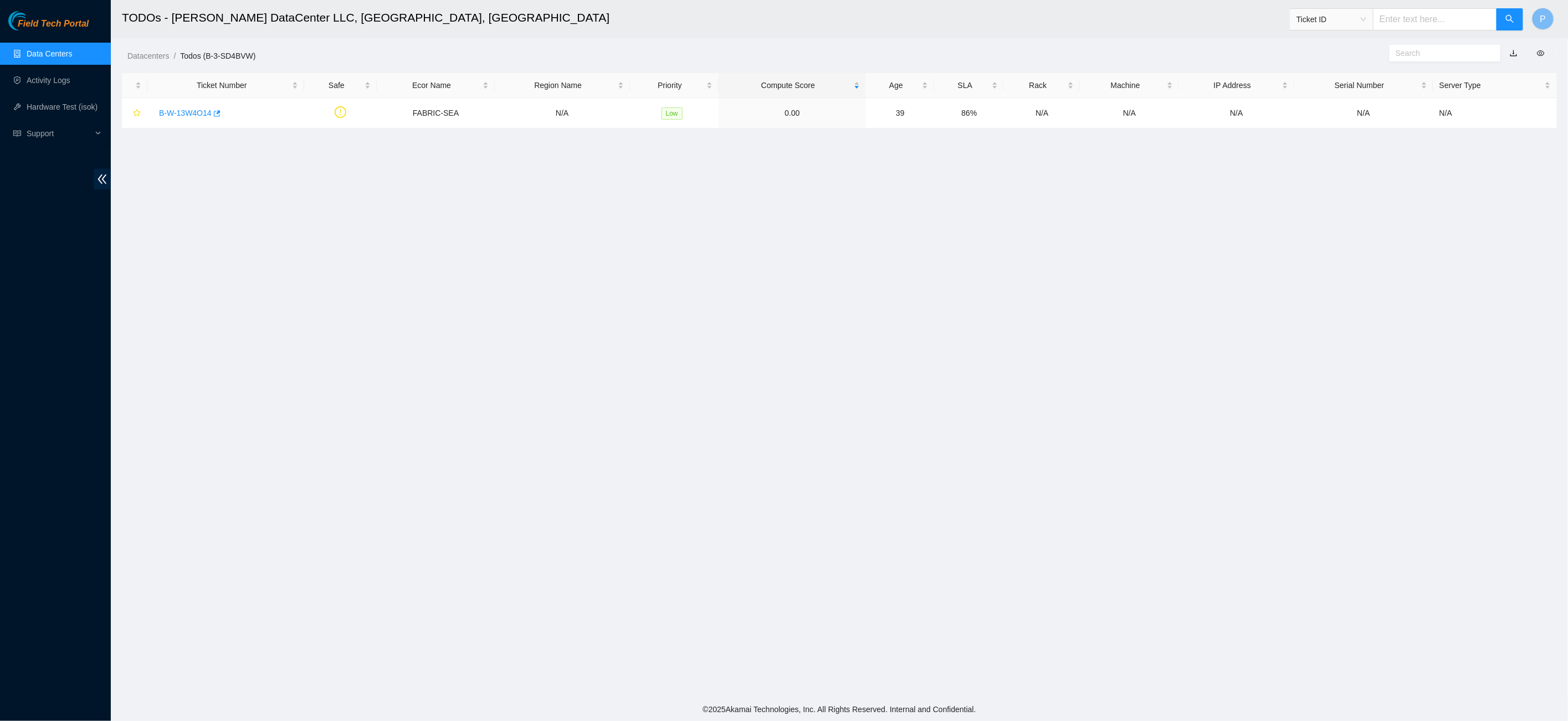
click at [1512, 49] on link "button" at bounding box center [1513, 53] width 8 height 9
click at [35, 57] on link "Data Centers" at bounding box center [49, 54] width 46 height 9
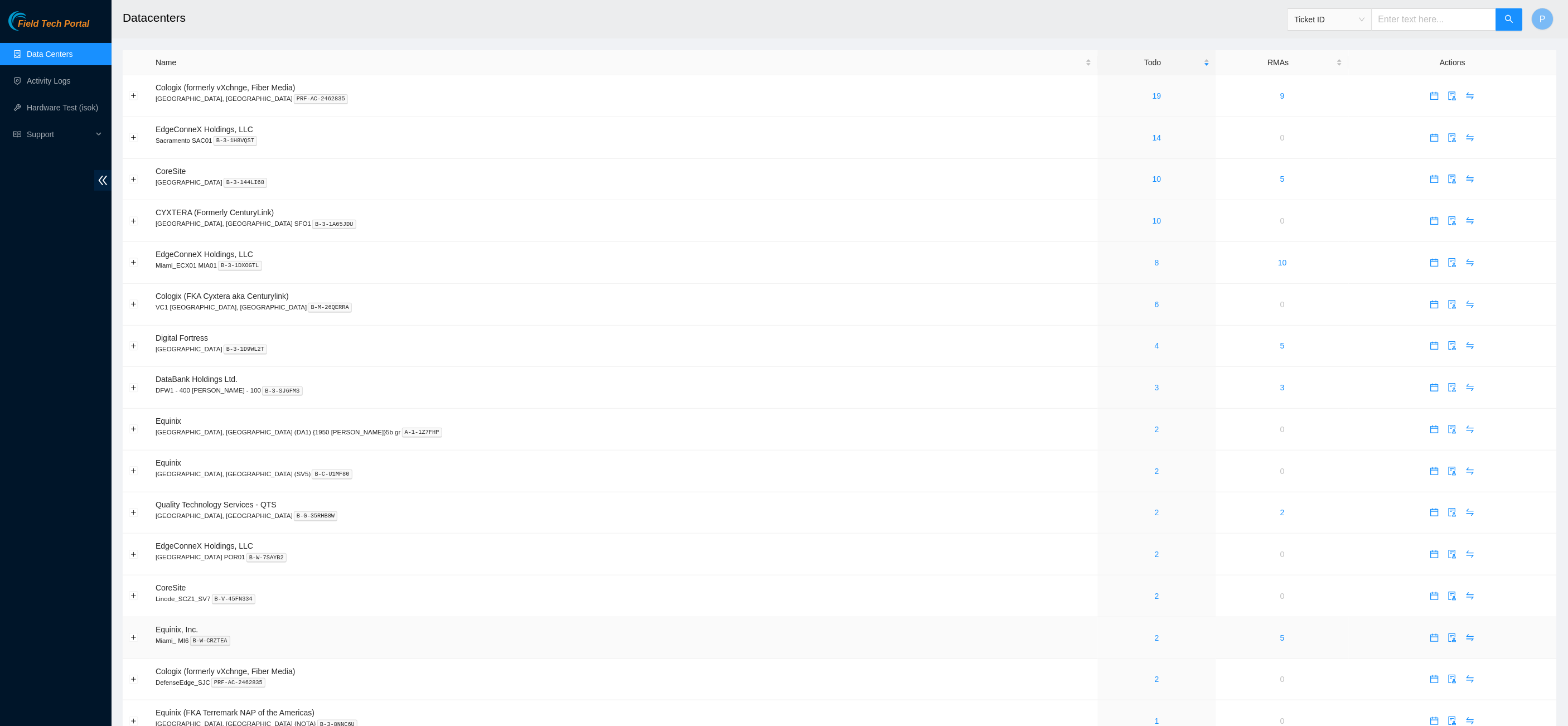
scroll to position [448, 0]
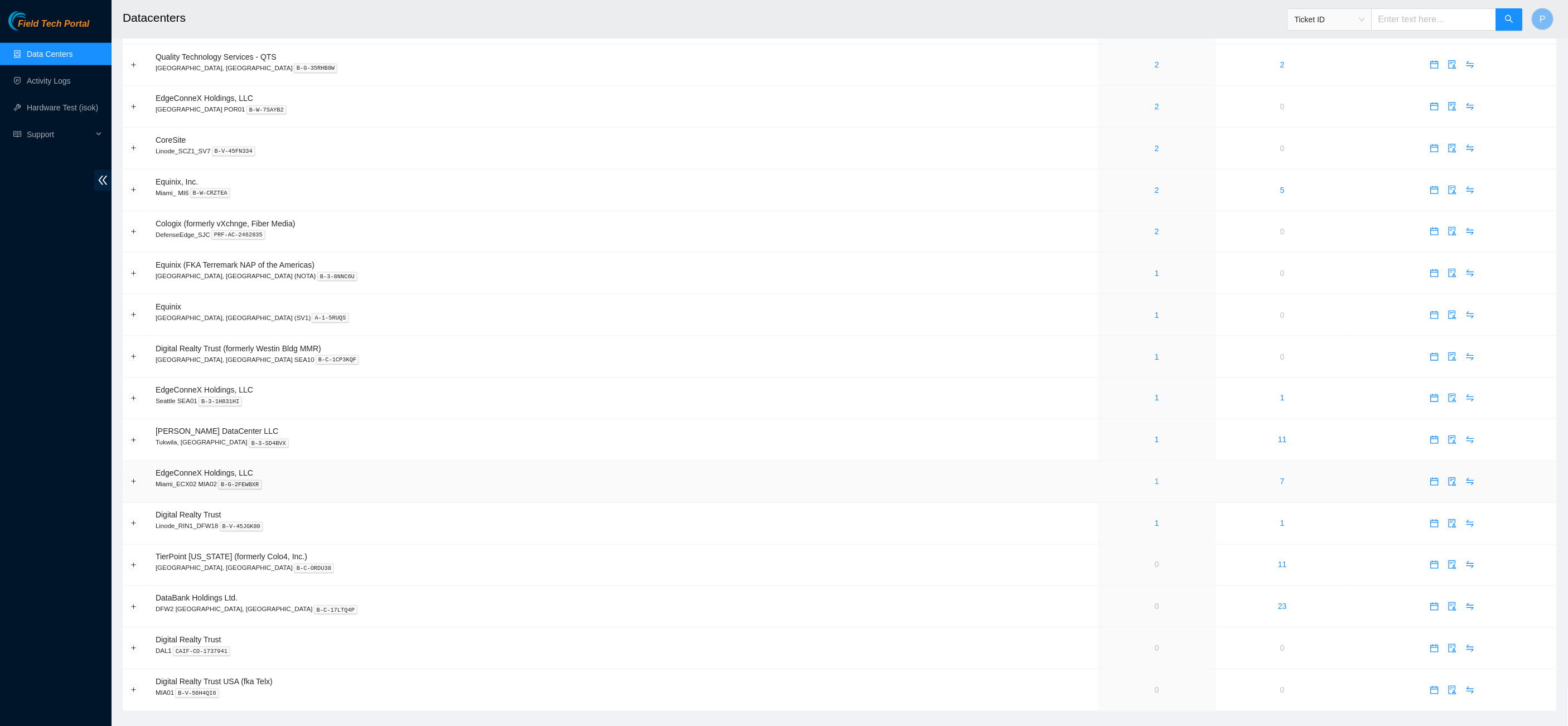
click at [1155, 477] on link "1" at bounding box center [1157, 481] width 5 height 9
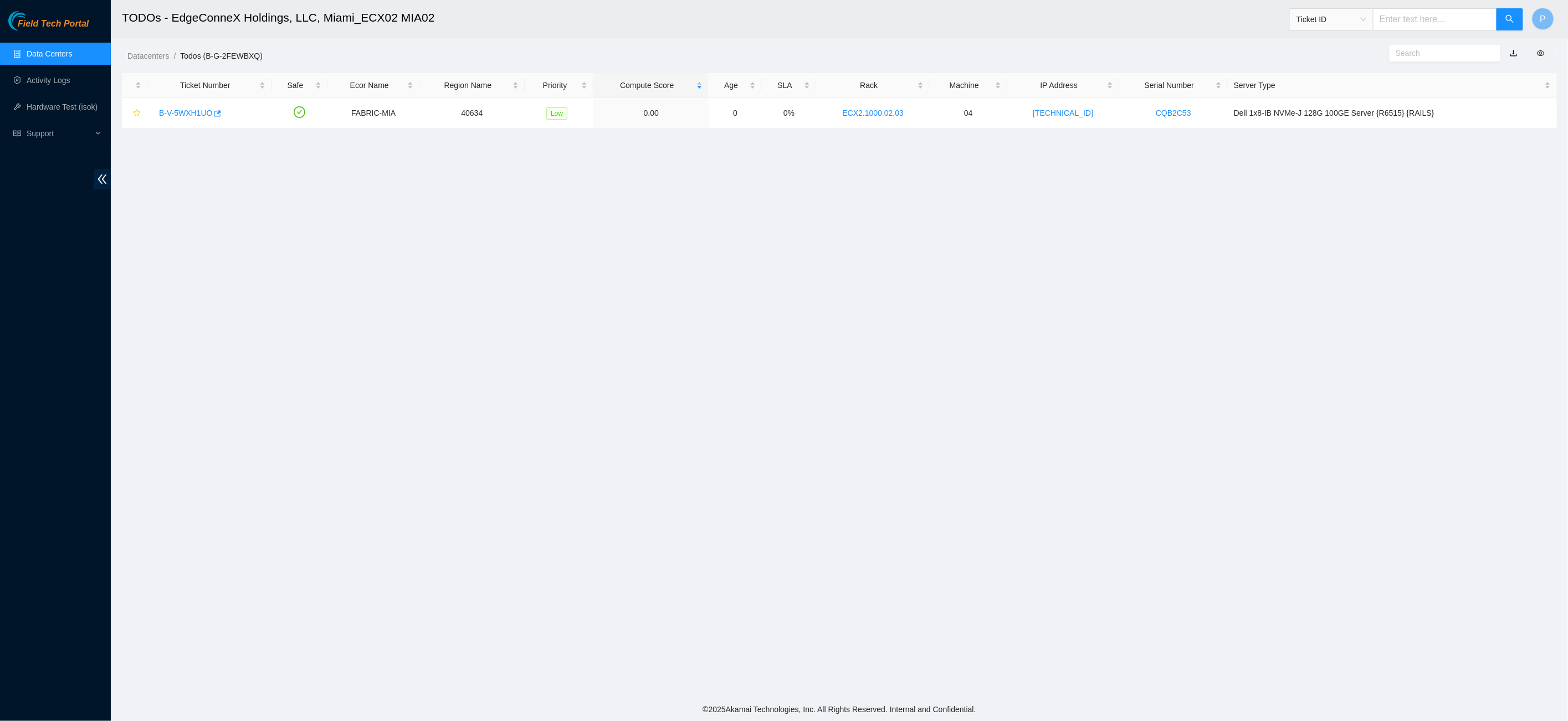
click at [1512, 53] on link "button" at bounding box center [1513, 53] width 8 height 9
click at [38, 55] on link "Data Centers" at bounding box center [49, 54] width 46 height 9
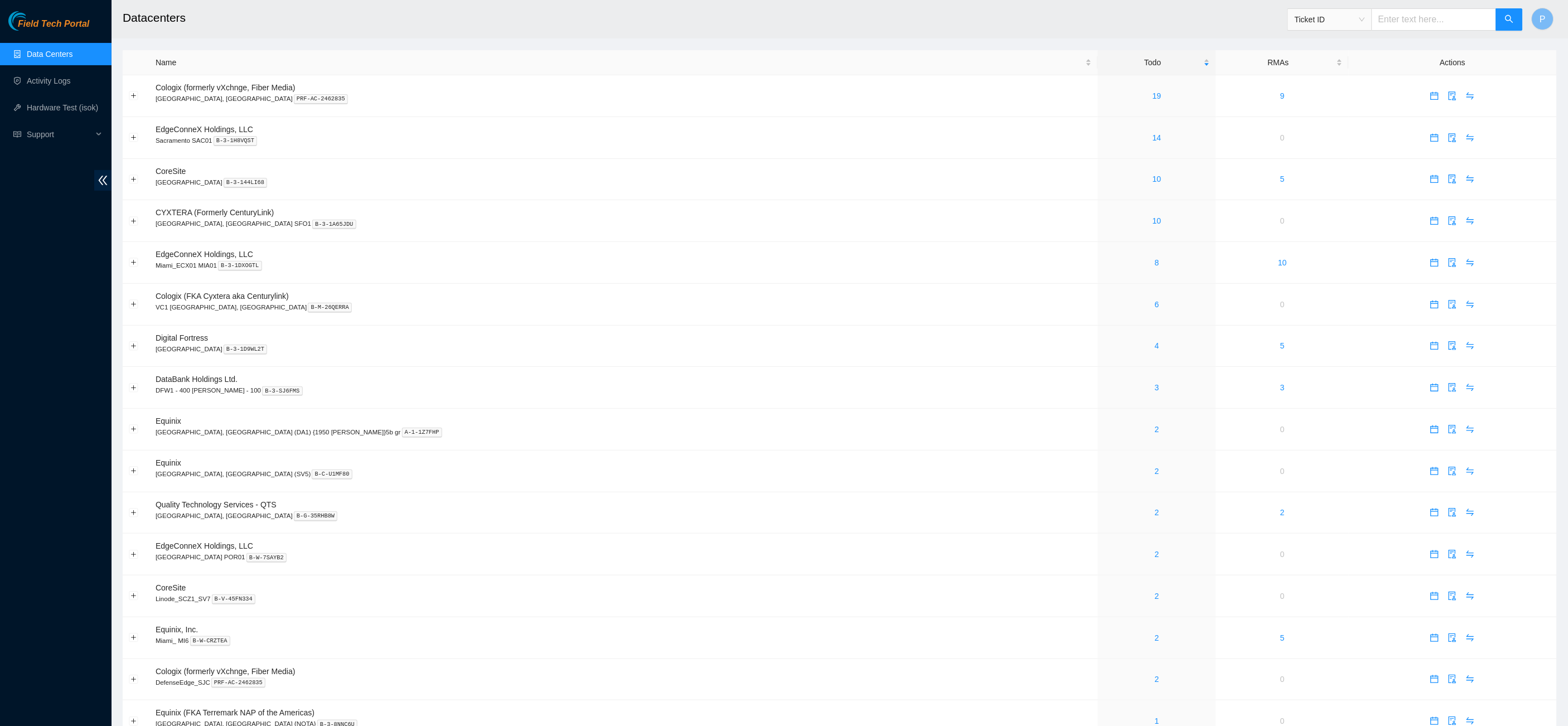
scroll to position [448, 0]
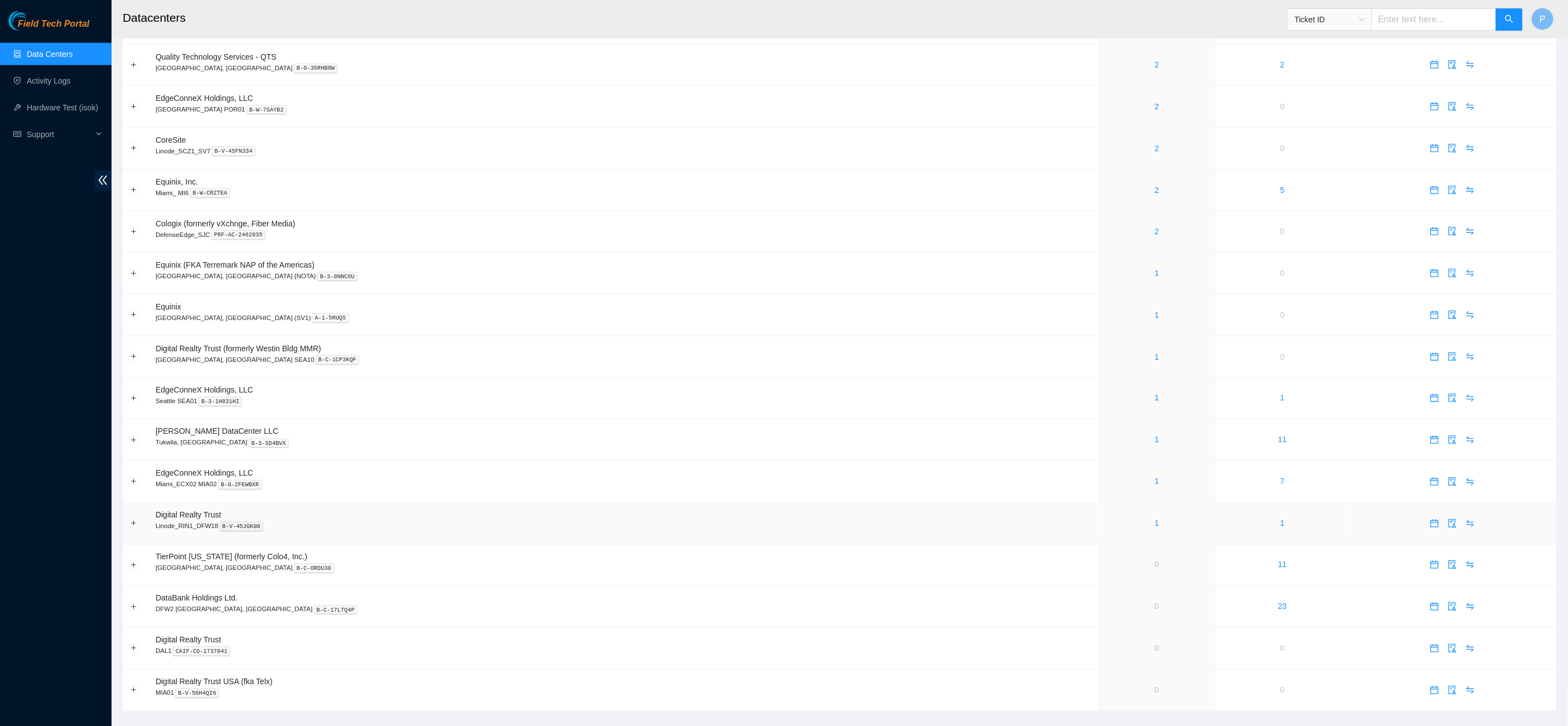
click at [1104, 518] on div "1" at bounding box center [1157, 524] width 106 height 12
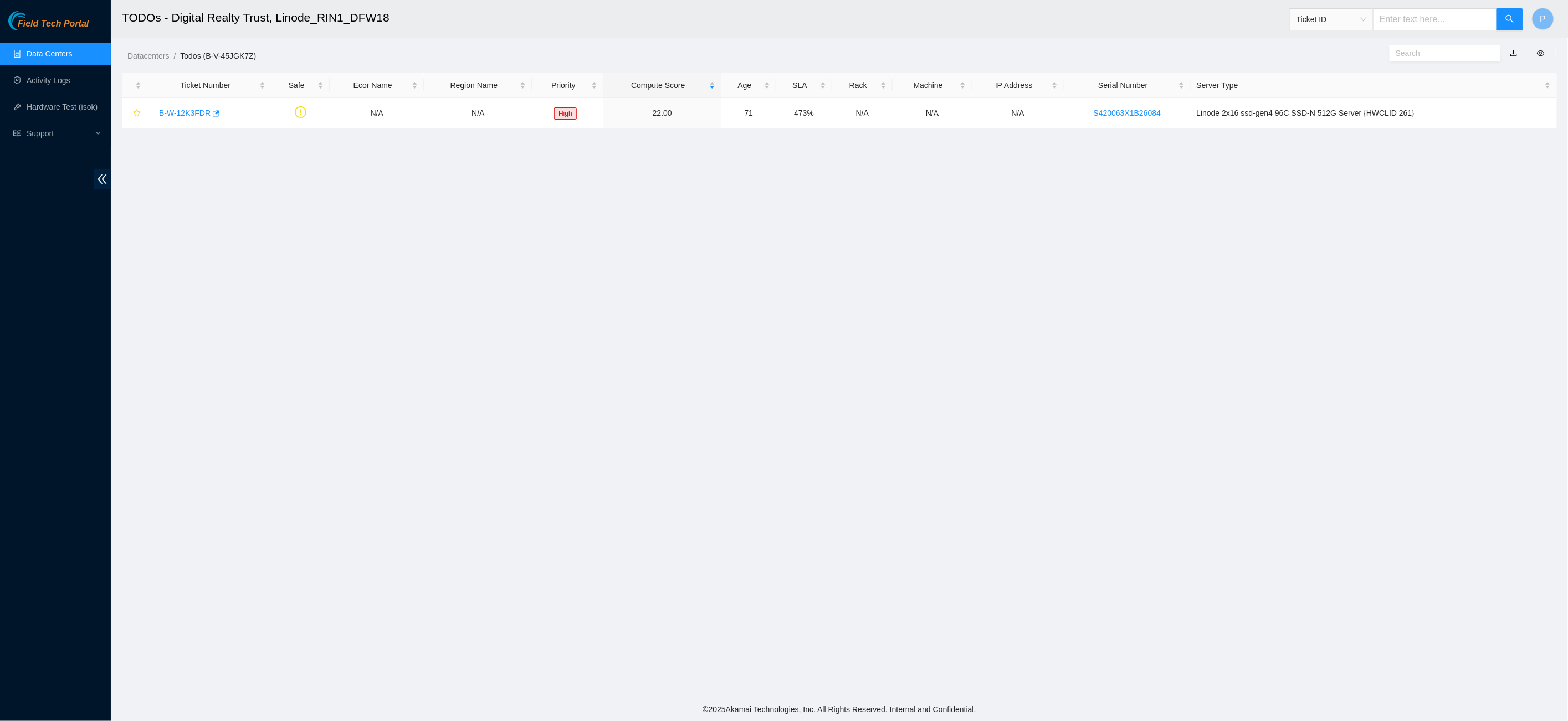
click at [1512, 51] on link "button" at bounding box center [1513, 53] width 8 height 9
click at [65, 50] on link "Data Centers" at bounding box center [49, 54] width 46 height 9
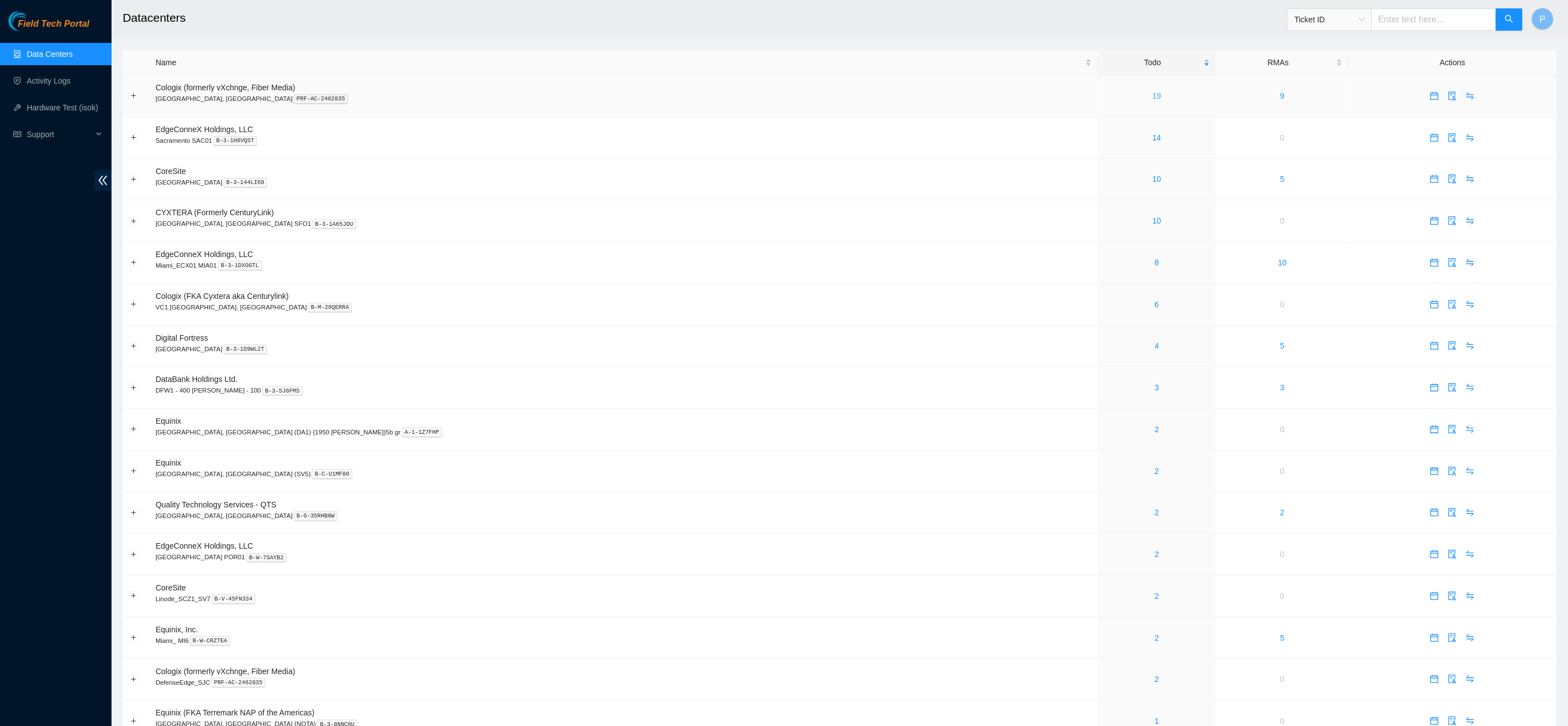
click at [1153, 93] on link "19" at bounding box center [1157, 95] width 9 height 9
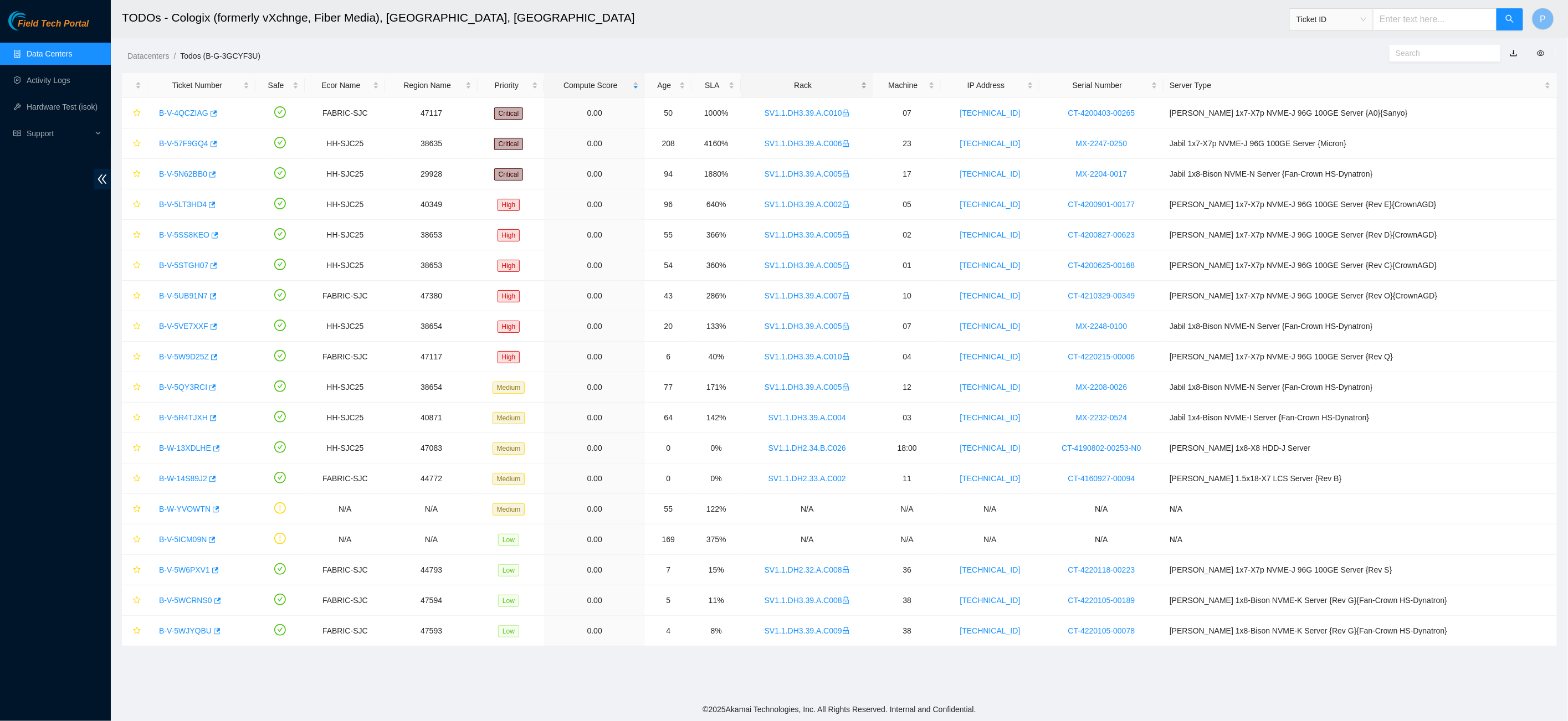
click at [839, 79] on div "Rack" at bounding box center [806, 85] width 120 height 12
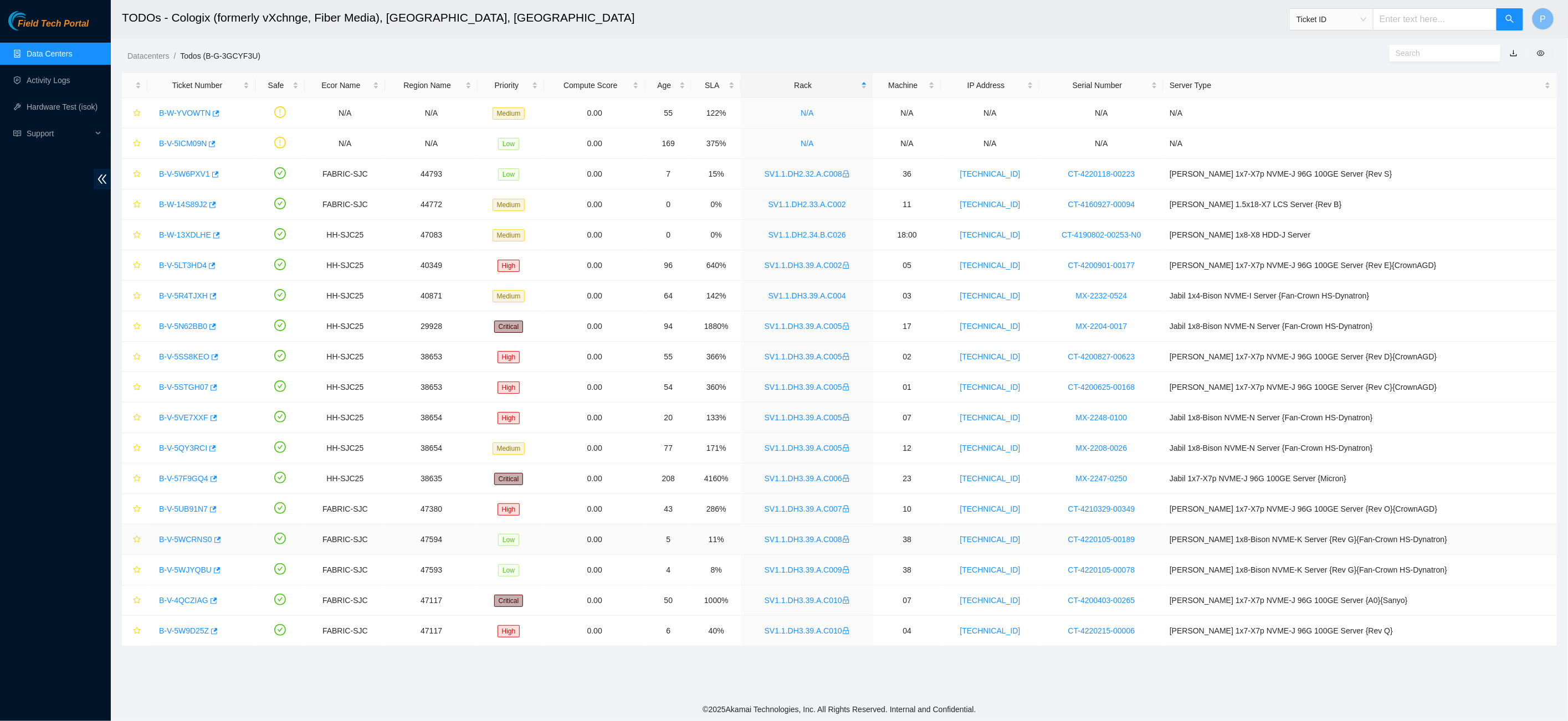
click at [190, 536] on link "B-V-5WCRNS0" at bounding box center [185, 540] width 54 height 9
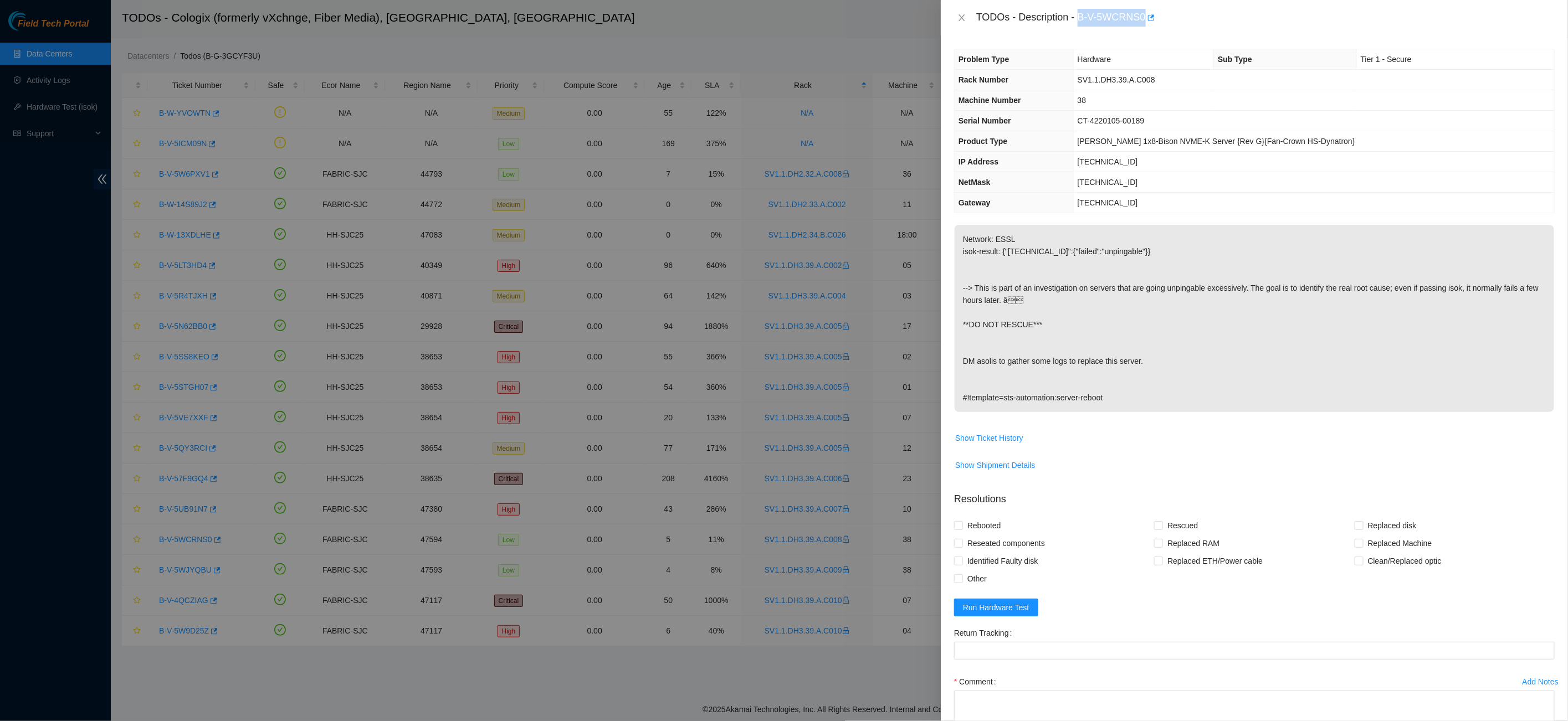
drag, startPoint x: 1084, startPoint y: 13, endPoint x: 1150, endPoint y: 14, distance: 66.0
click at [1150, 14] on div "TODOs - Description - B-V-5WCRNS0" at bounding box center [1266, 18] width 579 height 18
copy div "B-V-5WCRNS0"
click at [1032, 42] on div "Problem Type Hardware Sub Type Tier 1 - Secure Rack Number SV1.1.DH3.39.A.C008 …" at bounding box center [1254, 378] width 627 height 686
click at [956, 14] on button "Close" at bounding box center [962, 18] width 16 height 11
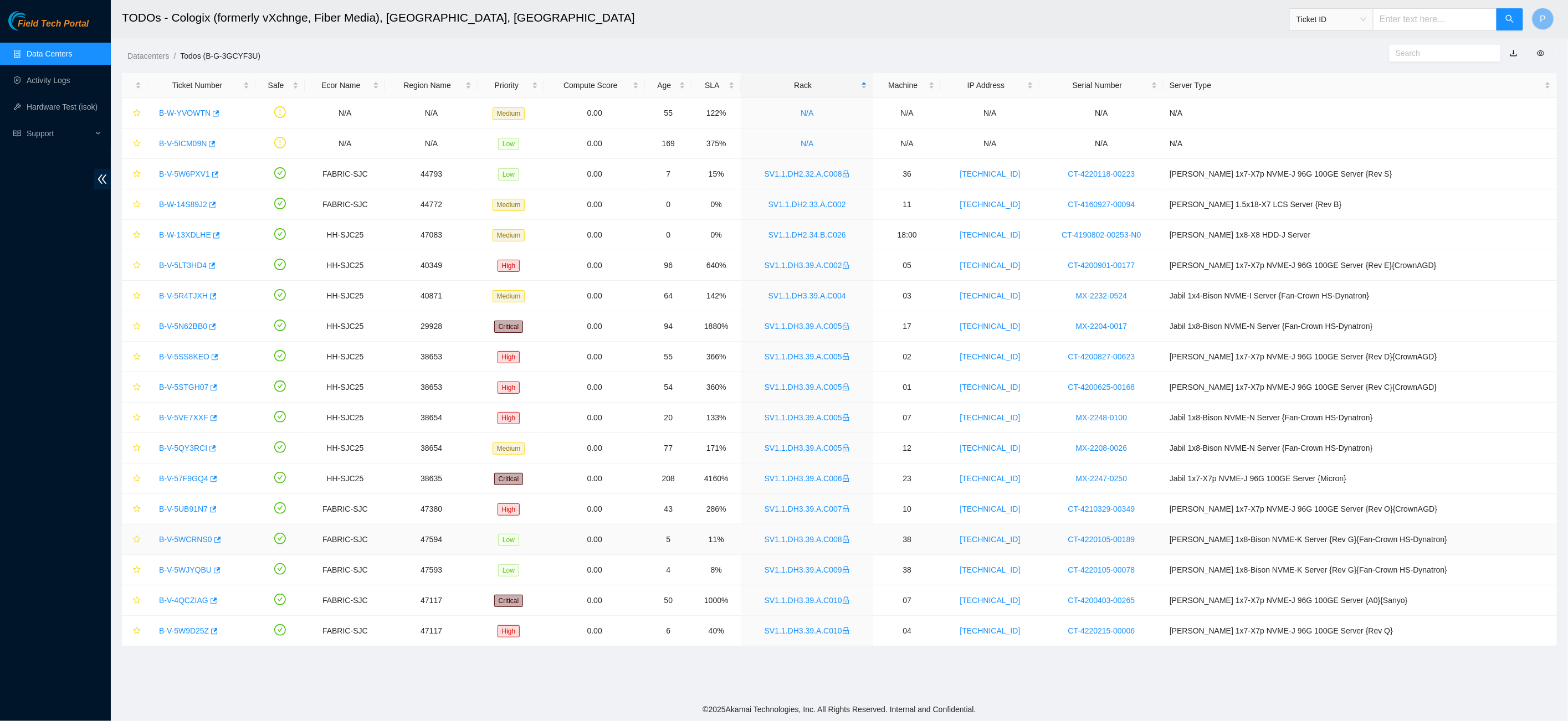
click at [181, 541] on link "B-V-5WCRNS0" at bounding box center [185, 540] width 54 height 9
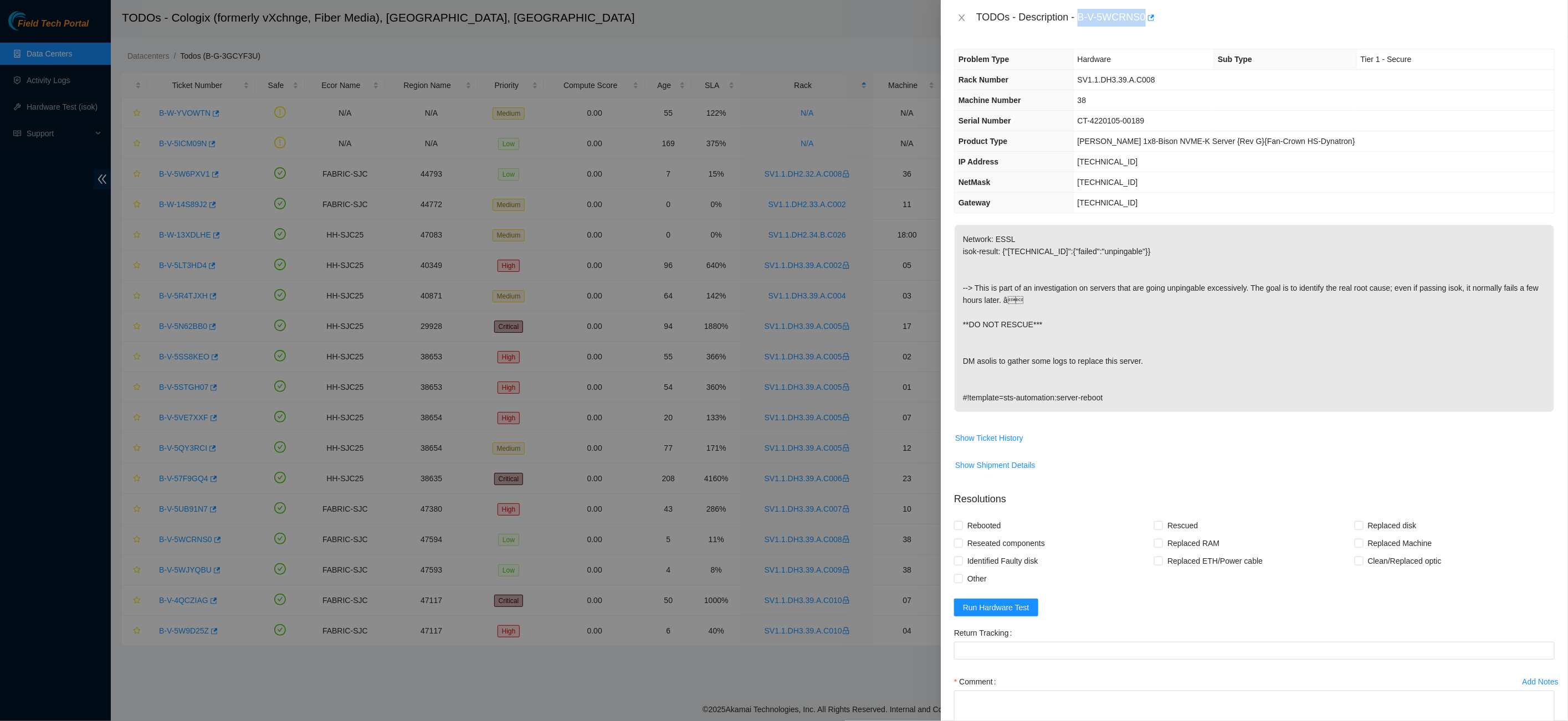
drag, startPoint x: 1083, startPoint y: 14, endPoint x: 1150, endPoint y: 14, distance: 67.0
click at [1150, 14] on div "TODOs - Description - B-V-5WCRNS0" at bounding box center [1266, 18] width 579 height 18
copy div "B-V-5WCRNS0"
click at [1169, 189] on td "[TECHNICAL_ID]" at bounding box center [1313, 182] width 481 height 20
click at [946, 16] on div "TODOs - Description - B-V-5WCRNS0" at bounding box center [1254, 18] width 627 height 35
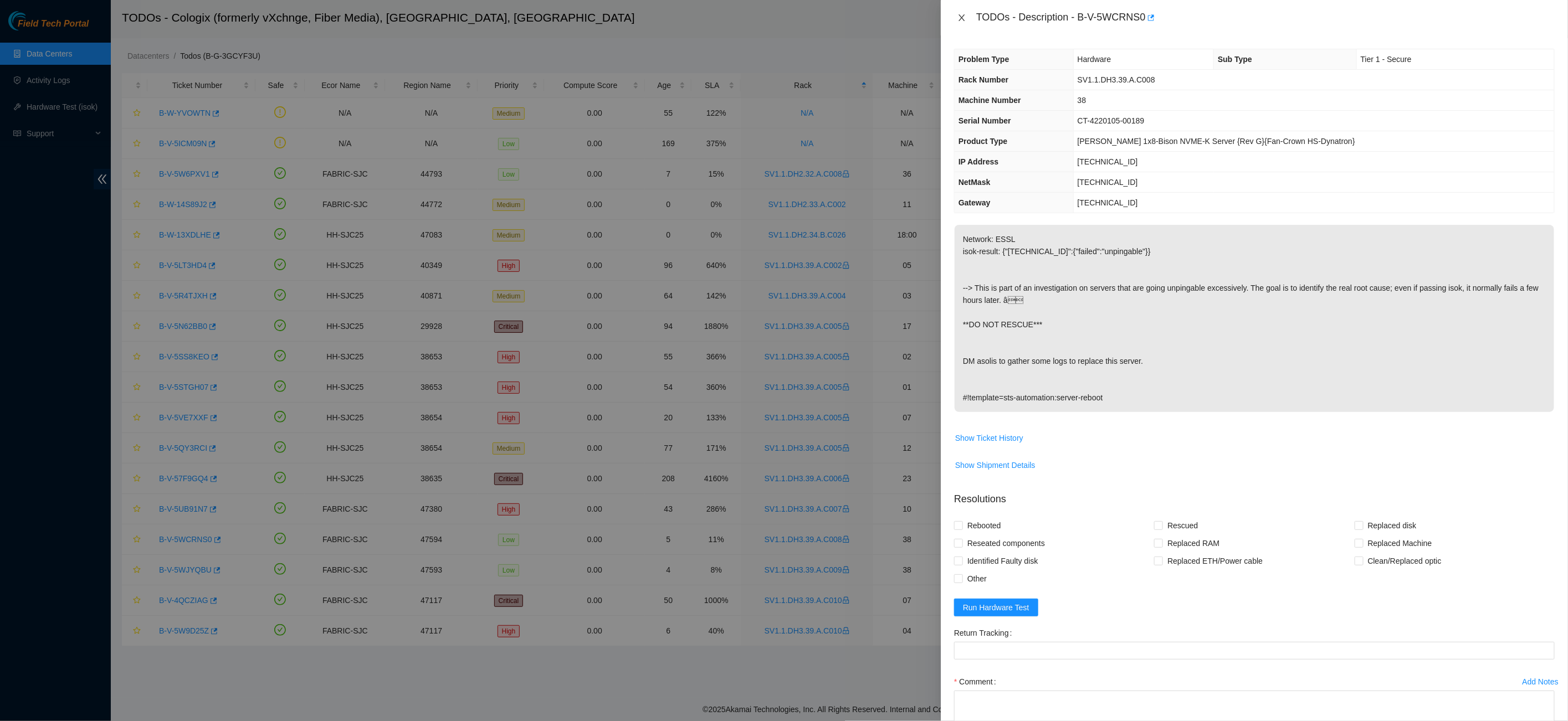
click at [962, 16] on icon "close" at bounding box center [961, 18] width 9 height 9
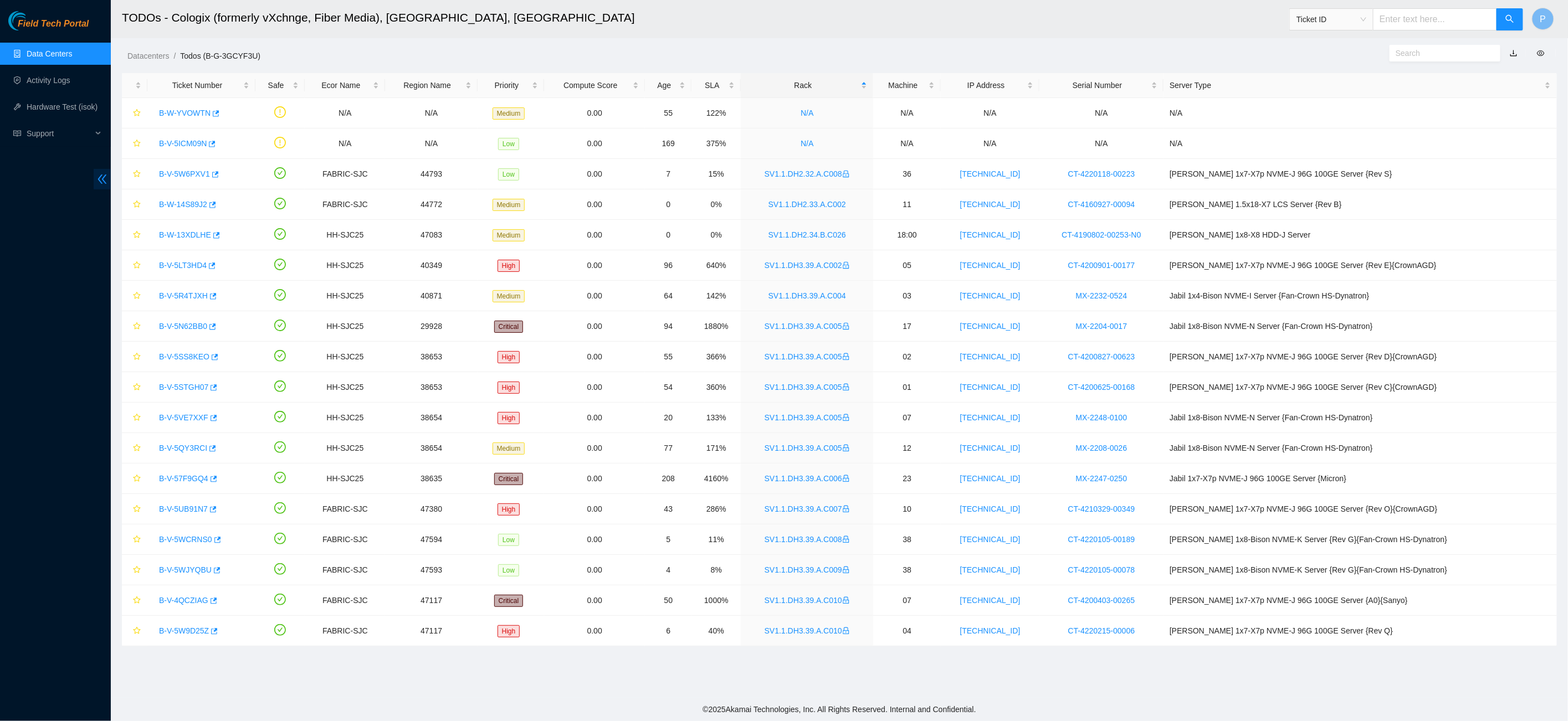
click at [104, 169] on span "double-left" at bounding box center [102, 179] width 18 height 20
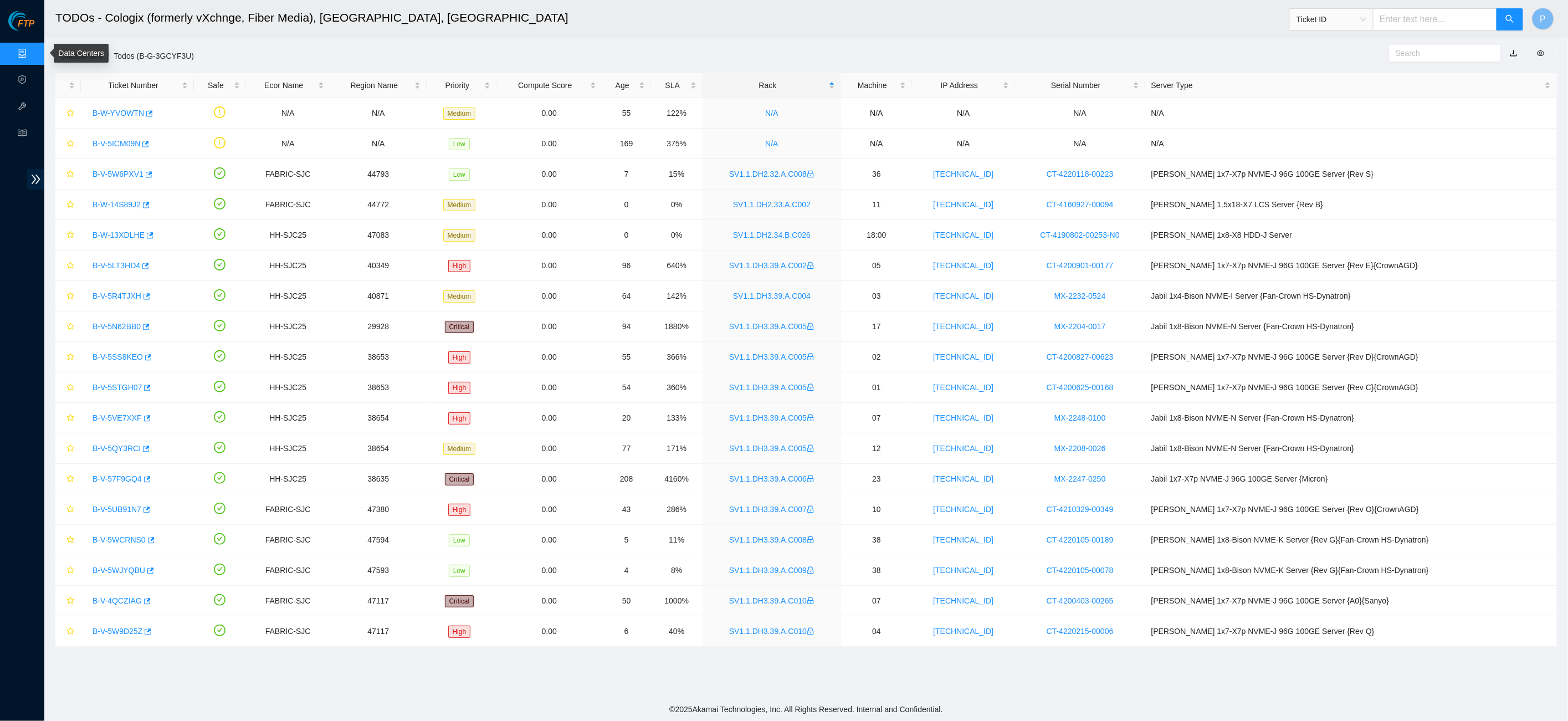
click at [35, 50] on link "Data Centers" at bounding box center [55, 54] width 46 height 9
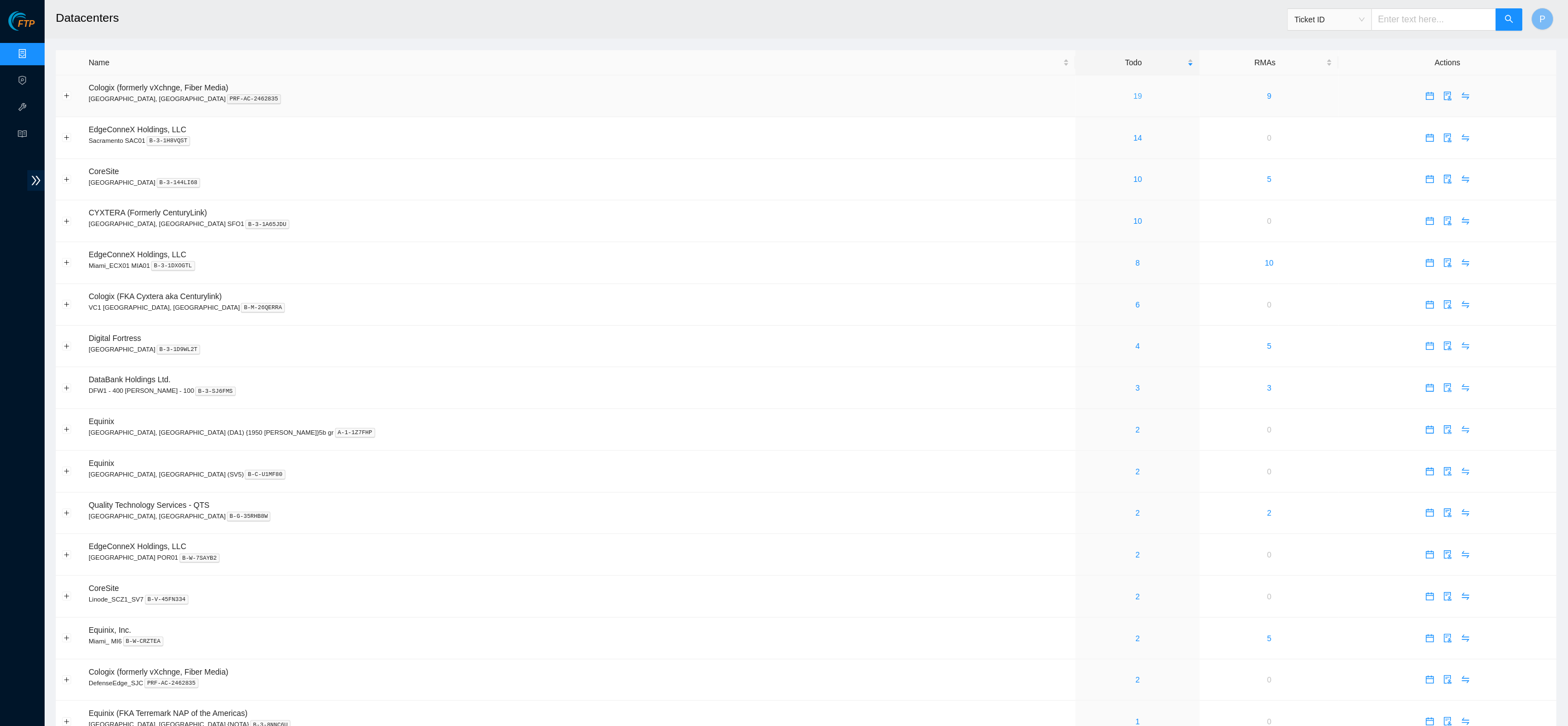
click at [1133, 97] on link "19" at bounding box center [1137, 95] width 9 height 9
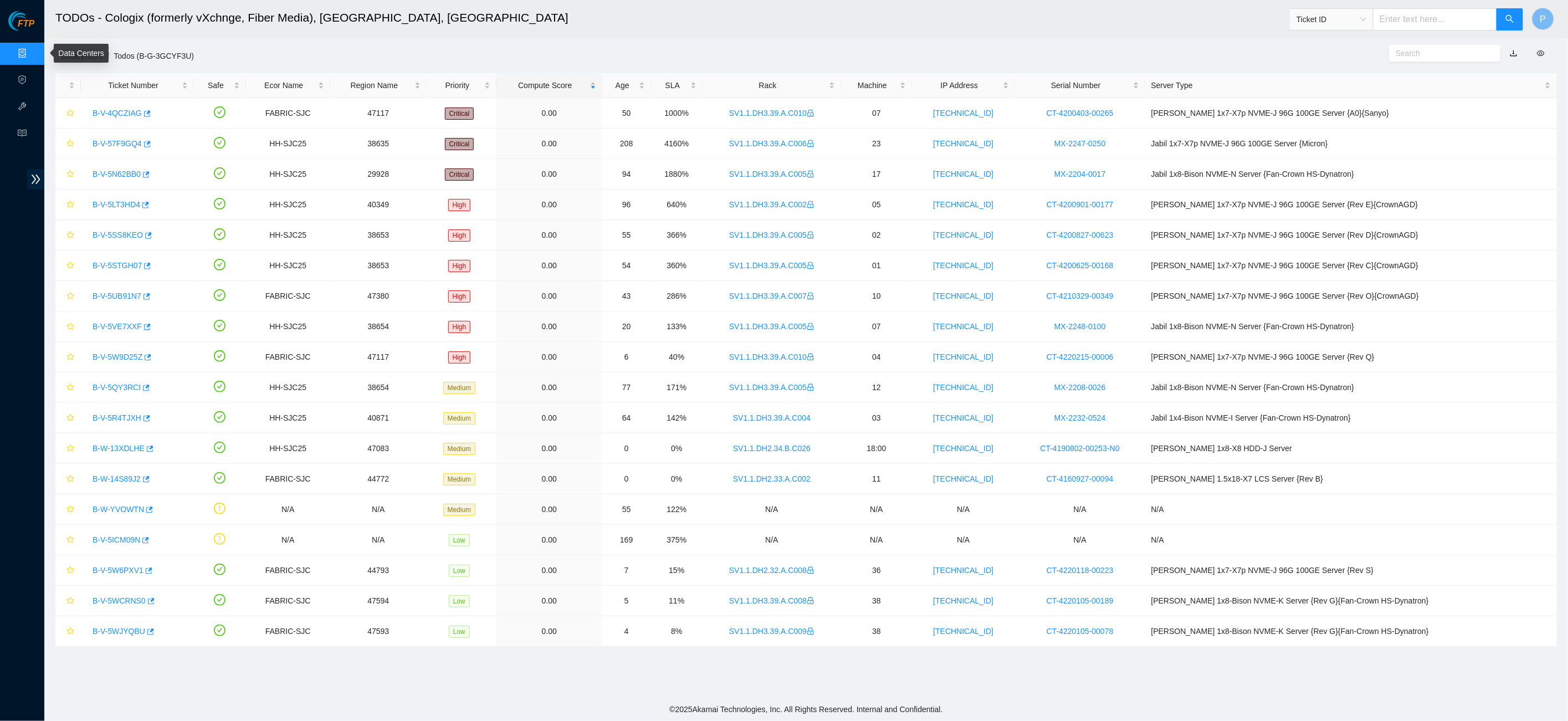
click at [29, 41] on ul "Data Centers Activity Logs Hardware Test (isok) Support" at bounding box center [21, 93] width 44 height 106
click at [32, 51] on link "Data Centers" at bounding box center [55, 54] width 46 height 9
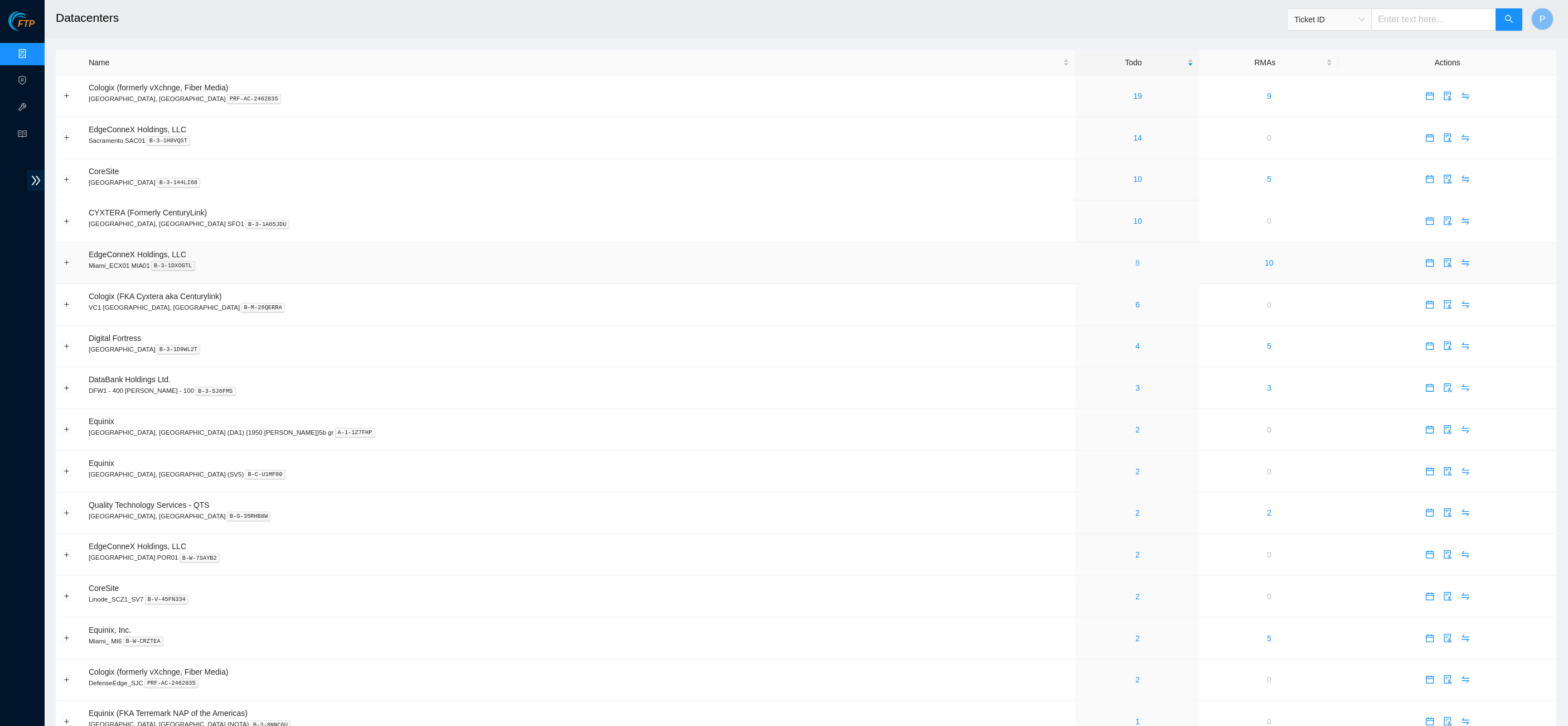
click at [1136, 258] on link "8" at bounding box center [1138, 262] width 5 height 9
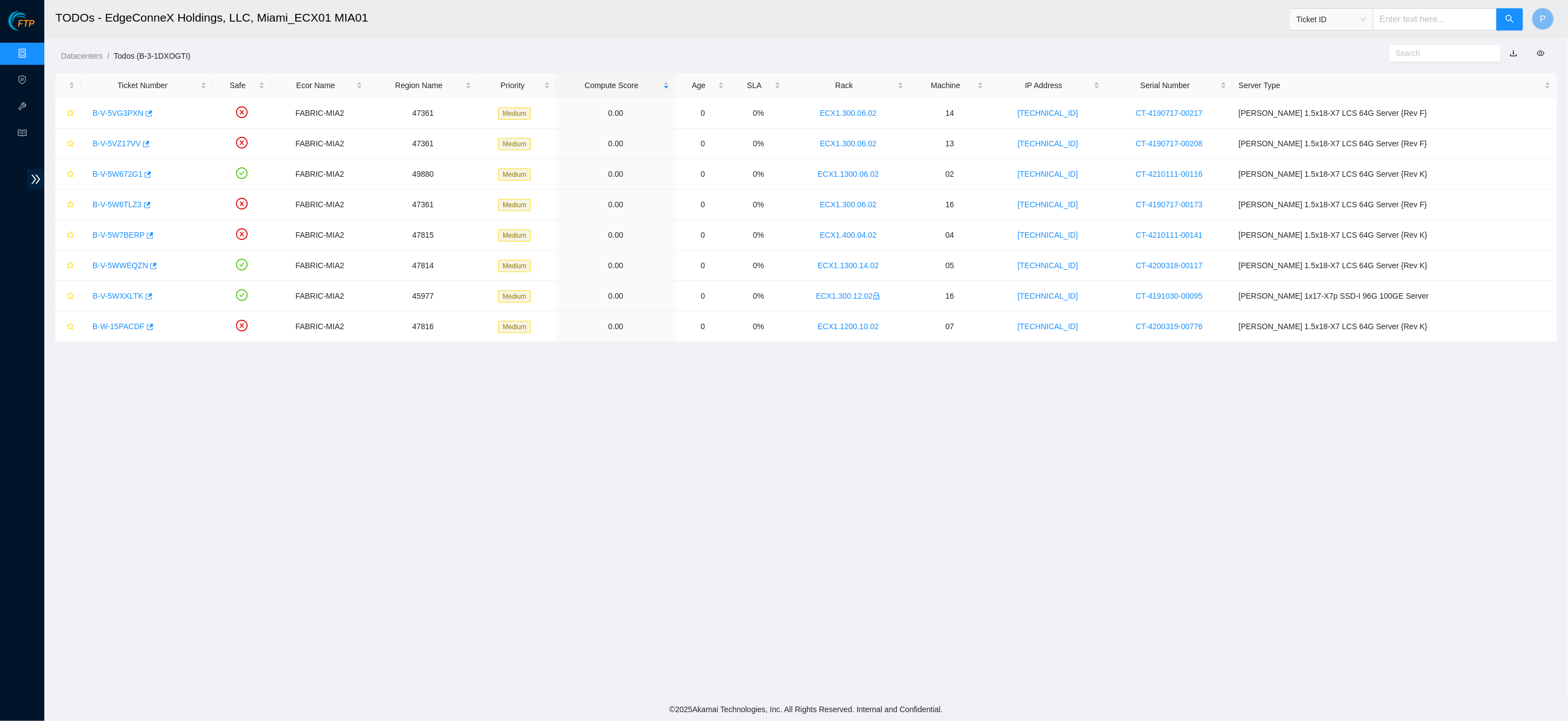
click at [32, 56] on link "Data Centers" at bounding box center [55, 54] width 46 height 9
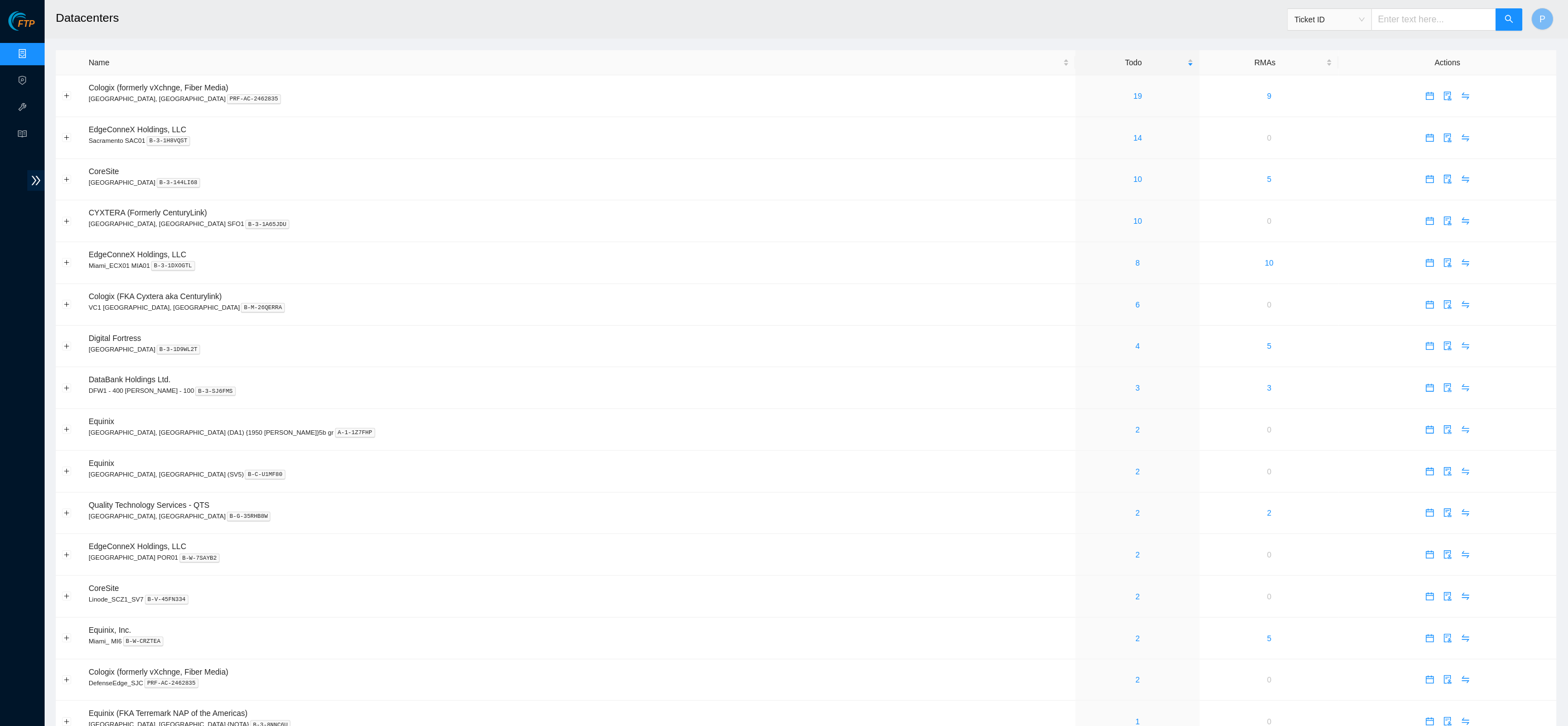
click at [1092, 0] on h2 "Datacenters" at bounding box center [597, 18] width 1082 height 35
